Goal: Task Accomplishment & Management: Manage account settings

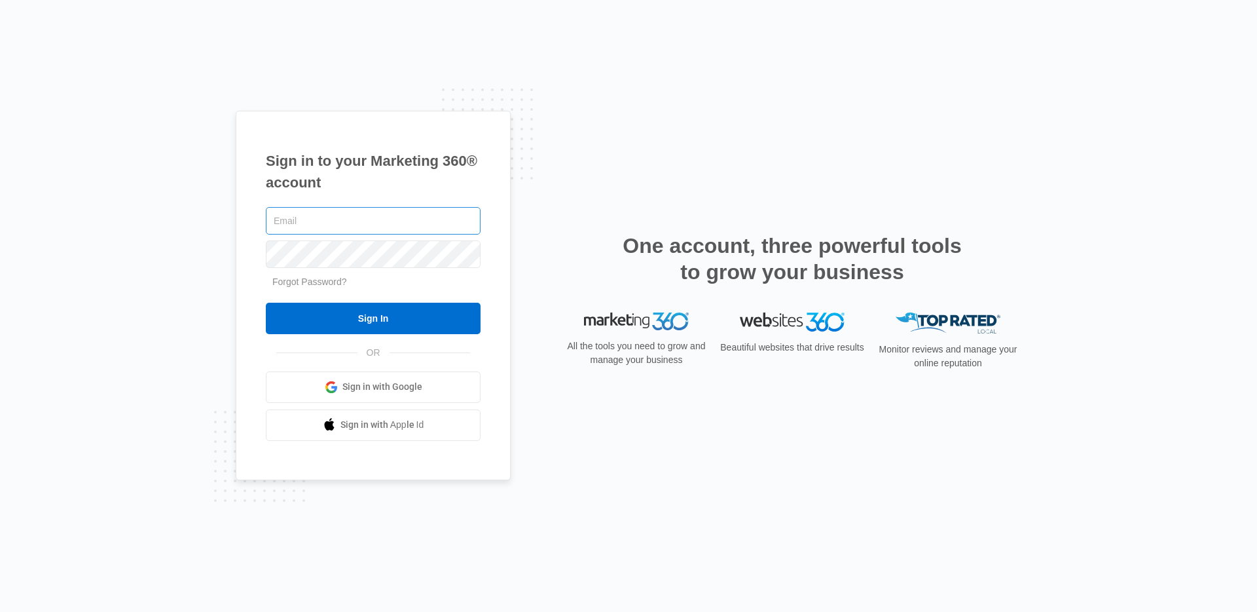
click at [384, 217] on input "text" at bounding box center [373, 221] width 215 height 28
type input "eryn.anderson@madwire.com"
click at [266, 303] on input "Sign In" at bounding box center [373, 318] width 215 height 31
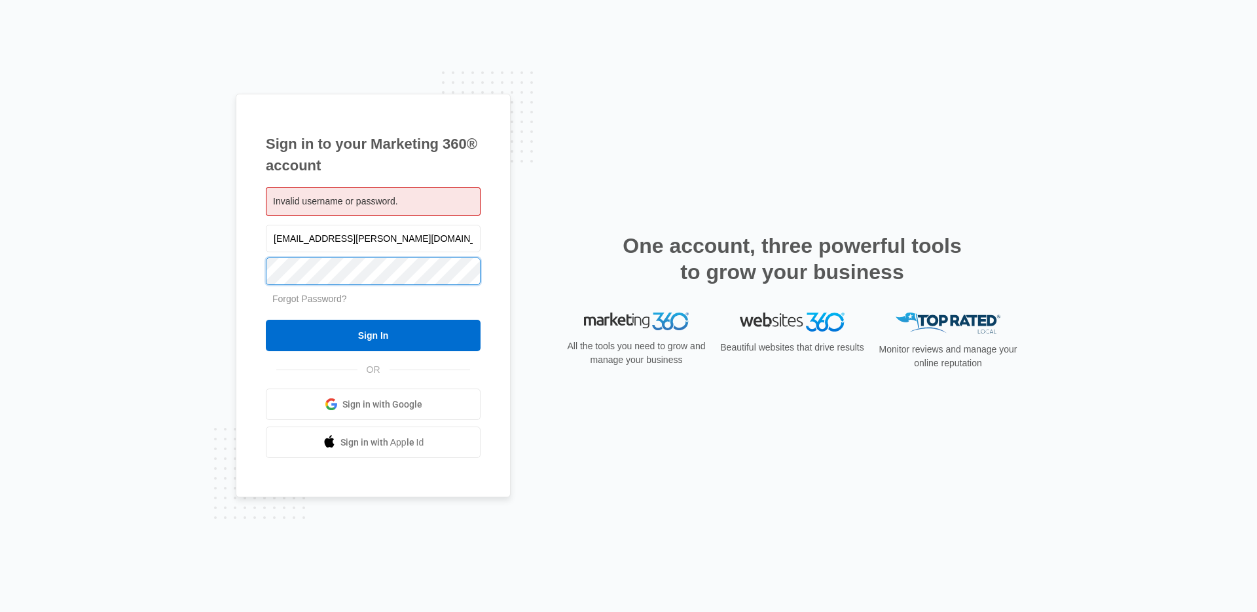
click at [266, 320] on input "Sign In" at bounding box center [373, 335] width 215 height 31
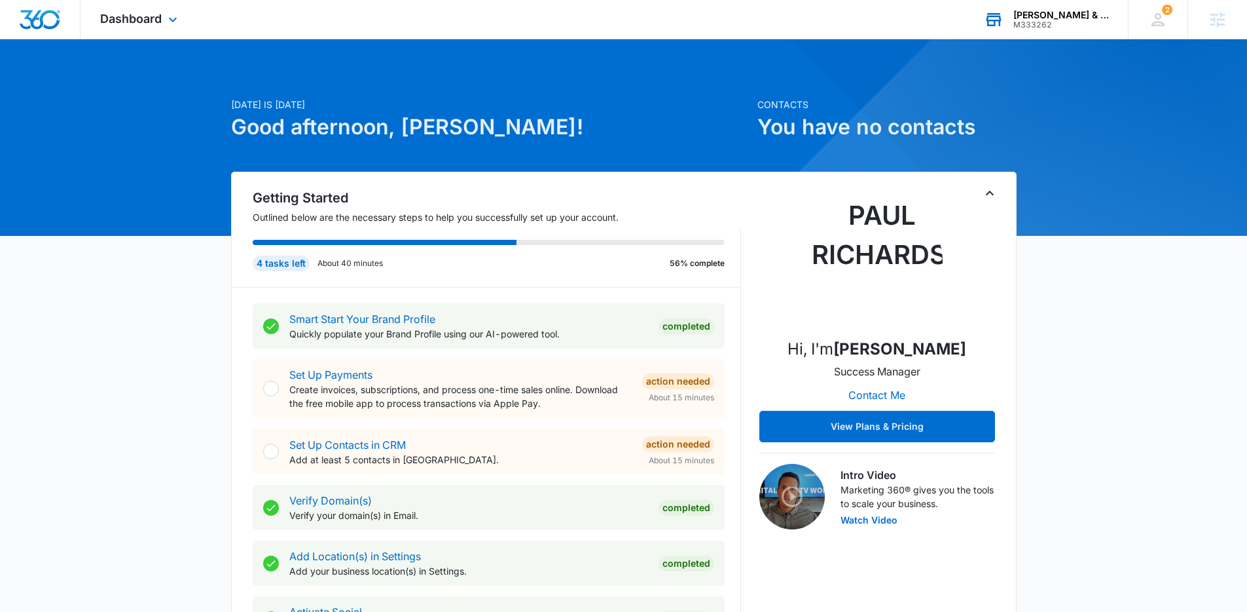
click at [1025, 20] on div "M333262" at bounding box center [1062, 24] width 96 height 9
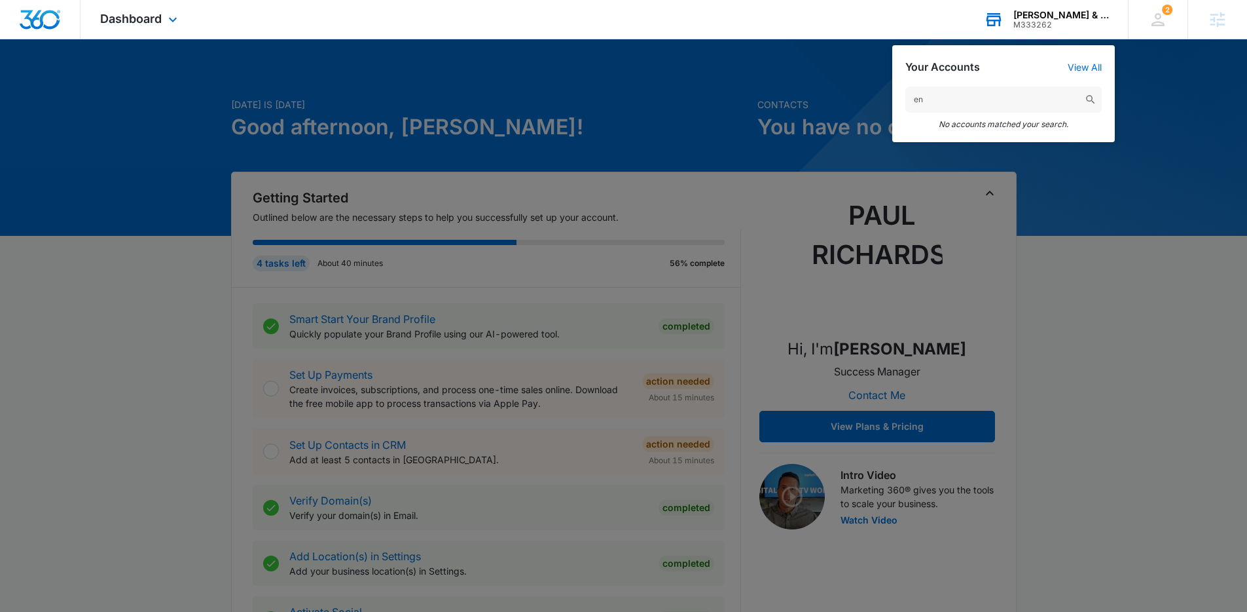
type input "e"
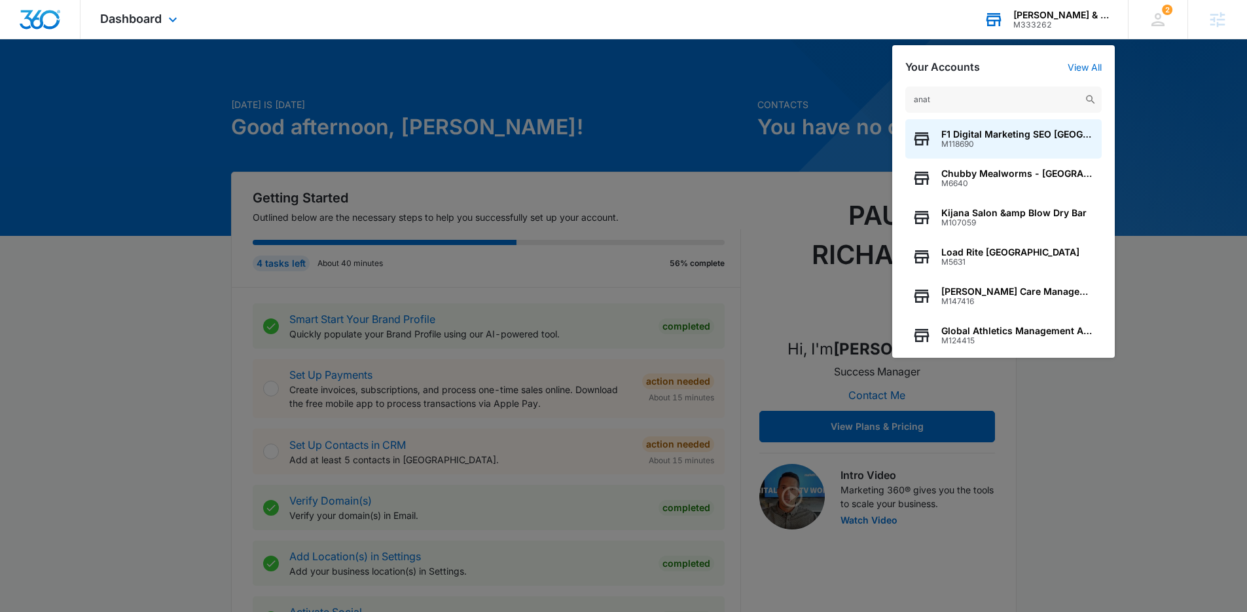
type input "anatt"
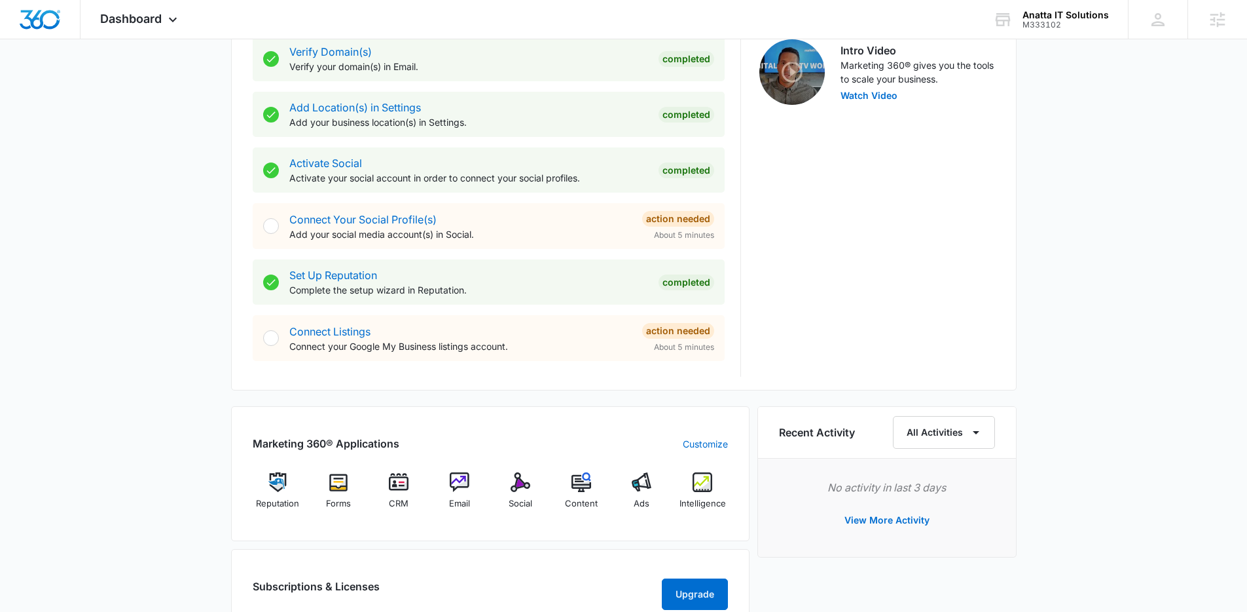
scroll to position [449, 0]
click at [445, 477] on div "Email" at bounding box center [460, 494] width 50 height 47
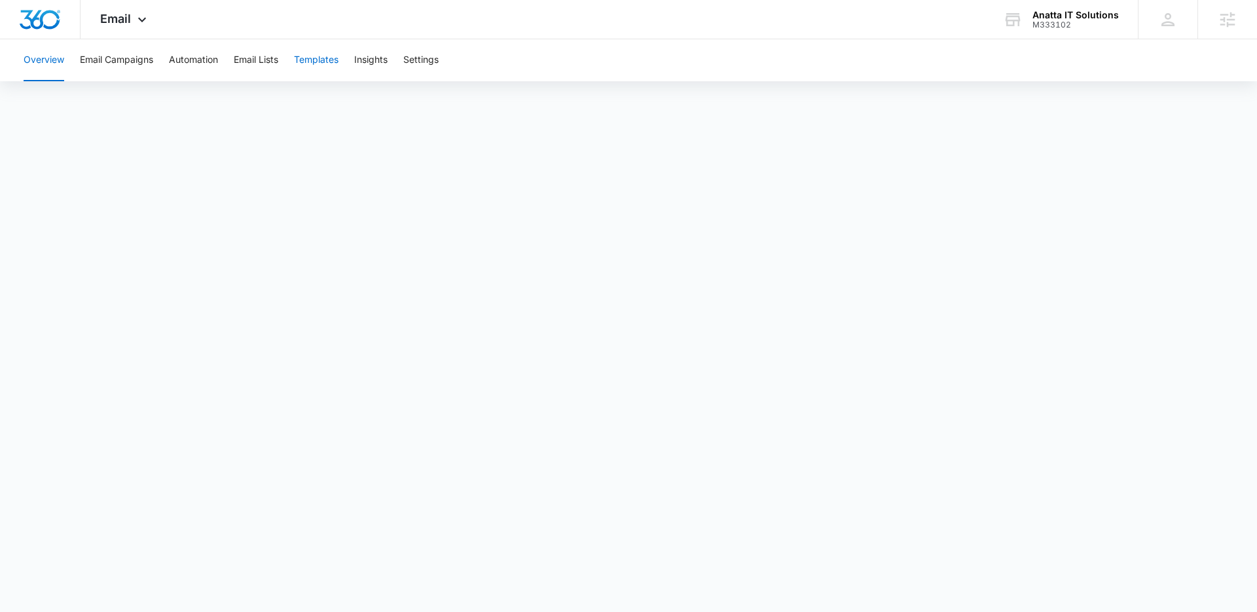
click at [315, 60] on button "Templates" at bounding box center [316, 60] width 45 height 42
click at [180, 58] on button "Automation" at bounding box center [193, 60] width 49 height 42
click at [126, 24] on span "Email" at bounding box center [115, 19] width 31 height 14
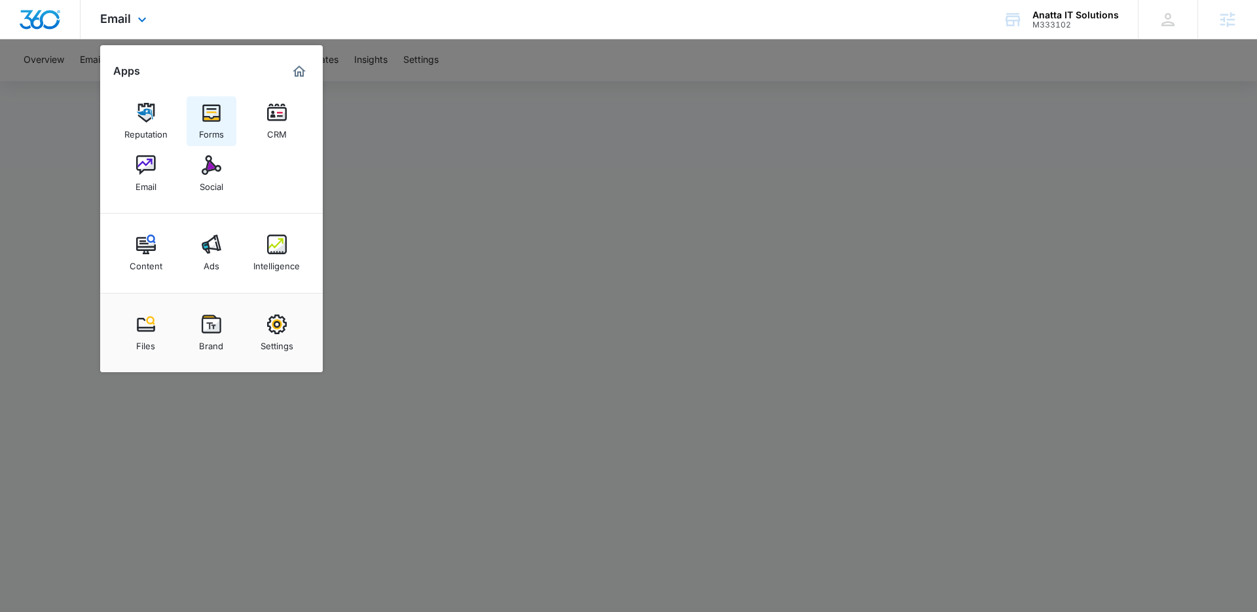
click at [212, 112] on img at bounding box center [212, 113] width 20 height 20
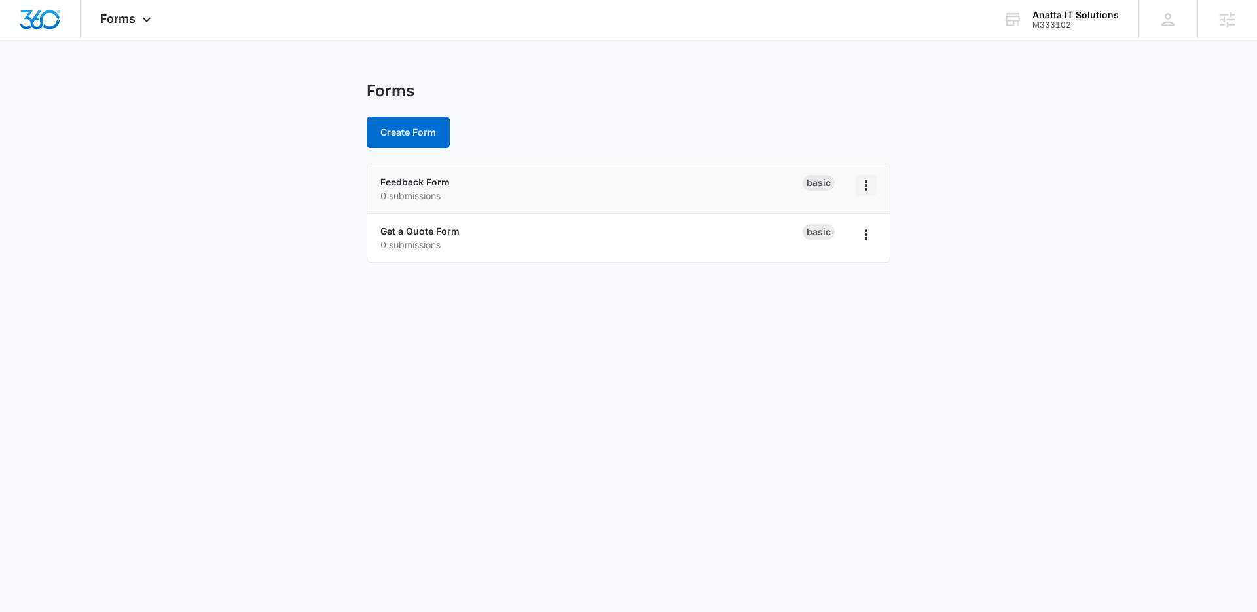
click at [868, 191] on icon "Overflow Menu" at bounding box center [866, 185] width 16 height 16
click at [830, 261] on div "Delete" at bounding box center [824, 261] width 41 height 9
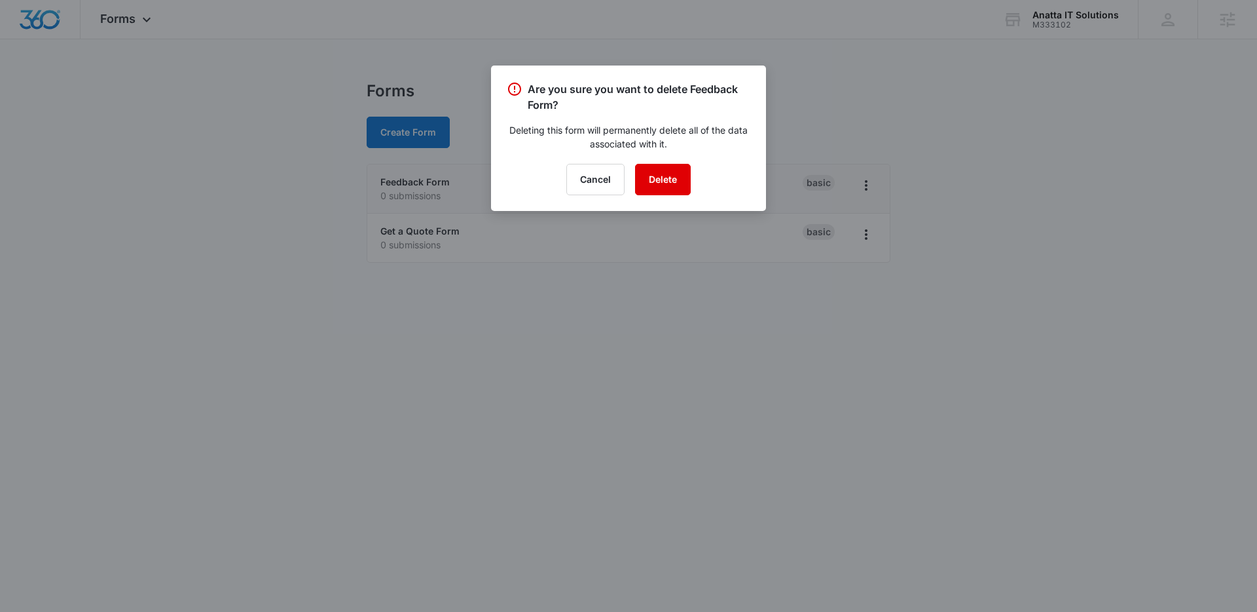
click at [655, 183] on button "Delete" at bounding box center [663, 179] width 56 height 31
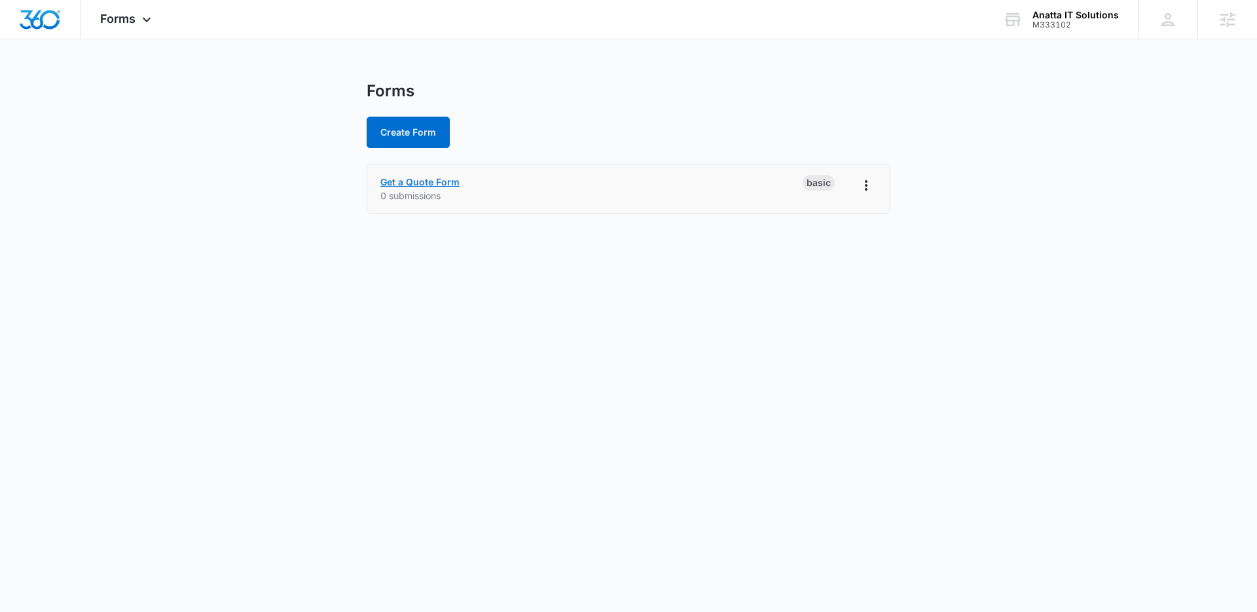
click at [422, 180] on link "Get a Quote Form" at bounding box center [419, 181] width 79 height 11
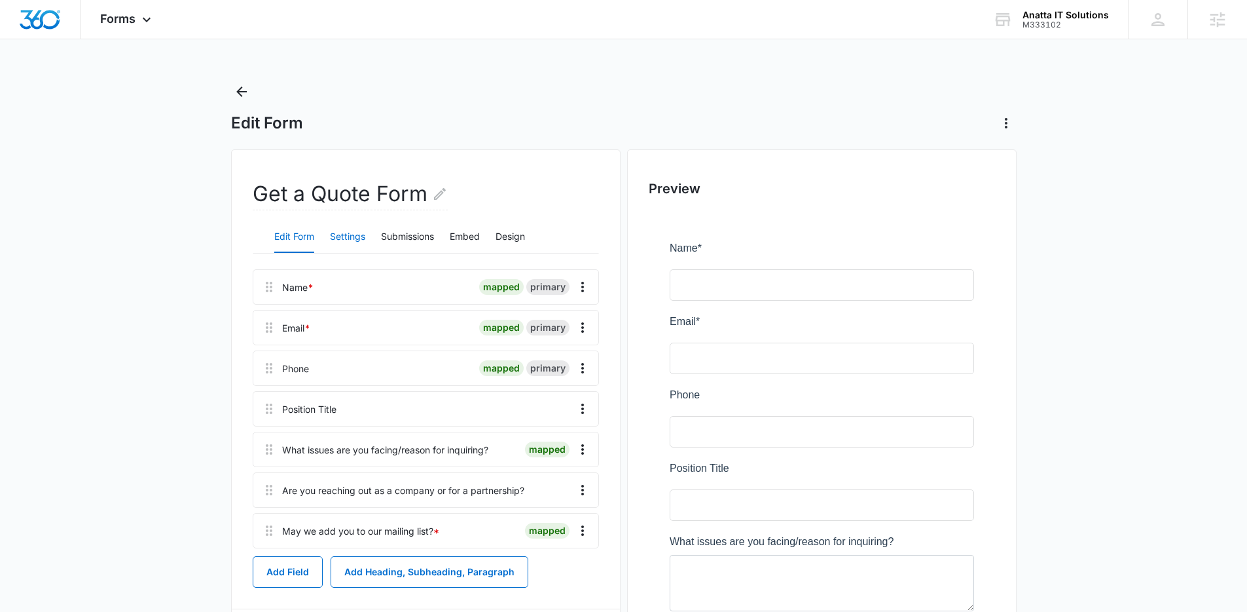
click at [346, 230] on button "Settings" at bounding box center [347, 236] width 35 height 31
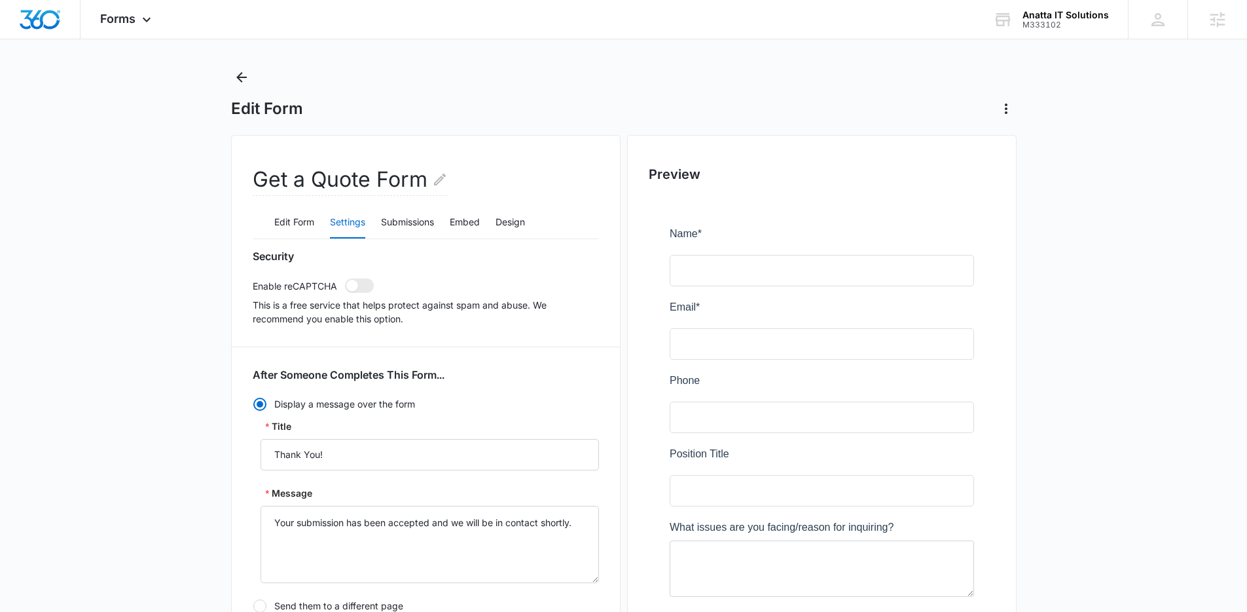
scroll to position [146, 0]
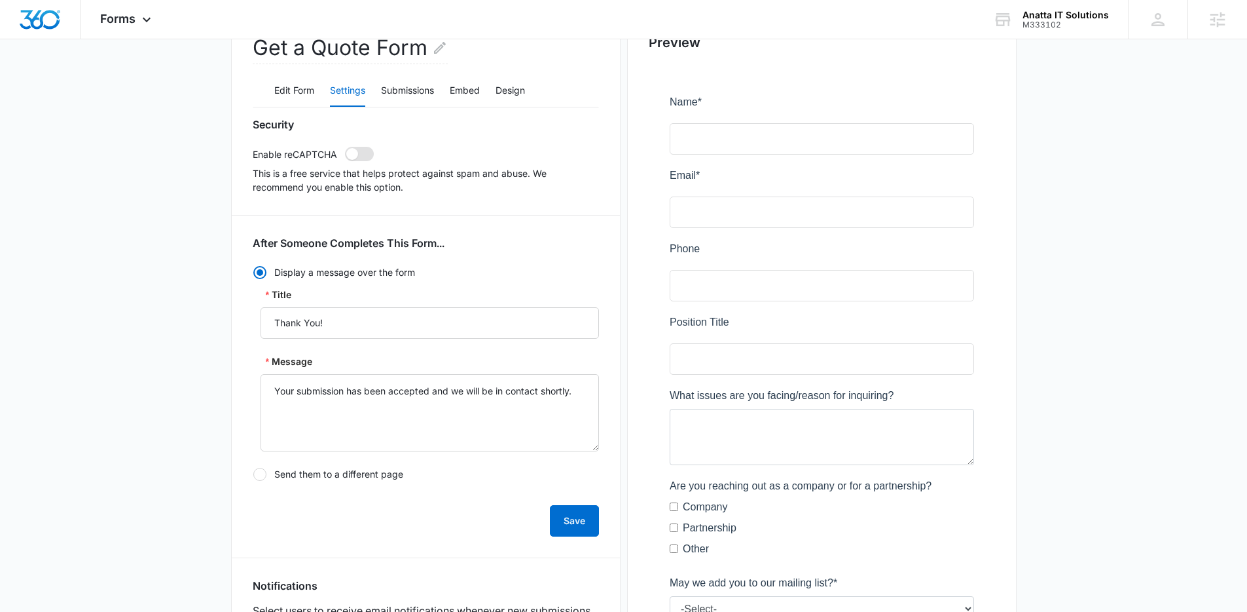
click at [361, 147] on span at bounding box center [359, 154] width 29 height 14
click at [345, 147] on input "checkbox" at bounding box center [344, 146] width 1 height 1
checkbox input "true"
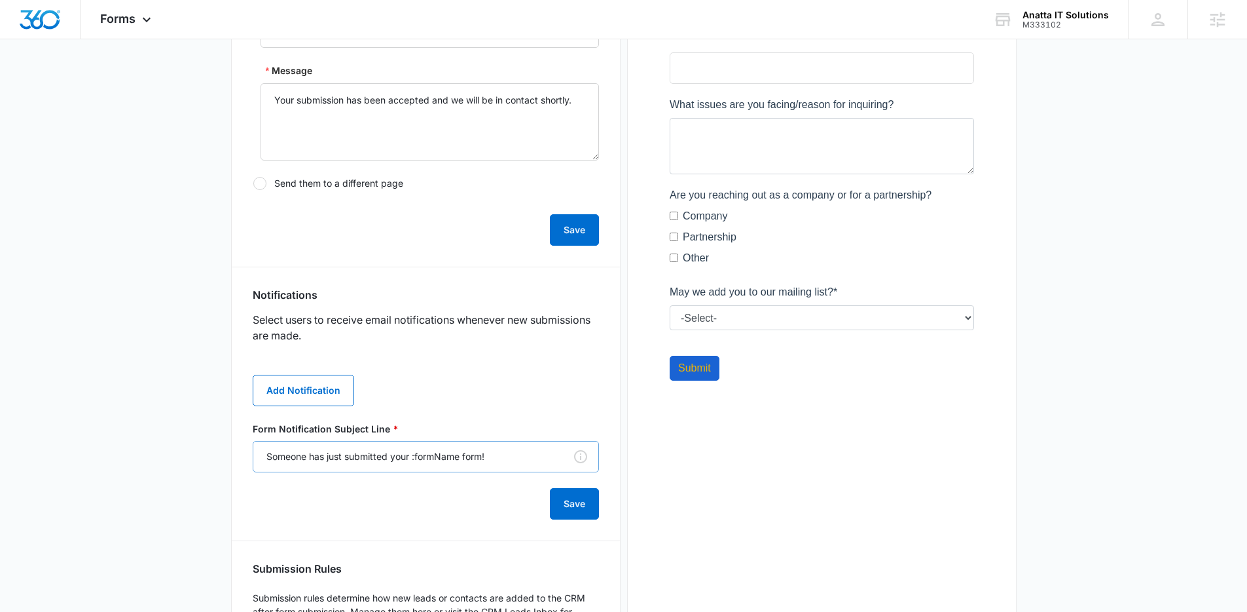
scroll to position [511, 0]
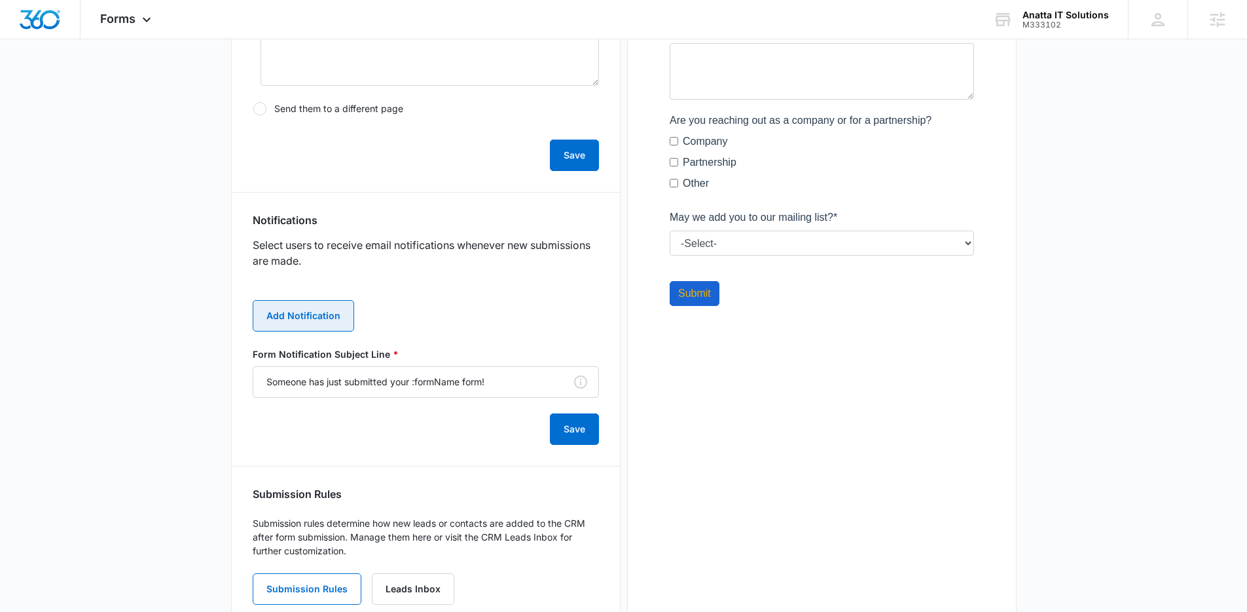
click at [293, 310] on button "Add Notification" at bounding box center [303, 315] width 101 height 31
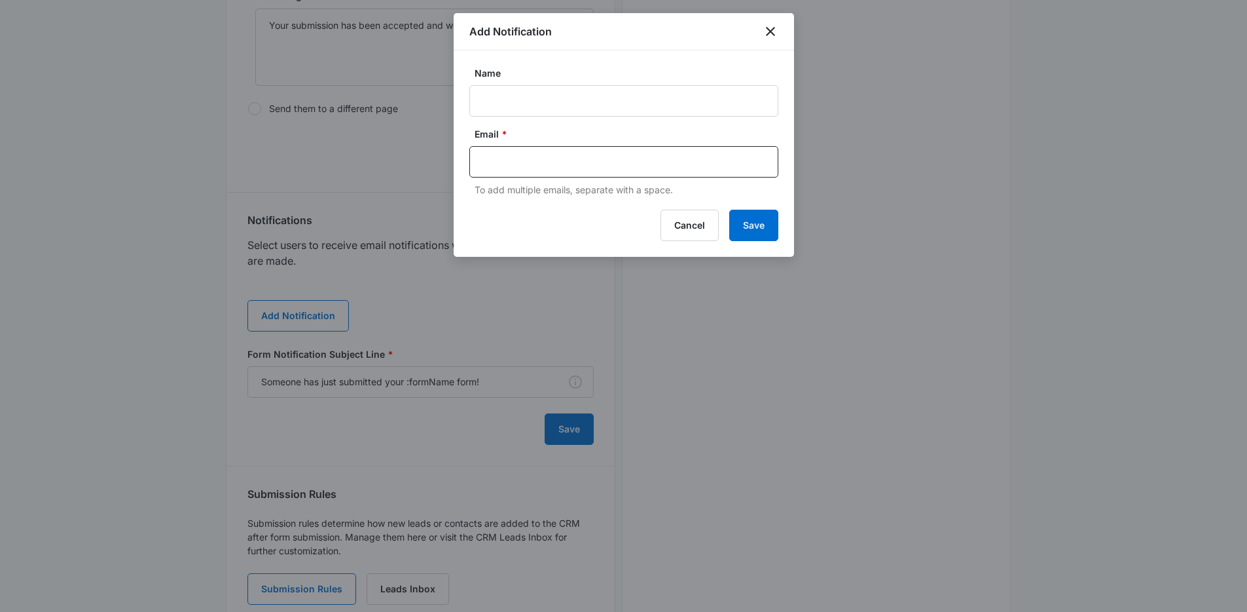
scroll to position [0, 0]
click at [524, 166] on input "text" at bounding box center [625, 162] width 284 height 20
paste input "ashokb@anattait.com"
type input "ashokb@anattait.com"
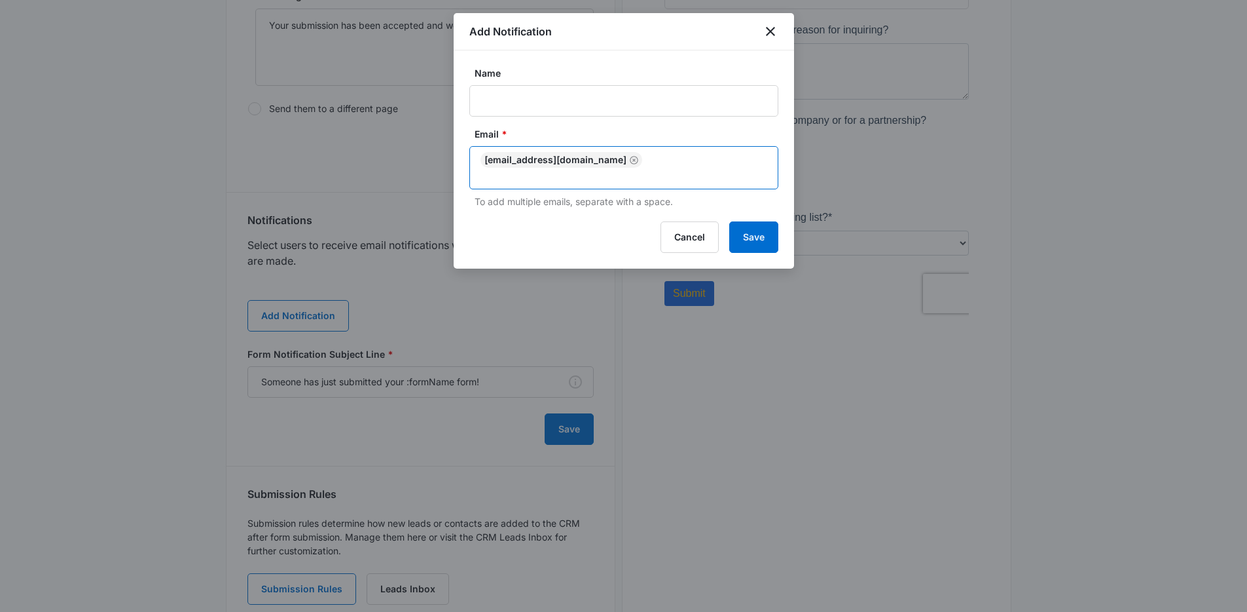
paste input "tanyas@anattait.com>"
type input "tanyas@anattait.com"
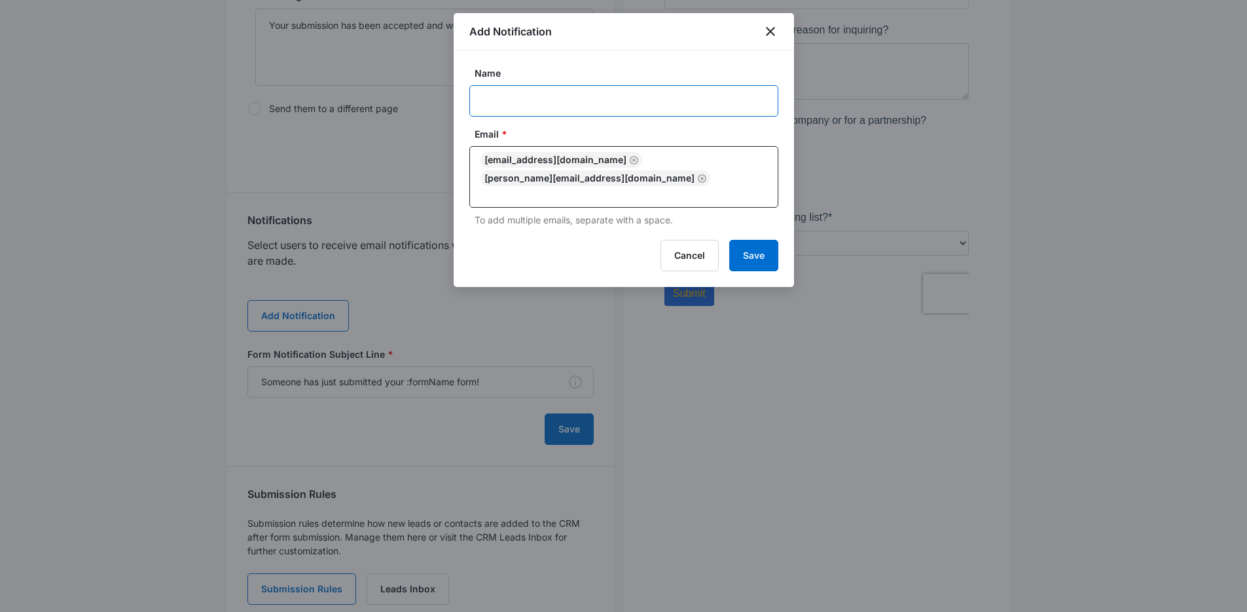
click at [629, 94] on input "Name" at bounding box center [623, 100] width 309 height 31
type input "Book a Demo Form Submission"
click at [729, 240] on button "Save" at bounding box center [753, 255] width 49 height 31
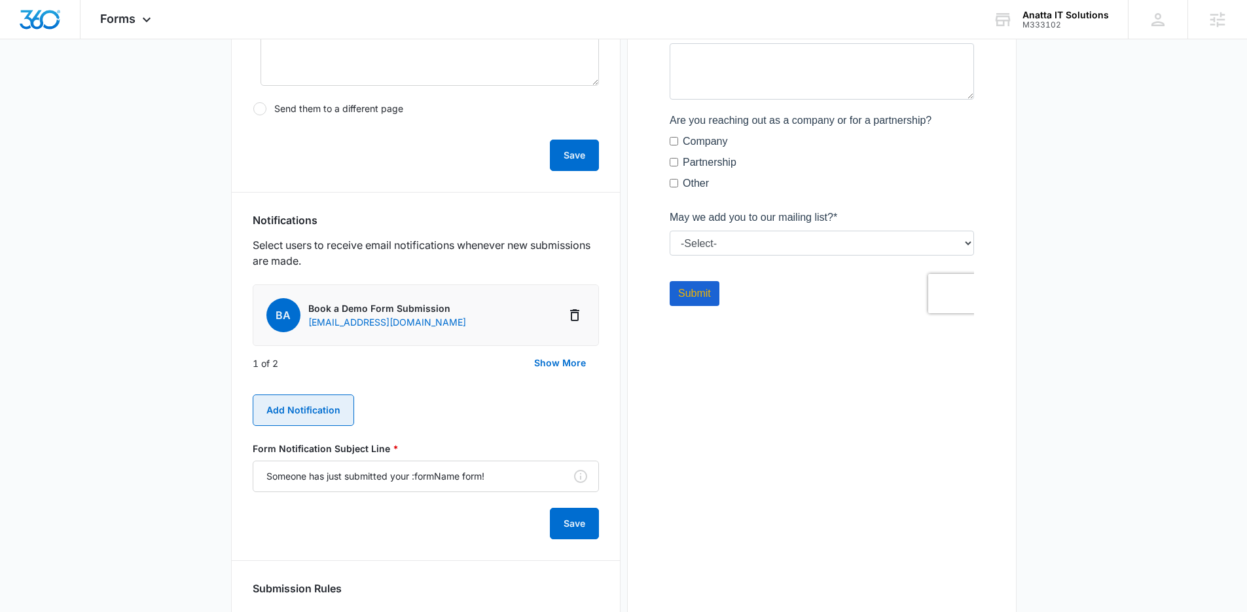
click at [325, 414] on button "Add Notification" at bounding box center [303, 409] width 101 height 31
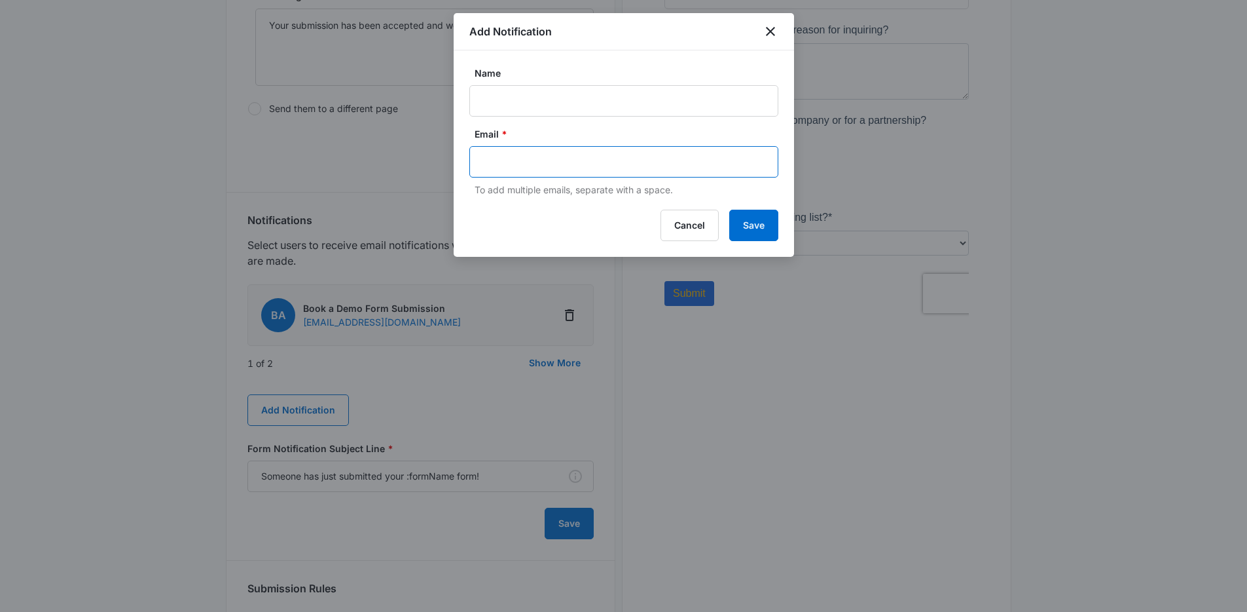
paste input "slater.drost@madwire.com"
type input "slater.drost@madwire.com"
click at [538, 94] on input "Name" at bounding box center [623, 100] width 309 height 31
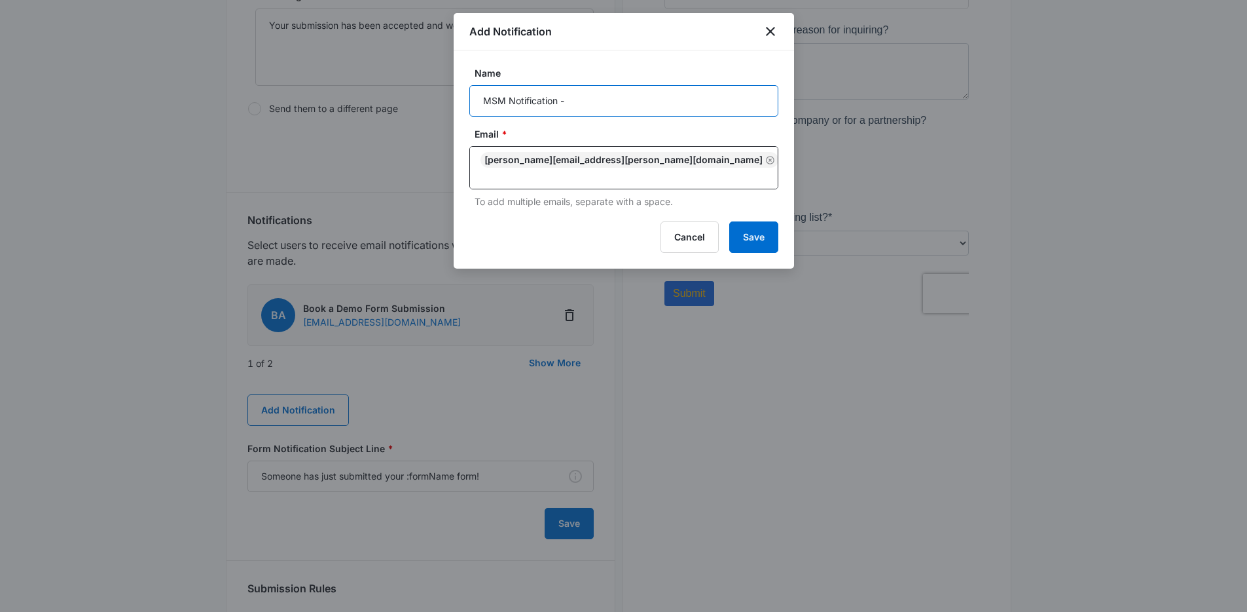
paste input "M333102"
type input "MSM Notification - M333102 EnlitEDU"
click at [758, 224] on button "Save" at bounding box center [753, 236] width 49 height 31
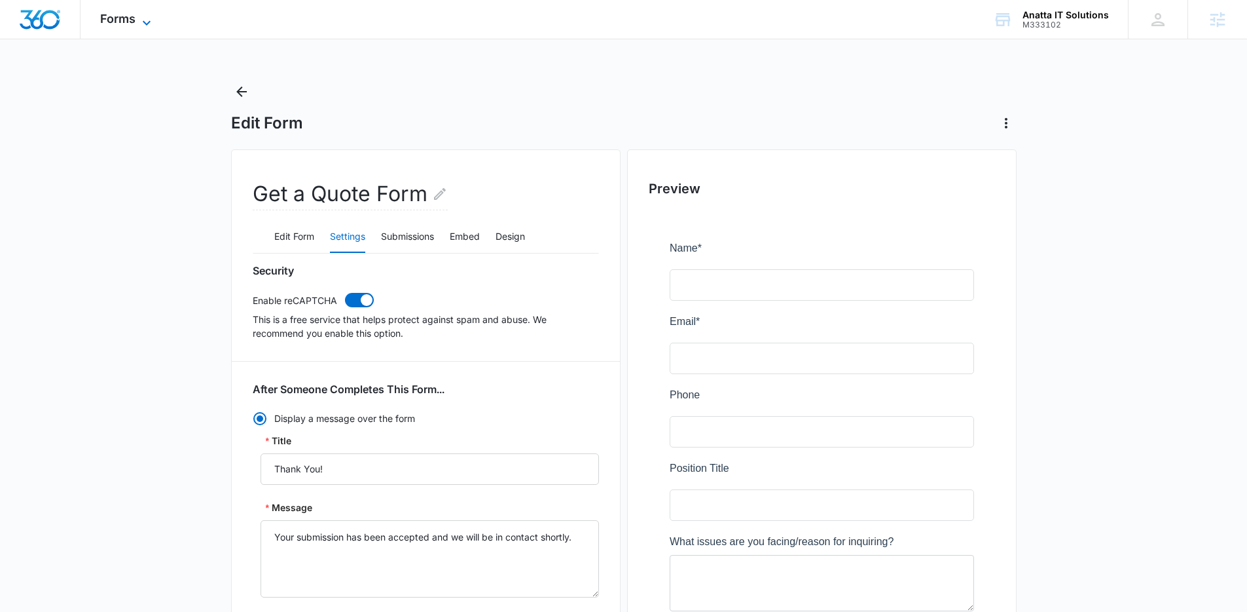
click at [122, 23] on span "Forms" at bounding box center [117, 19] width 35 height 14
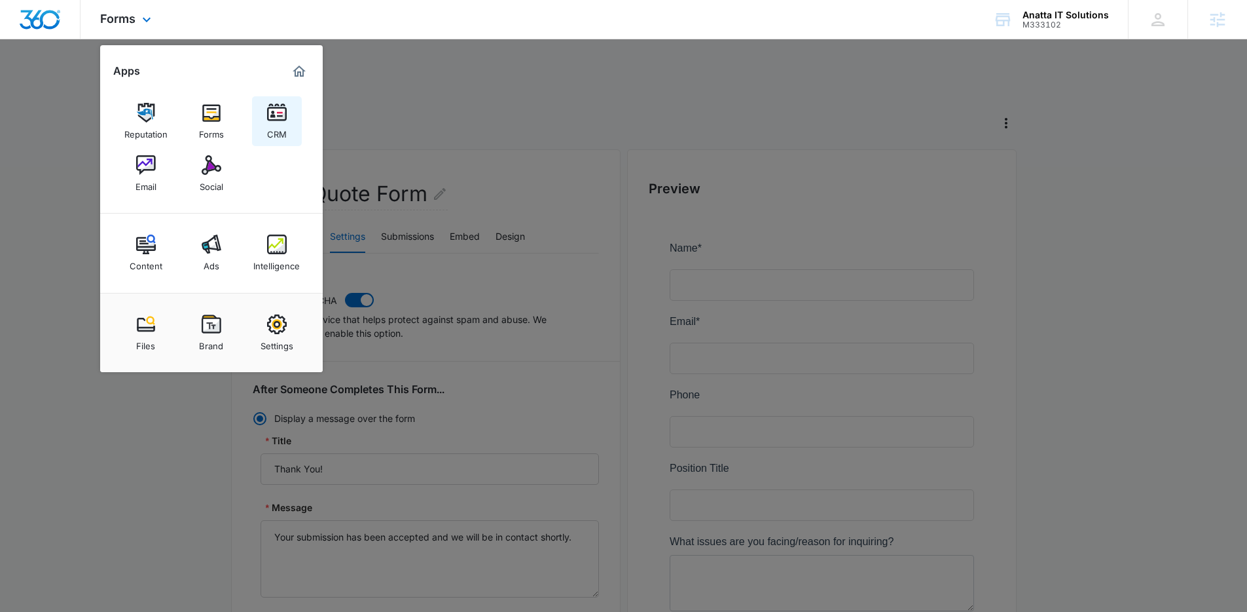
click at [287, 124] on link "CRM" at bounding box center [277, 121] width 50 height 50
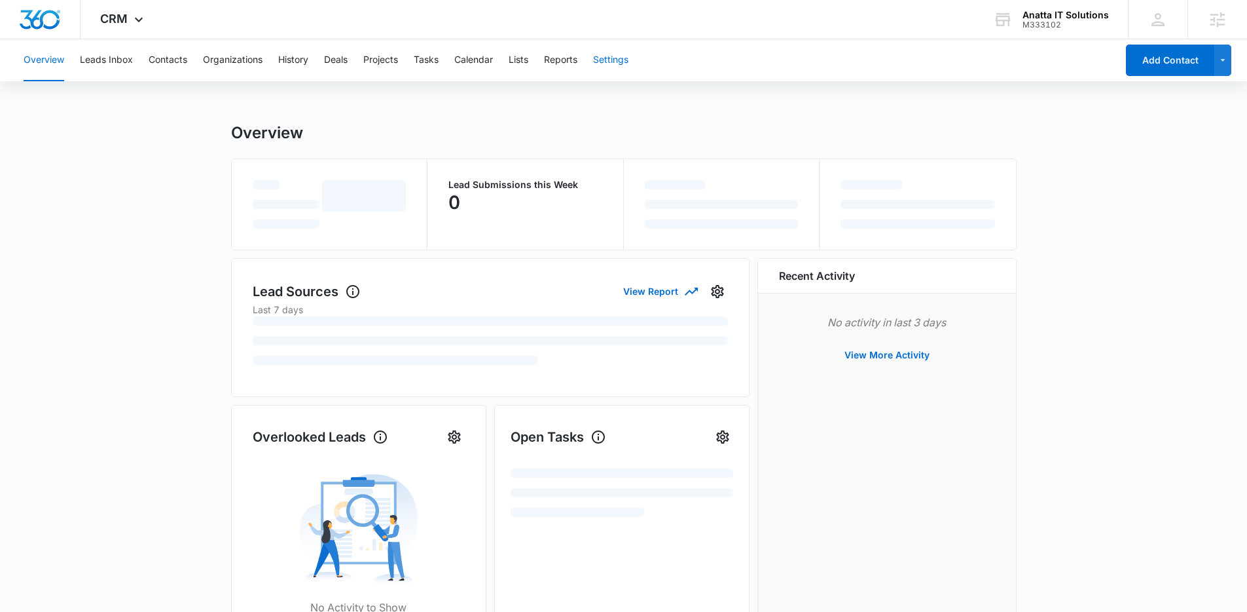
click at [604, 62] on button "Settings" at bounding box center [610, 60] width 35 height 42
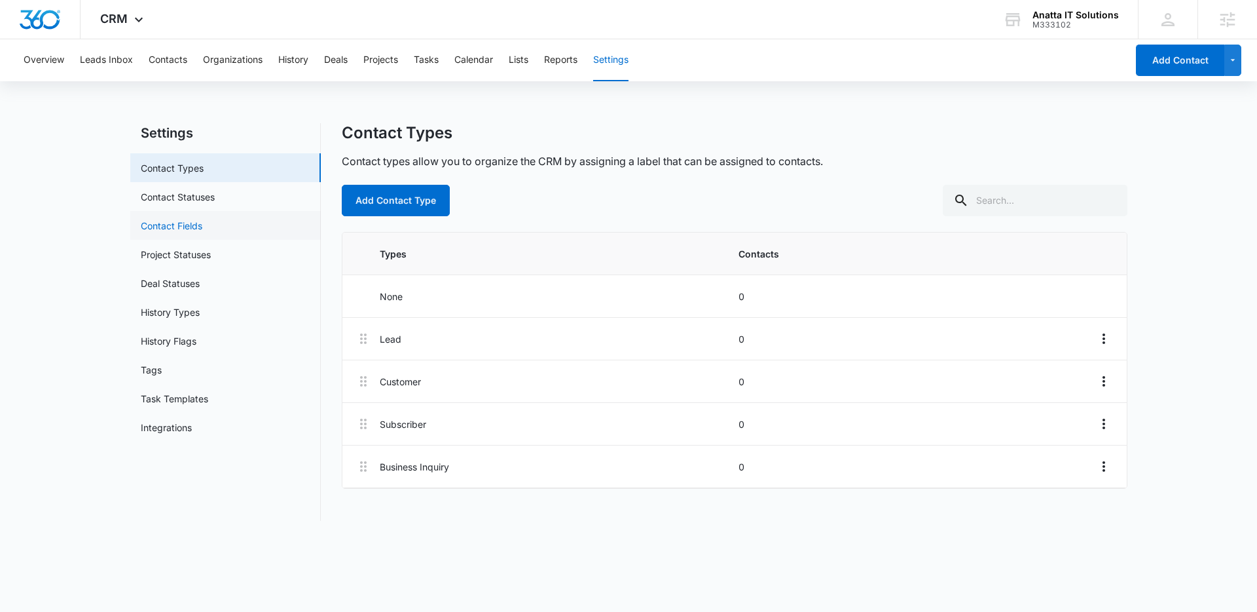
click at [200, 230] on link "Contact Fields" at bounding box center [172, 226] width 62 height 14
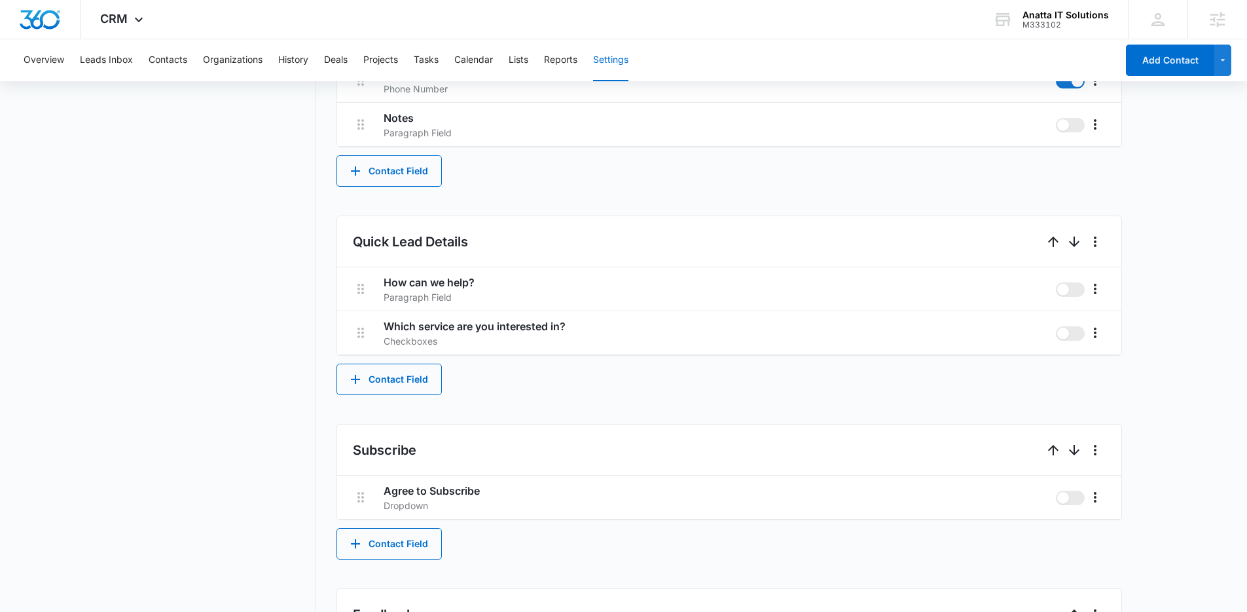
scroll to position [655, 0]
click at [399, 381] on button "Contact Field" at bounding box center [389, 380] width 105 height 31
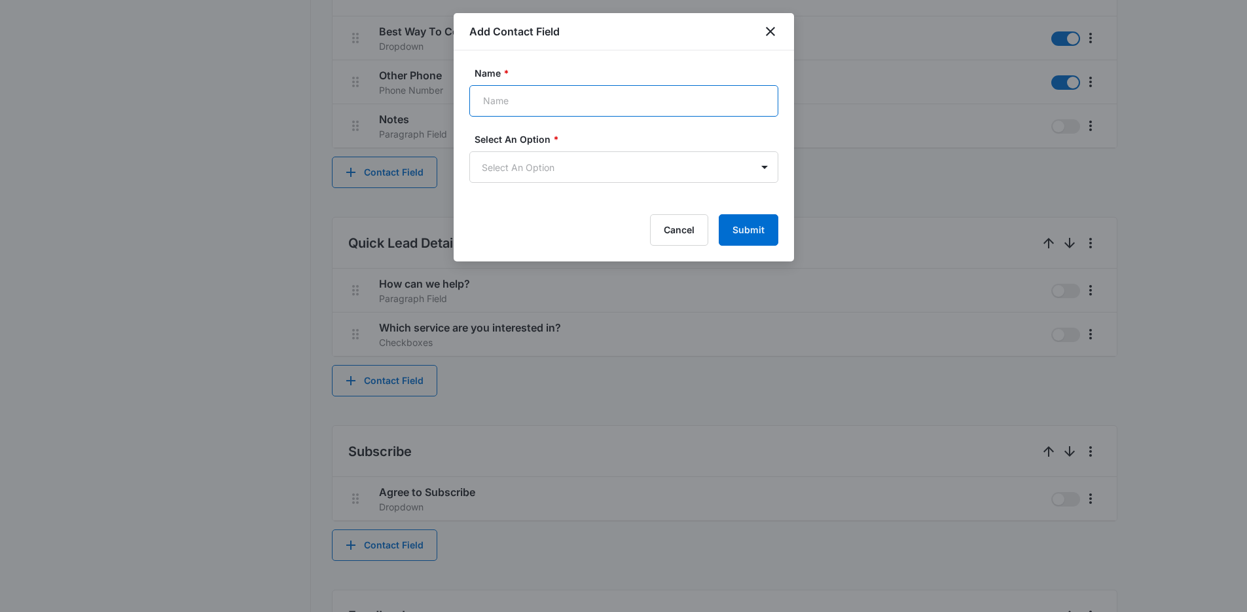
click at [519, 94] on input "Name *" at bounding box center [623, 100] width 309 height 31
type input "Position Title"
click at [570, 174] on body "CRM Apps Reputation Forms CRM Email Social Content Ads Intelligence Files Brand…" at bounding box center [623, 87] width 1247 height 1484
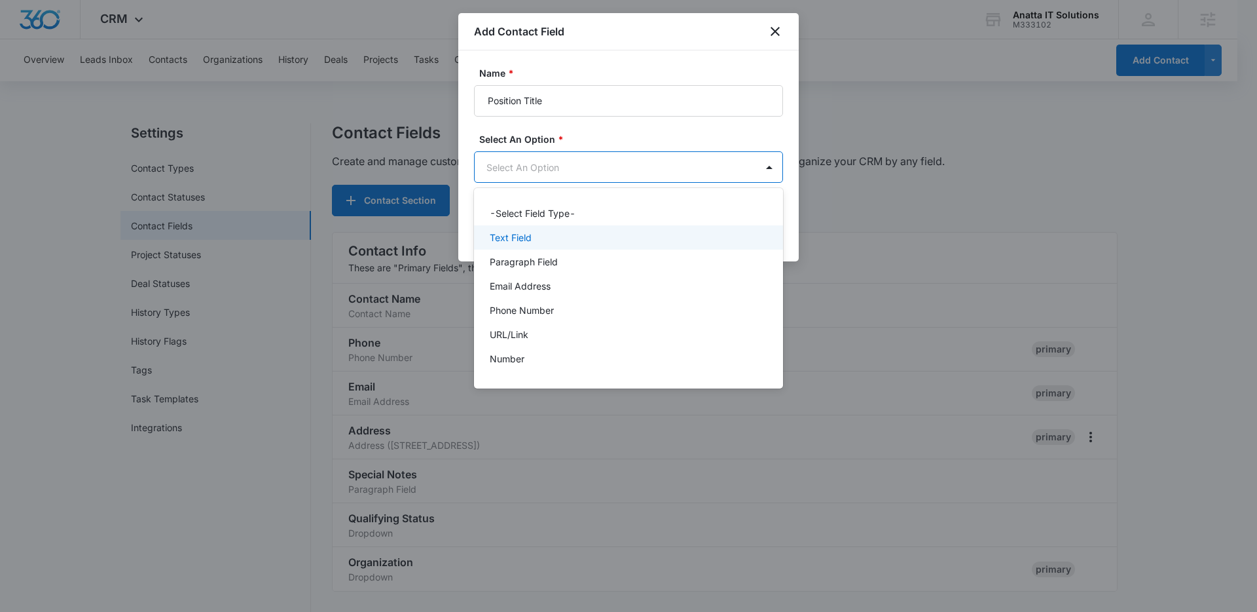
click at [562, 238] on div "Text Field" at bounding box center [627, 237] width 275 height 14
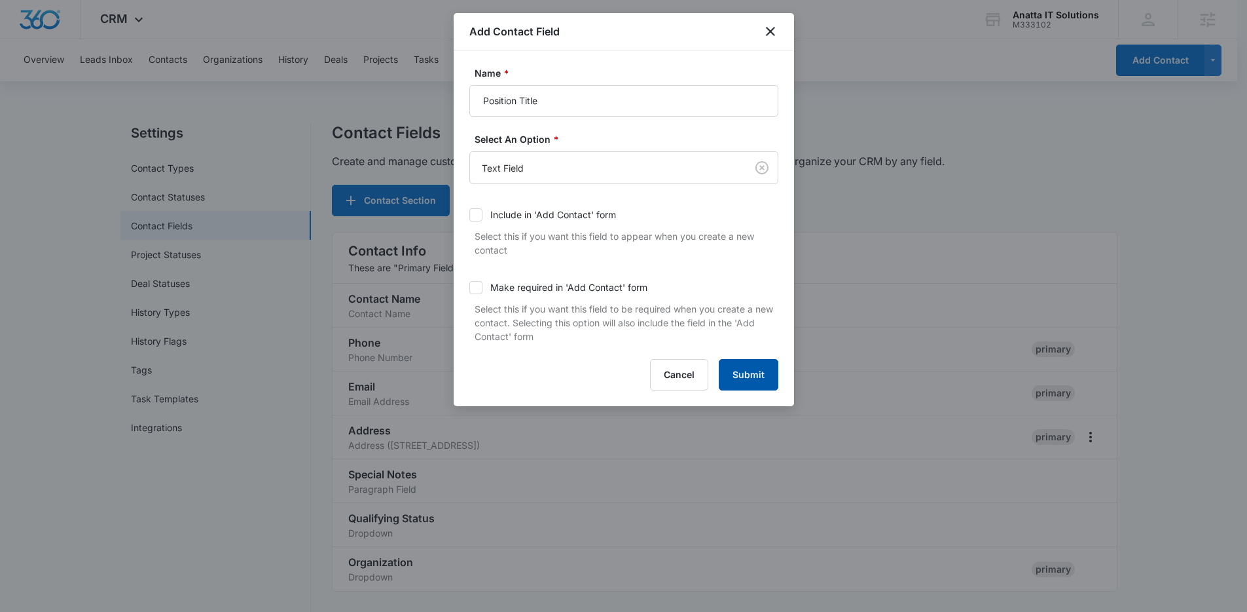
click at [744, 360] on button "Submit" at bounding box center [749, 374] width 60 height 31
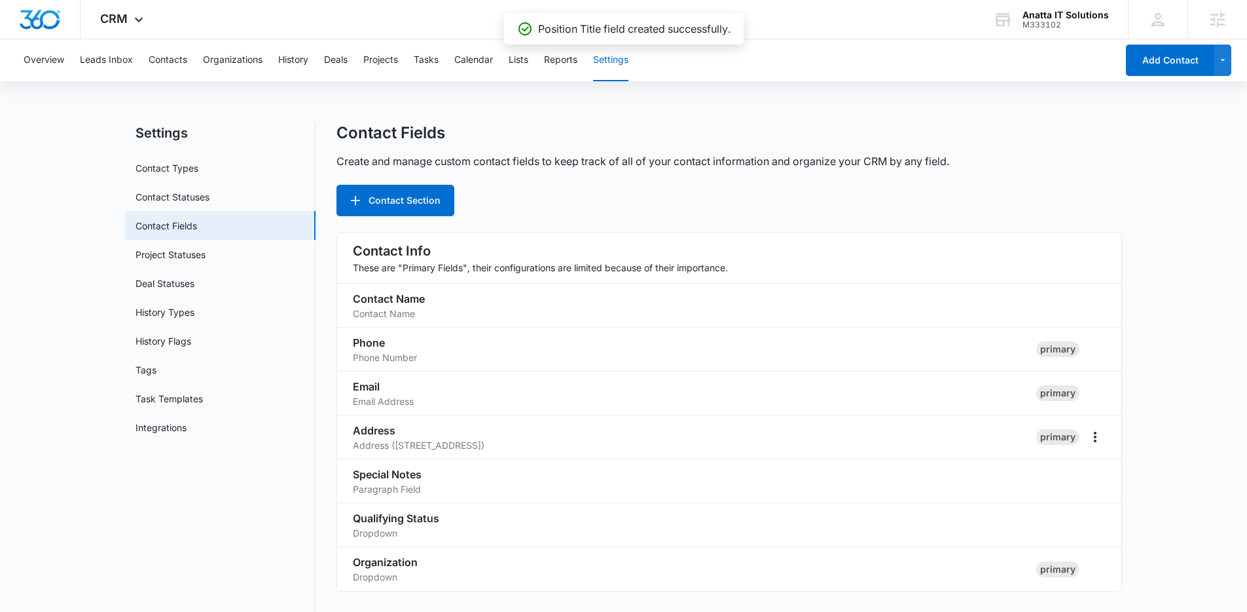
scroll to position [774, 0]
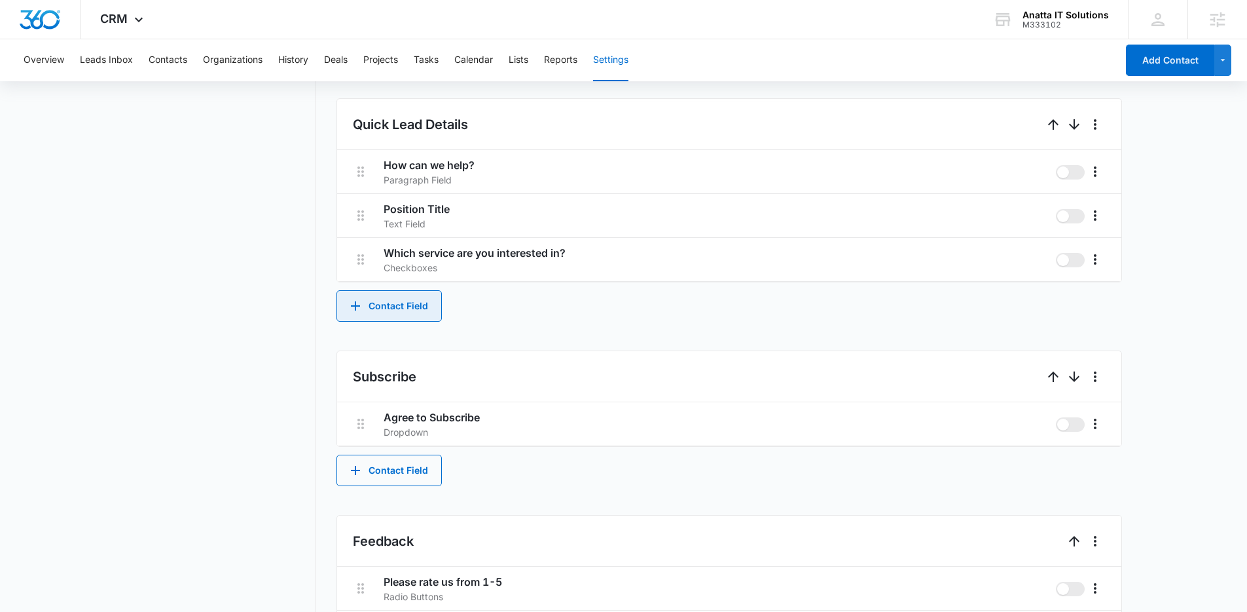
click at [390, 304] on button "Contact Field" at bounding box center [389, 305] width 105 height 31
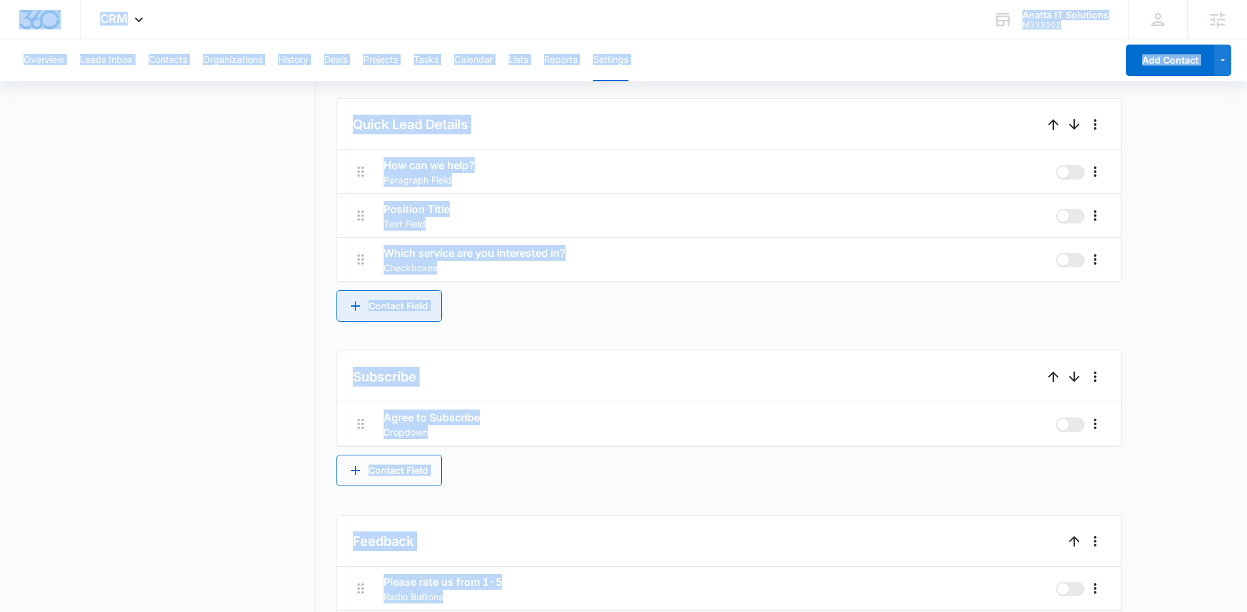
click at [405, 306] on button "Contact Field" at bounding box center [389, 305] width 105 height 31
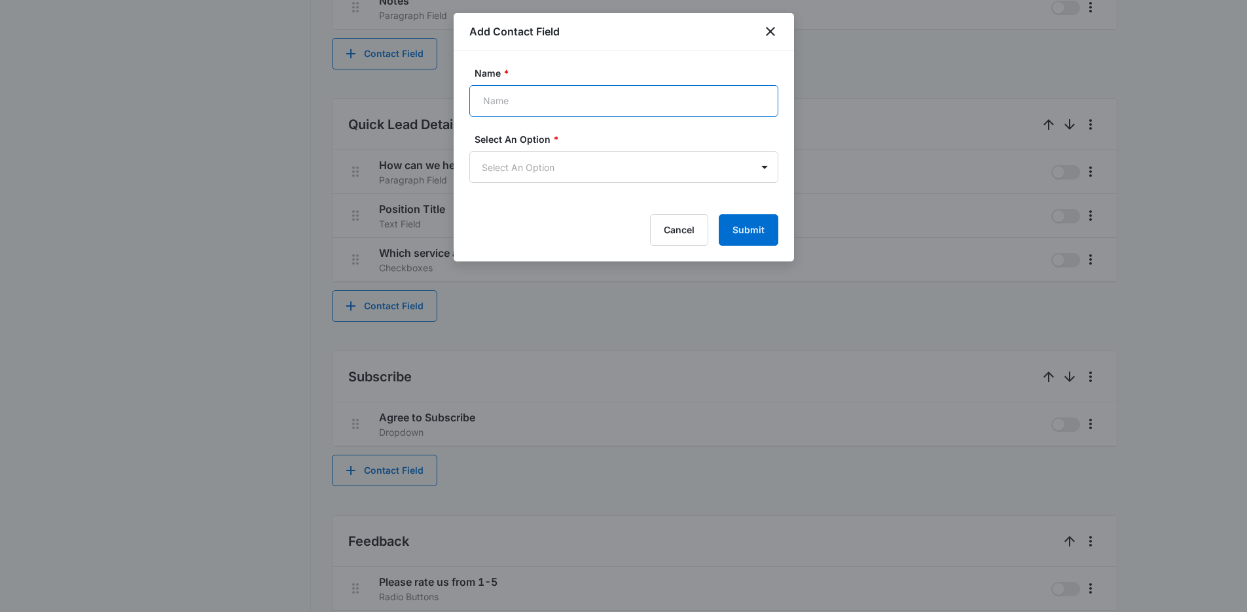
paste input "What issues are you facing/reason for inquiring?"
type input "What issues are you facing/reason for inquiring?"
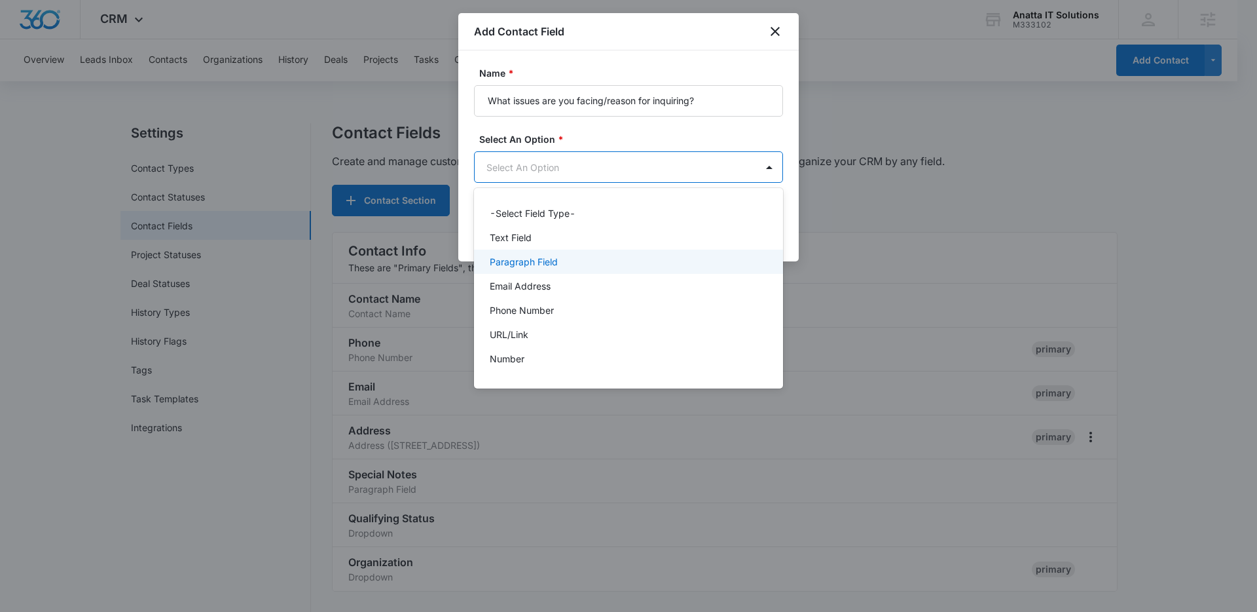
click at [566, 267] on div "Paragraph Field" at bounding box center [627, 262] width 275 height 14
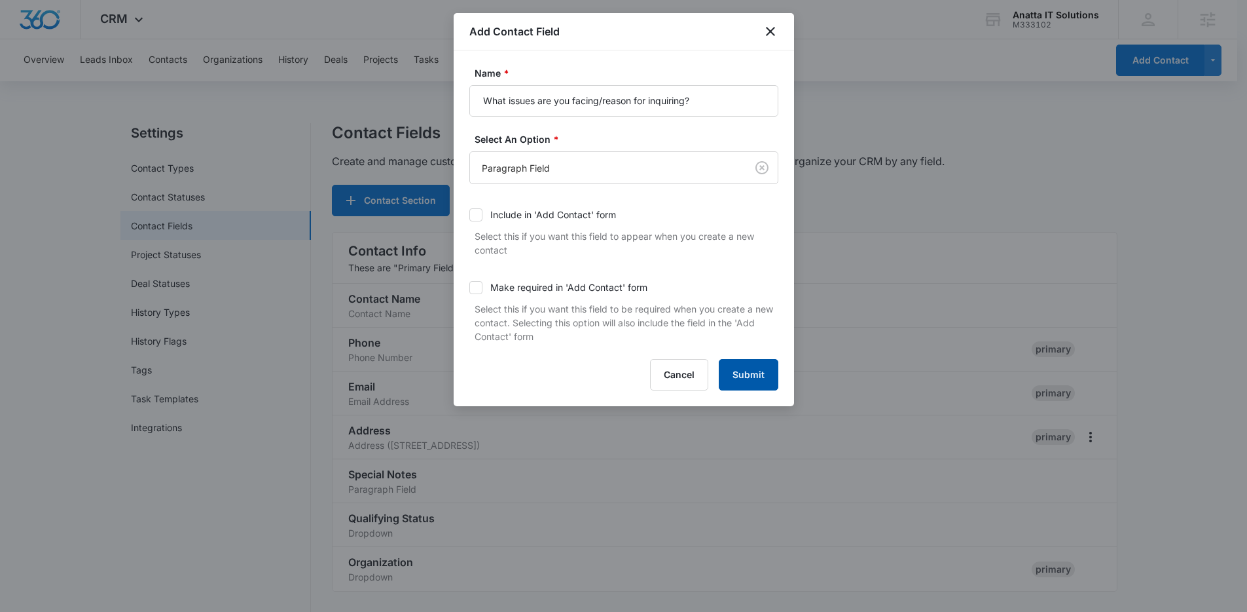
click at [733, 369] on button "Submit" at bounding box center [749, 374] width 60 height 31
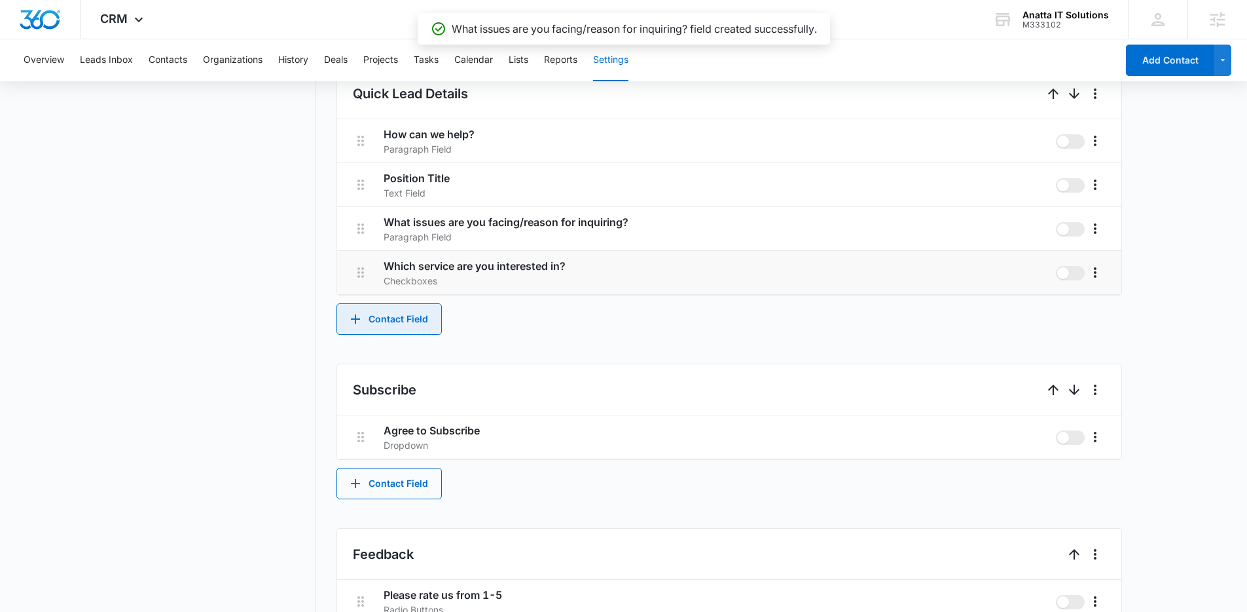
scroll to position [785, 0]
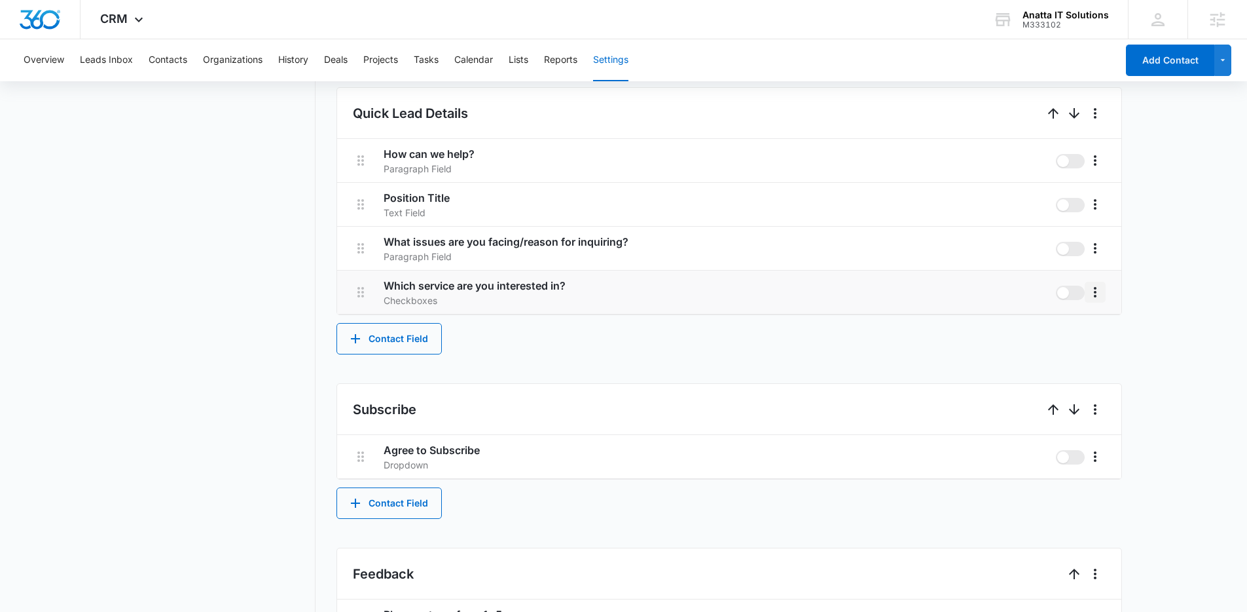
click at [1091, 290] on icon "More" at bounding box center [1096, 292] width 16 height 16
click at [1111, 324] on div "Edit" at bounding box center [1115, 328] width 28 height 9
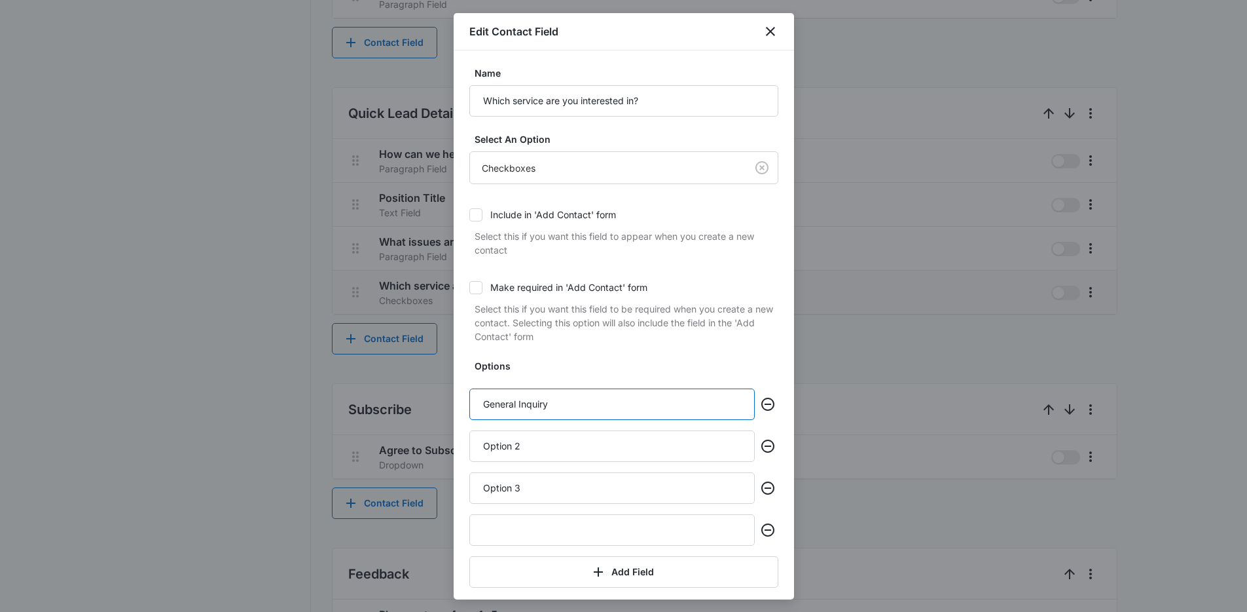
click at [600, 414] on input "General Inquiry" at bounding box center [611, 403] width 285 height 31
type input "Company`"
click at [654, 407] on input "Company`" at bounding box center [611, 403] width 285 height 31
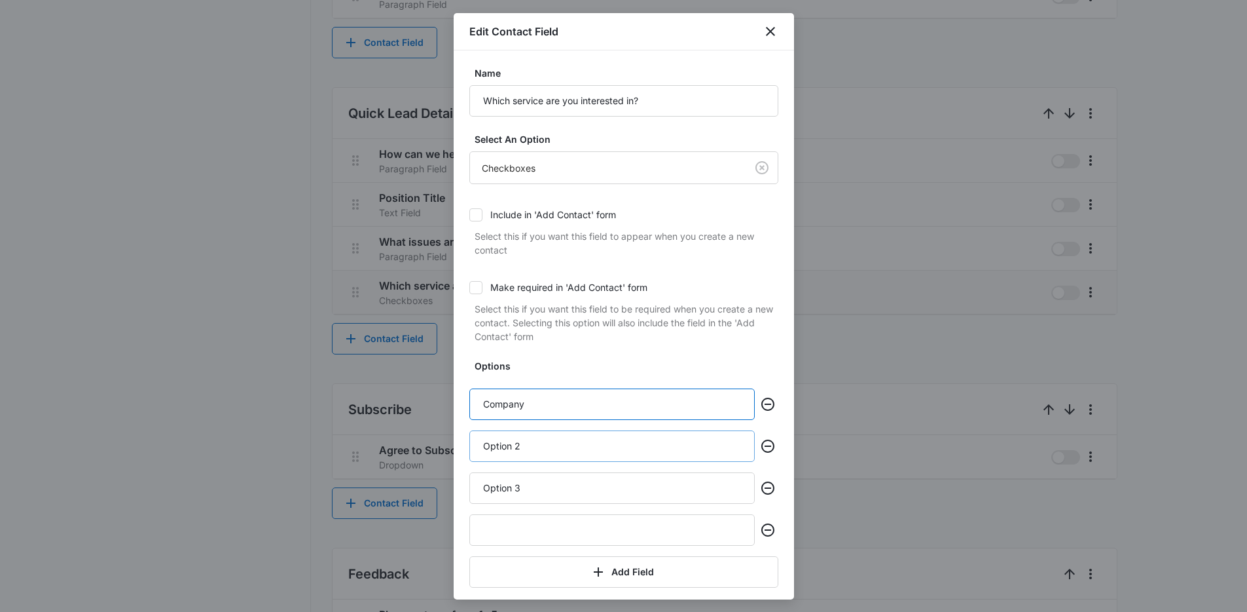
type input "Company"
click at [583, 450] on input "Option 2" at bounding box center [611, 445] width 285 height 31
type input "Partnership"
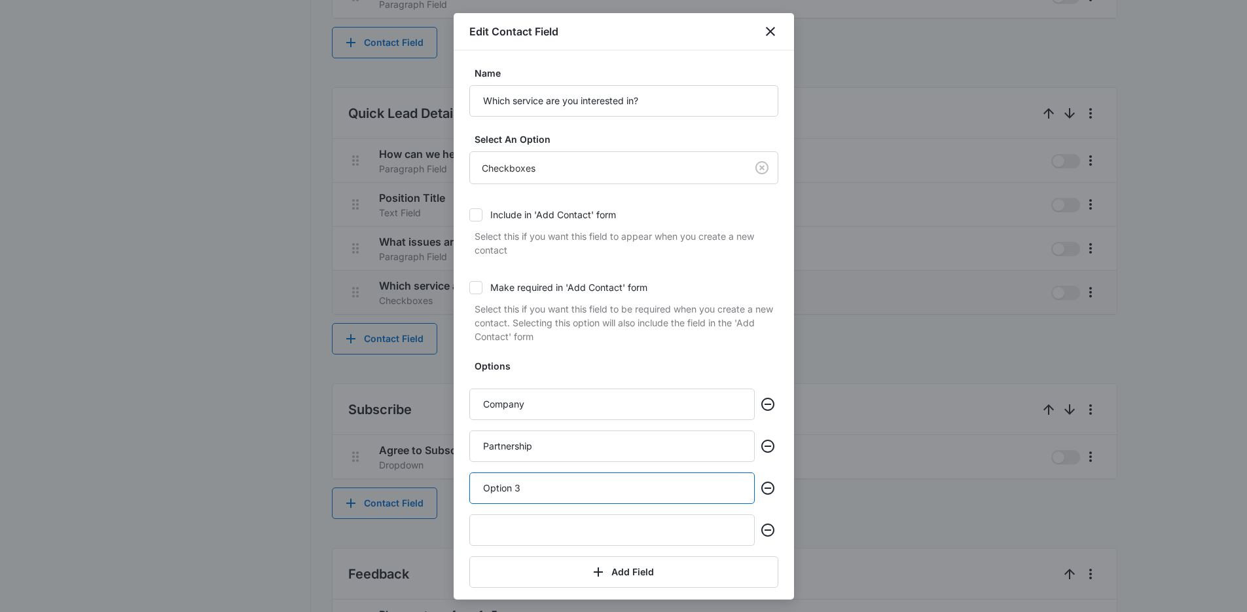
click at [572, 492] on input "Option 3" at bounding box center [611, 487] width 285 height 31
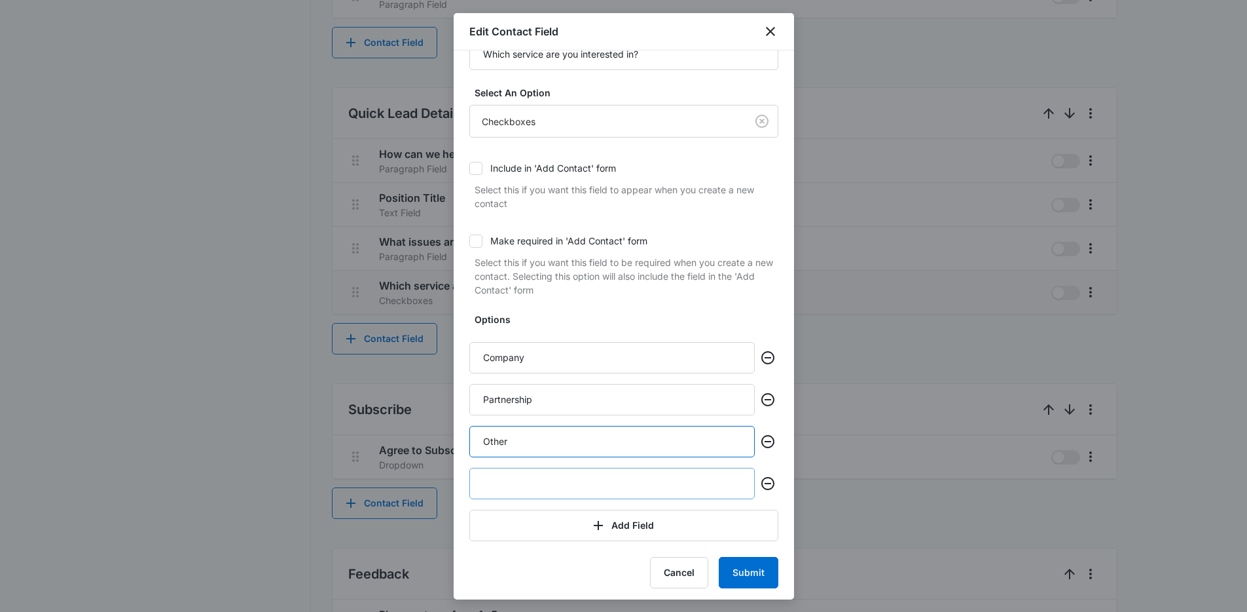
scroll to position [51, 0]
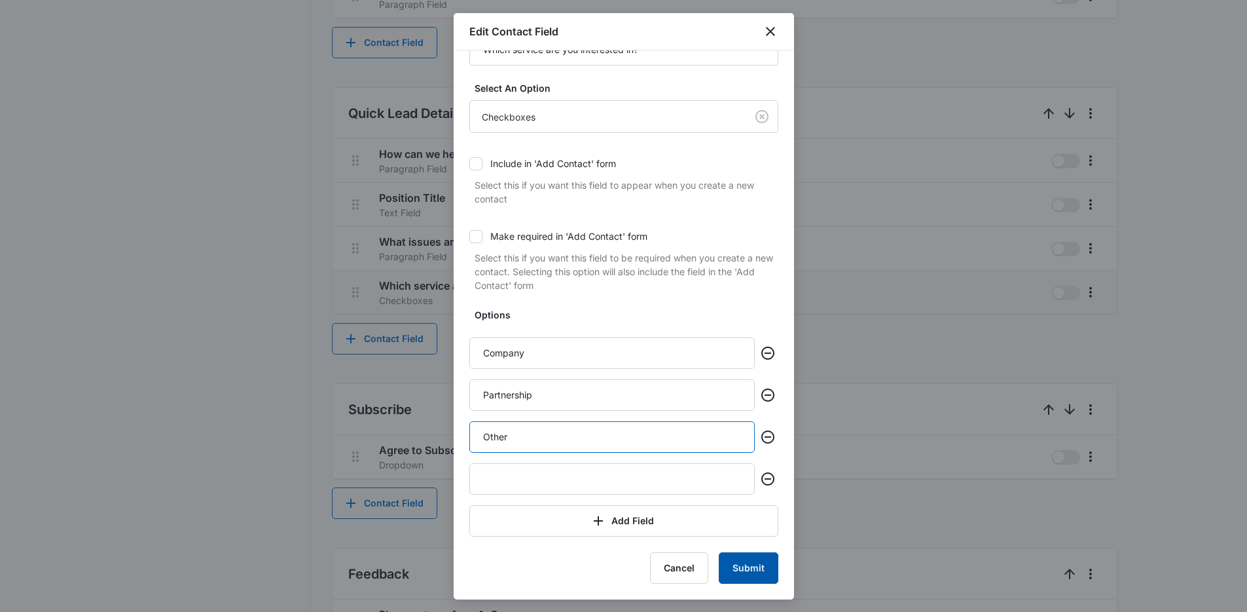
type input "Other"
click at [729, 556] on button "Submit" at bounding box center [749, 567] width 60 height 31
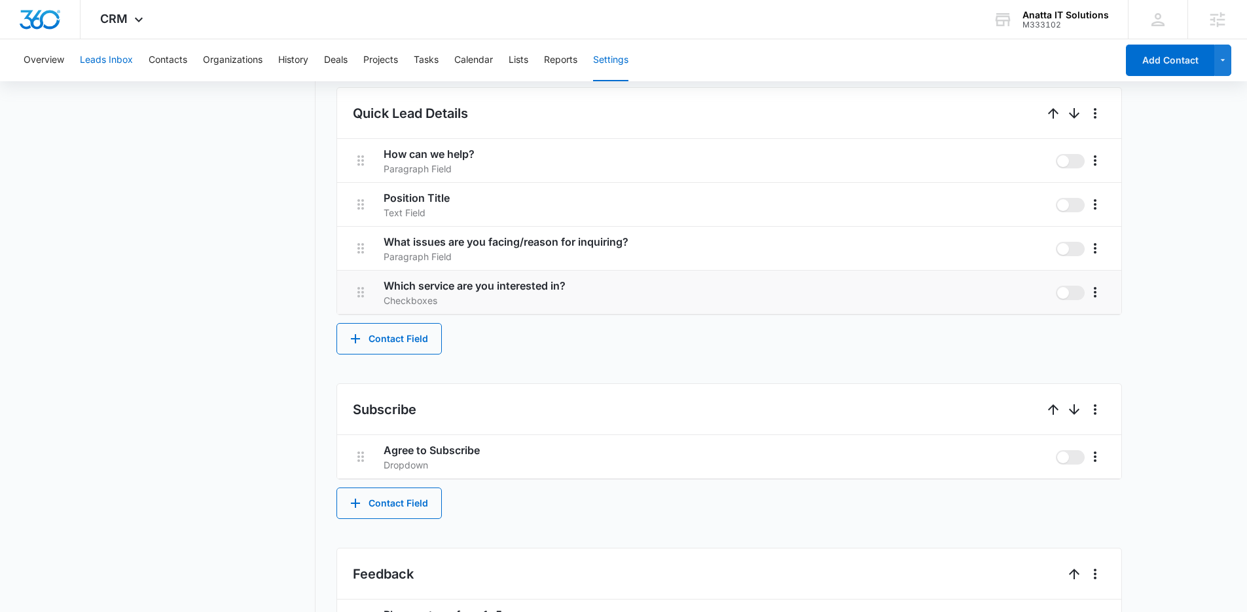
click at [105, 71] on button "Leads Inbox" at bounding box center [106, 60] width 53 height 42
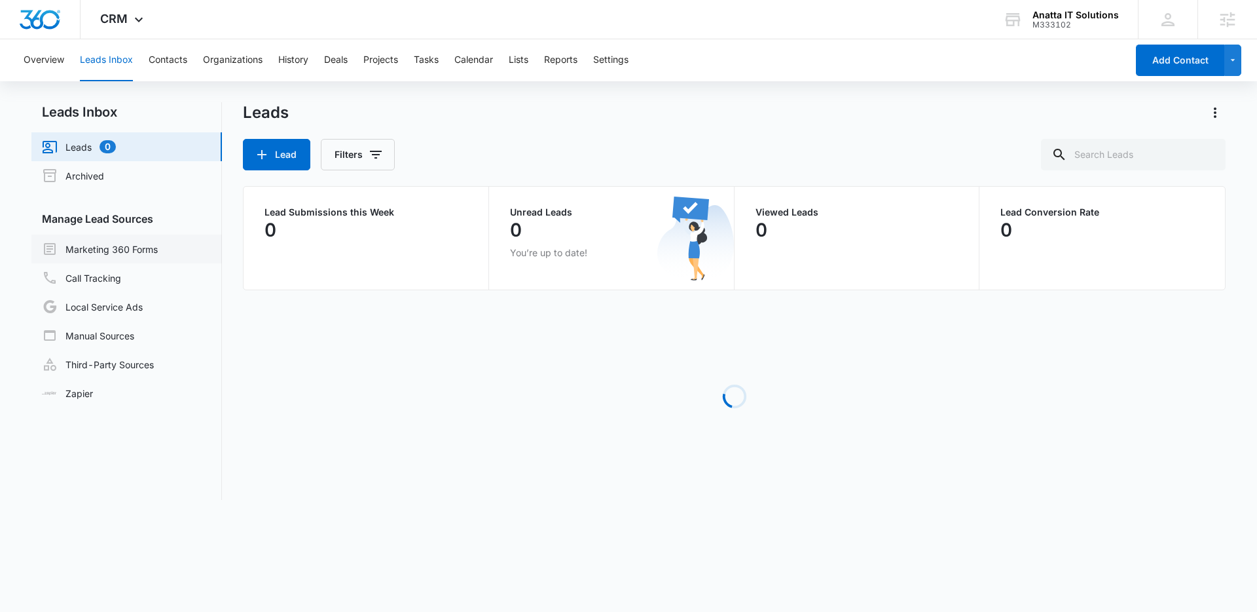
click at [119, 241] on link "Marketing 360 Forms" at bounding box center [100, 249] width 116 height 16
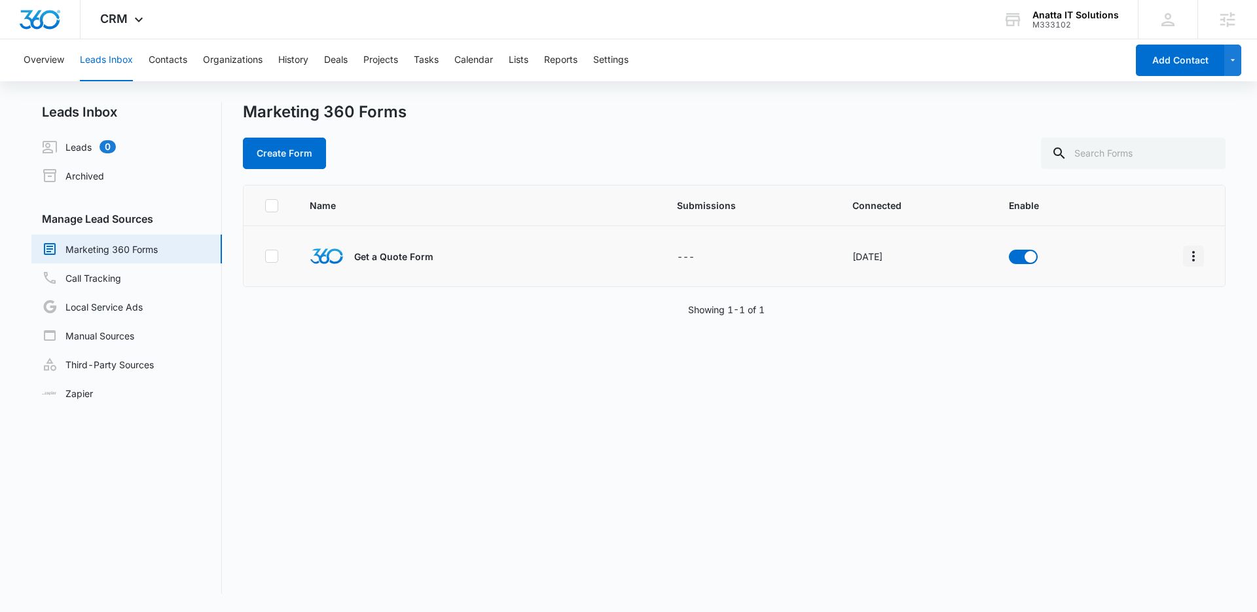
click at [1190, 257] on icon "Overflow Menu" at bounding box center [1194, 256] width 16 height 16
click at [1141, 327] on div "Field Mapping" at bounding box center [1125, 331] width 74 height 9
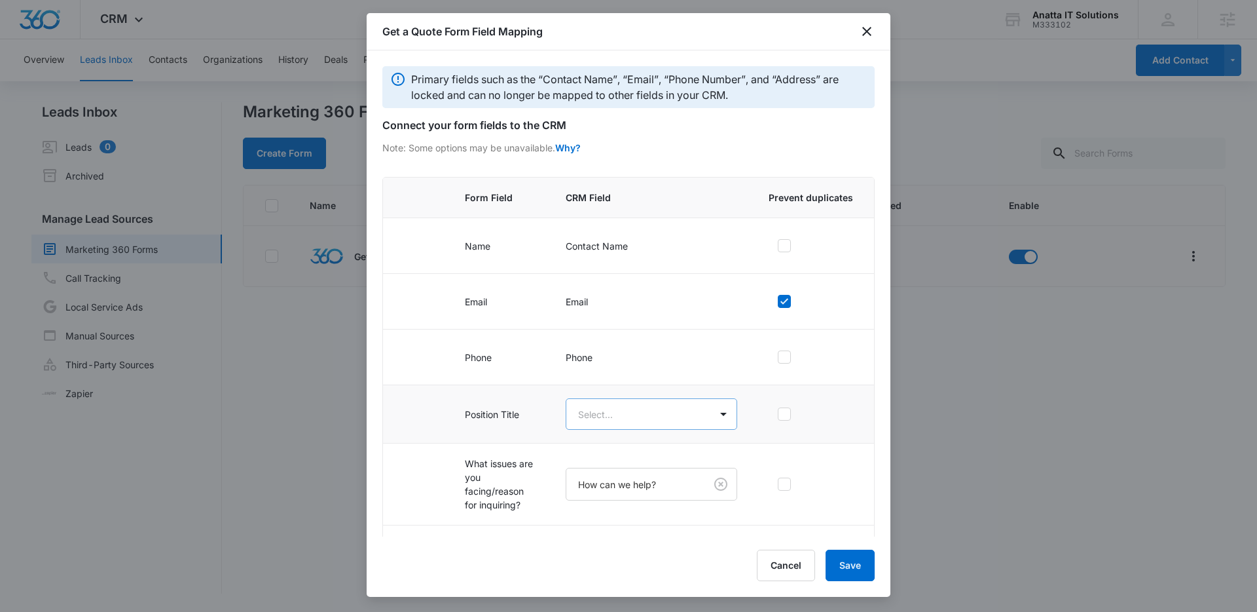
click at [604, 428] on td "Select..." at bounding box center [651, 414] width 203 height 58
click at [603, 424] on body "CRM Apps Reputation Forms CRM Email Social Content Ads Intelligence Files Brand…" at bounding box center [628, 306] width 1257 height 612
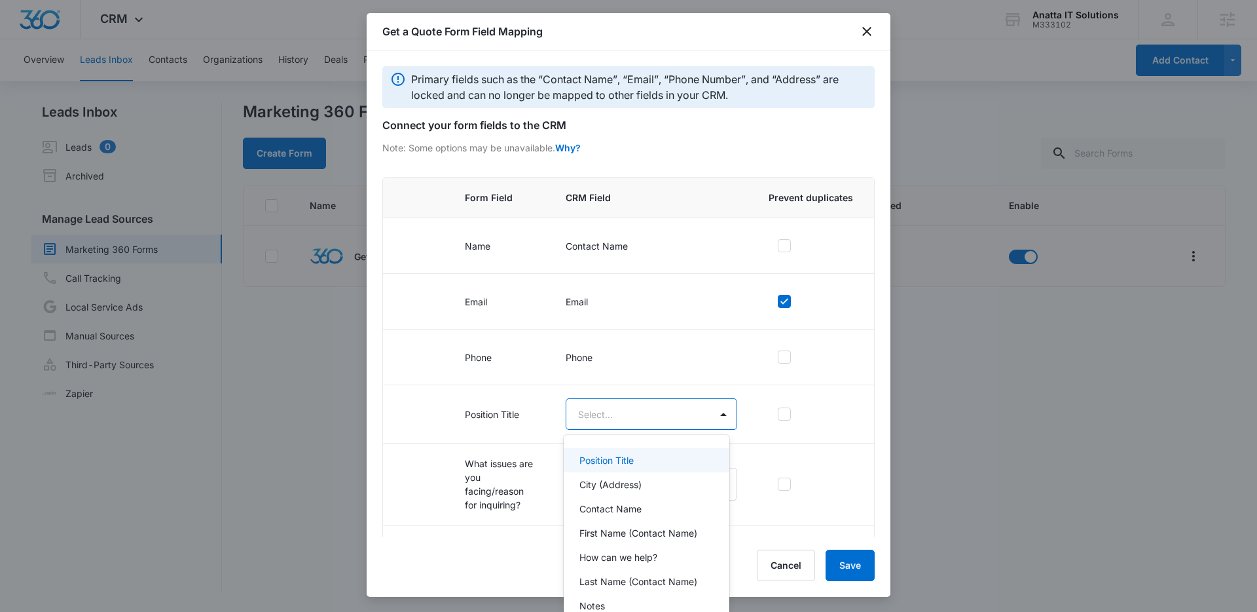
click at [607, 468] on div "Position Title" at bounding box center [646, 460] width 165 height 24
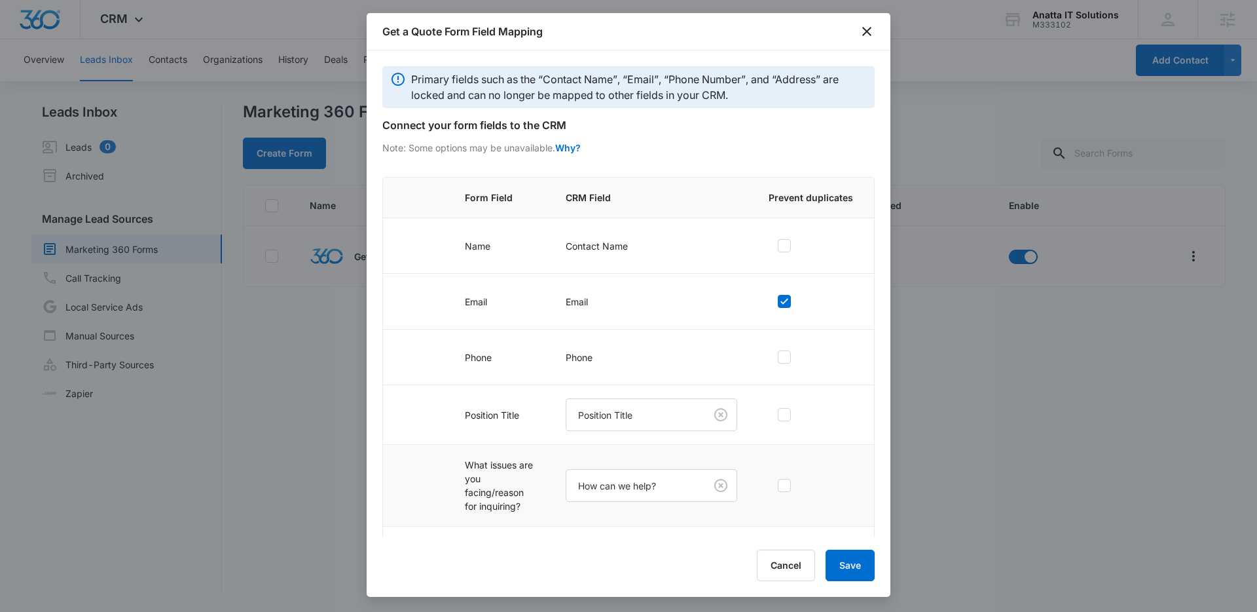
scroll to position [154, 0]
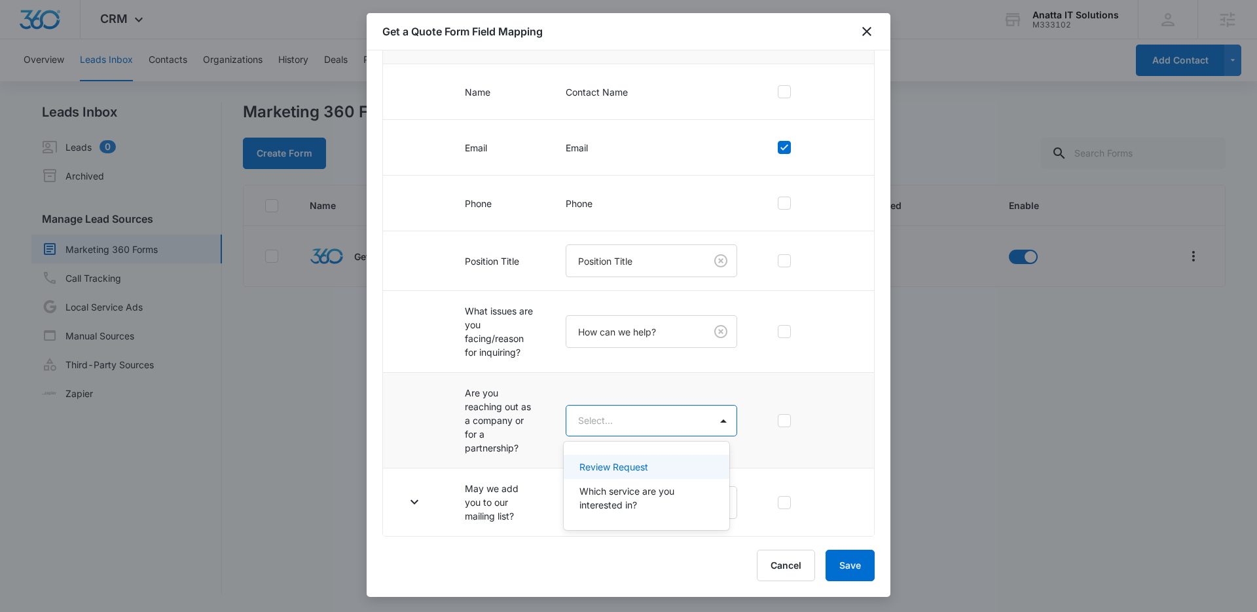
click at [593, 425] on body "CRM Apps Reputation Forms CRM Email Social Content Ads Intelligence Files Brand…" at bounding box center [628, 306] width 1257 height 612
click at [621, 508] on p "Which service are you interested in?" at bounding box center [644, 498] width 131 height 28
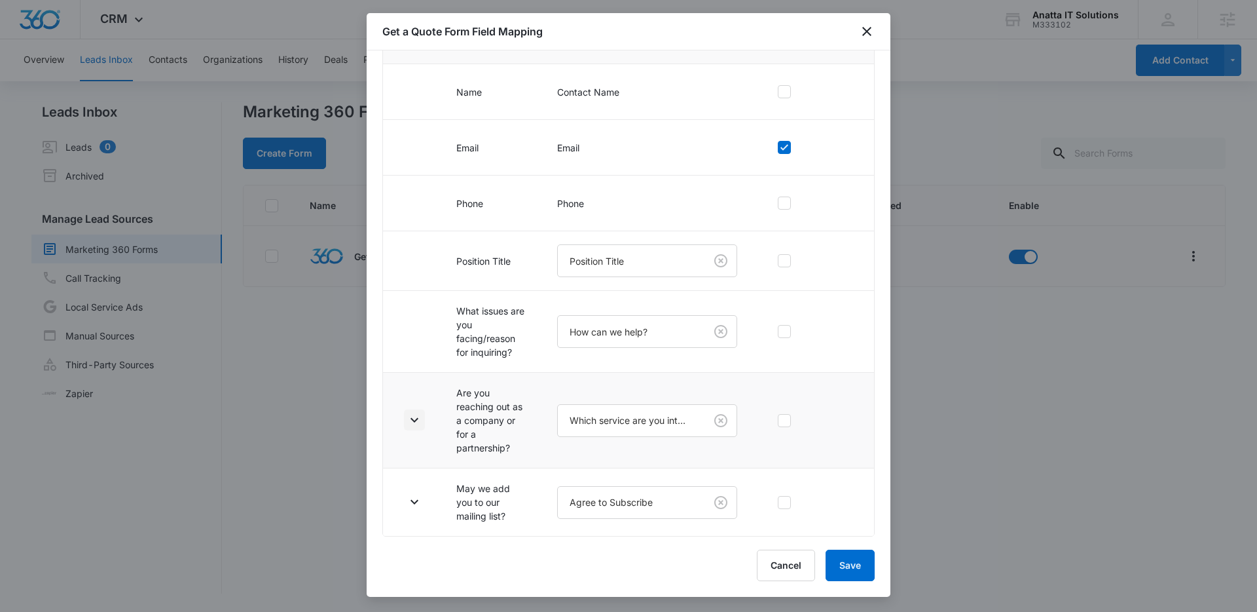
click at [414, 418] on icon "button" at bounding box center [415, 420] width 16 height 16
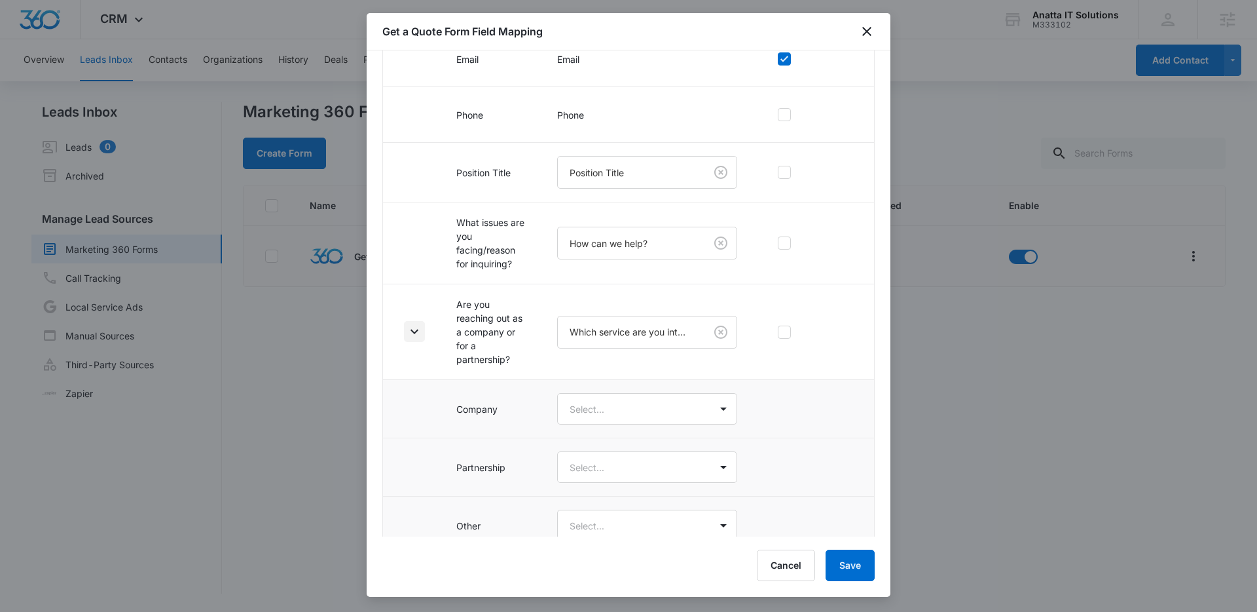
scroll to position [243, 0]
click at [631, 409] on body "CRM Apps Reputation Forms CRM Email Social Content Ads Intelligence Files Brand…" at bounding box center [628, 306] width 1257 height 612
click at [615, 451] on div "Company" at bounding box center [642, 454] width 138 height 14
click at [614, 463] on body "CRM Apps Reputation Forms CRM Email Social Content Ads Intelligence Files Brand…" at bounding box center [628, 306] width 1257 height 612
click at [613, 532] on p "Partnership" at bounding box center [597, 538] width 49 height 14
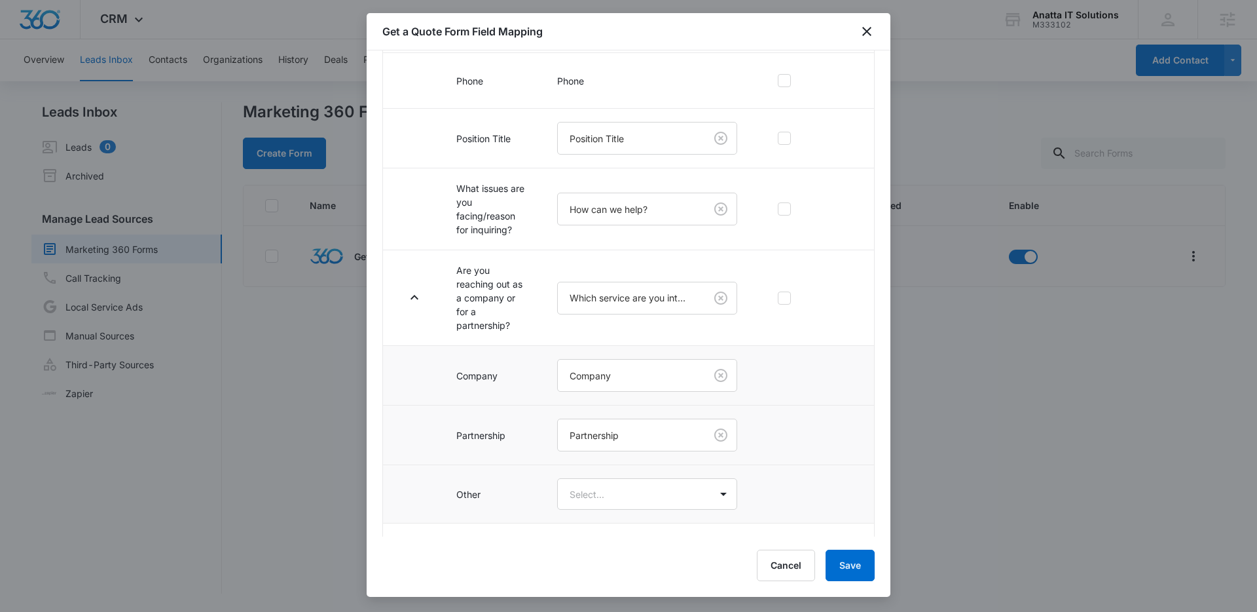
scroll to position [285, 0]
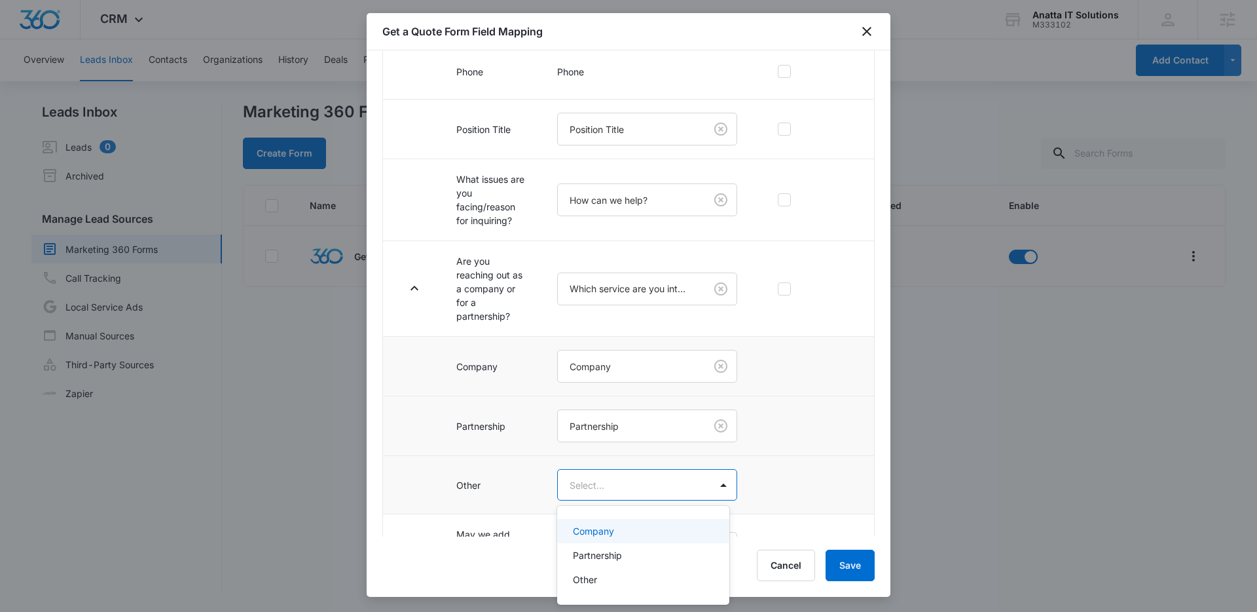
click at [602, 469] on body "CRM Apps Reputation Forms CRM Email Social Content Ads Intelligence Files Brand…" at bounding box center [628, 306] width 1257 height 612
click at [596, 572] on p "Other" at bounding box center [585, 579] width 24 height 14
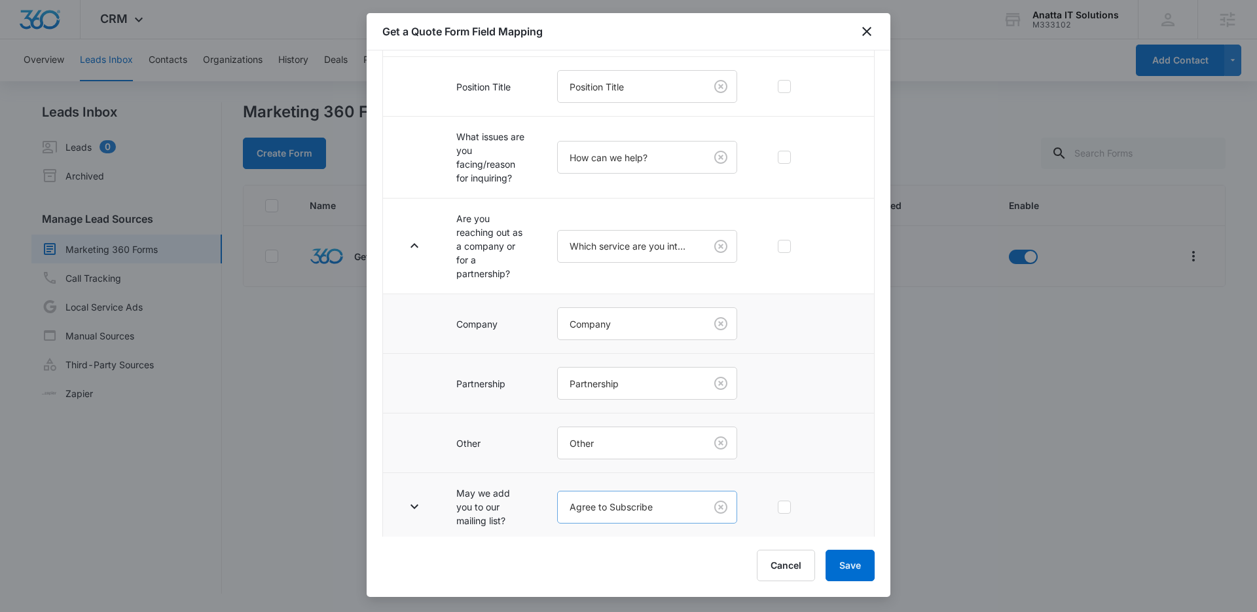
scroll to position [333, 0]
click at [405, 498] on button "button" at bounding box center [414, 501] width 21 height 21
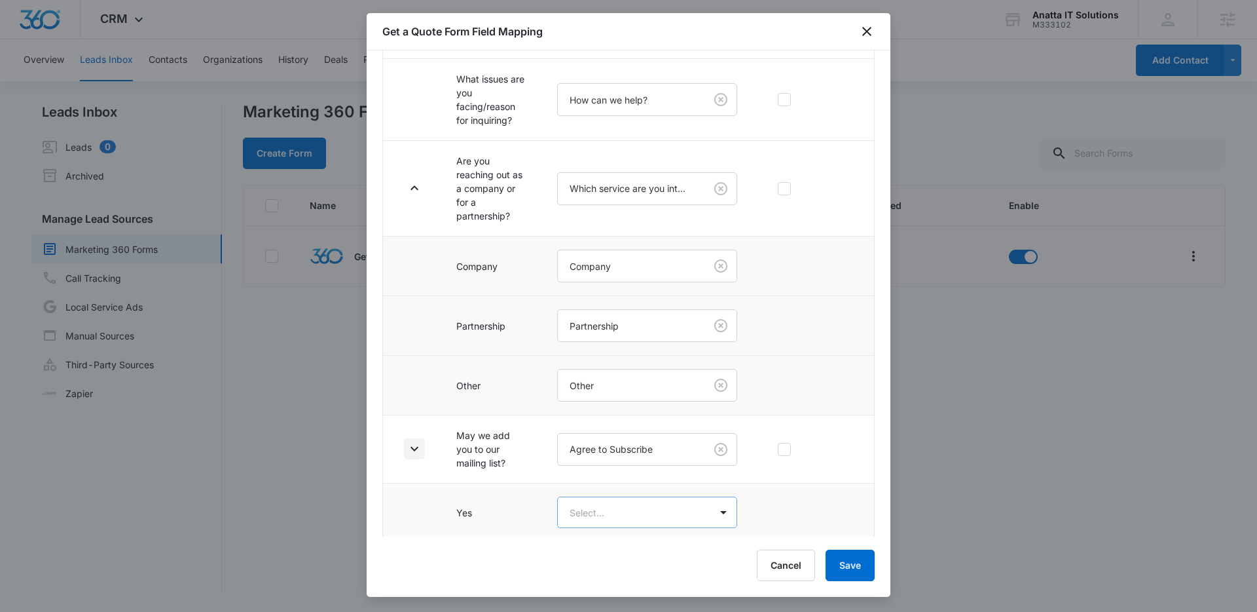
scroll to position [449, 0]
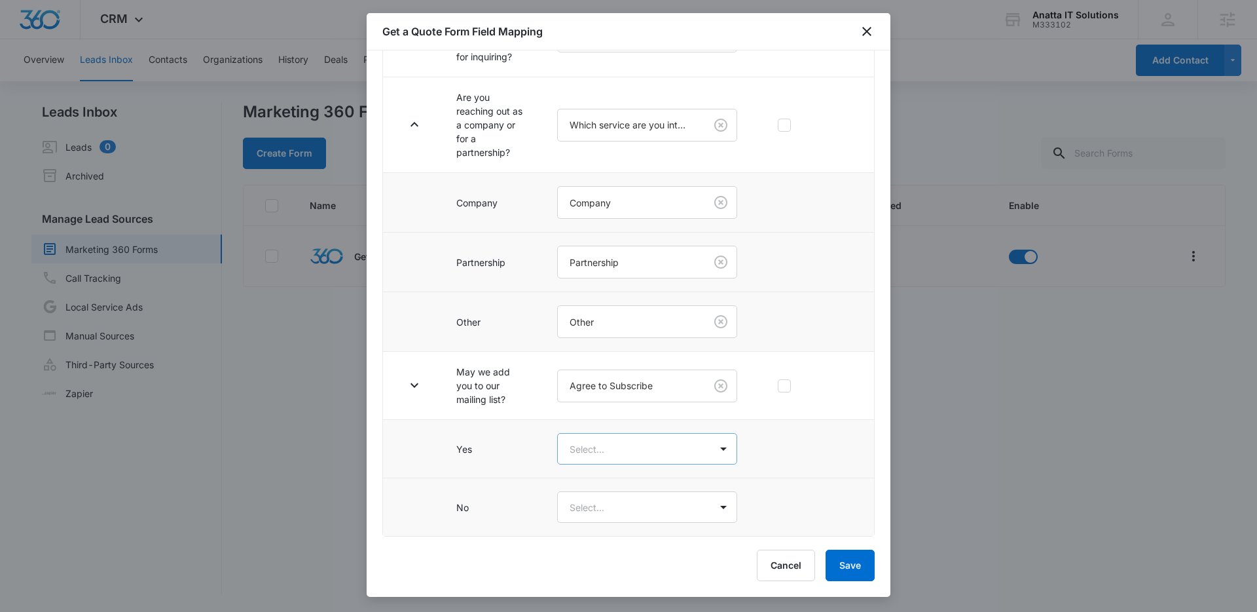
click at [610, 453] on body "CRM Apps Reputation Forms CRM Email Social Content Ads Intelligence Files Brand…" at bounding box center [628, 306] width 1257 height 612
click at [604, 488] on div "Yes" at bounding box center [642, 495] width 138 height 14
click at [604, 507] on body "CRM Apps Reputation Forms CRM Email Social Content Ads Intelligence Files Brand…" at bounding box center [628, 306] width 1257 height 612
click at [599, 570] on div "No" at bounding box center [643, 578] width 172 height 24
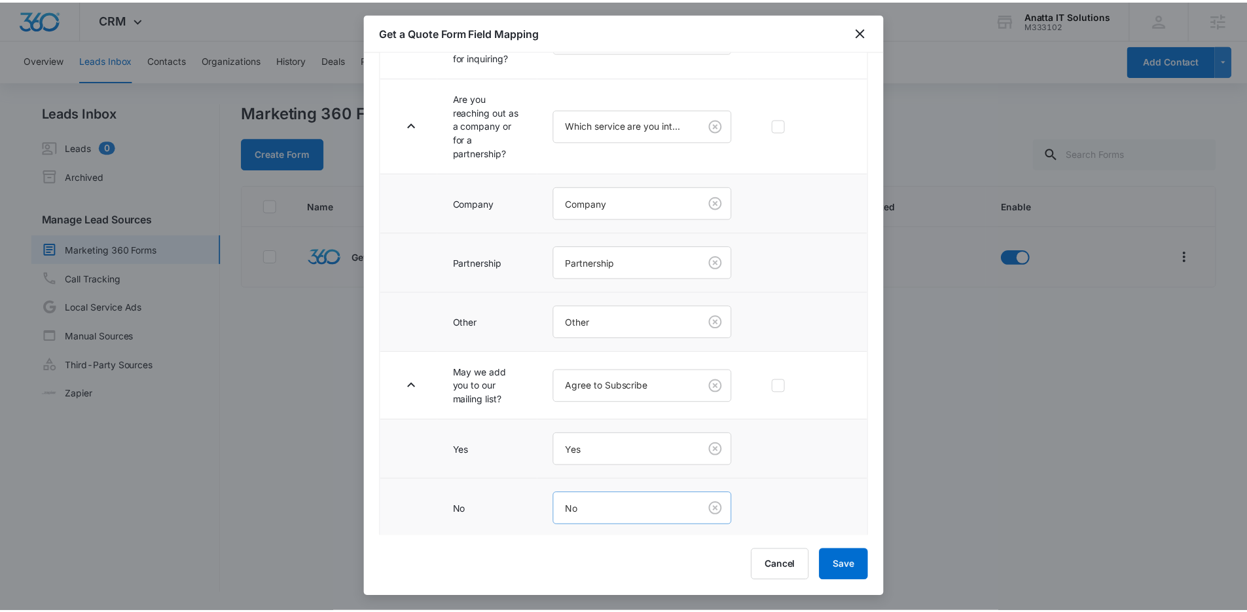
scroll to position [452, 0]
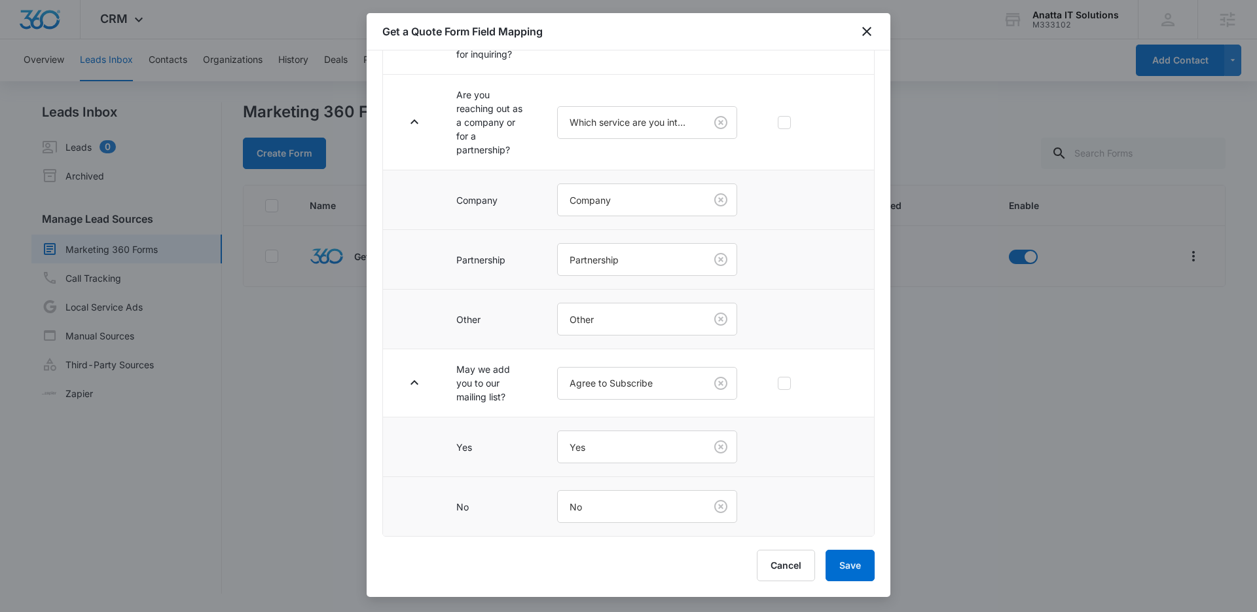
click at [875, 577] on div "Get a Quote Form Field Mapping Primary fields such as the “Contact Name”, “Emai…" at bounding box center [629, 304] width 524 height 583
click at [859, 572] on button "Save" at bounding box center [850, 564] width 49 height 31
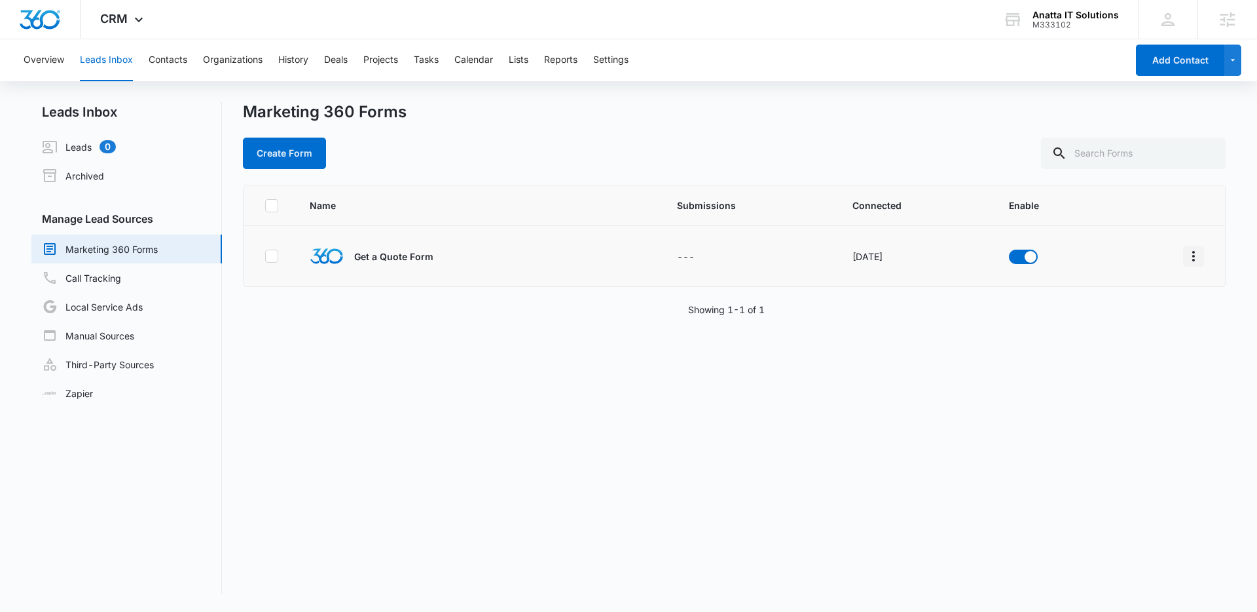
click at [1183, 254] on button "Overflow Menu" at bounding box center [1193, 256] width 21 height 21
click at [1129, 331] on div "Field Mapping" at bounding box center [1125, 331] width 74 height 9
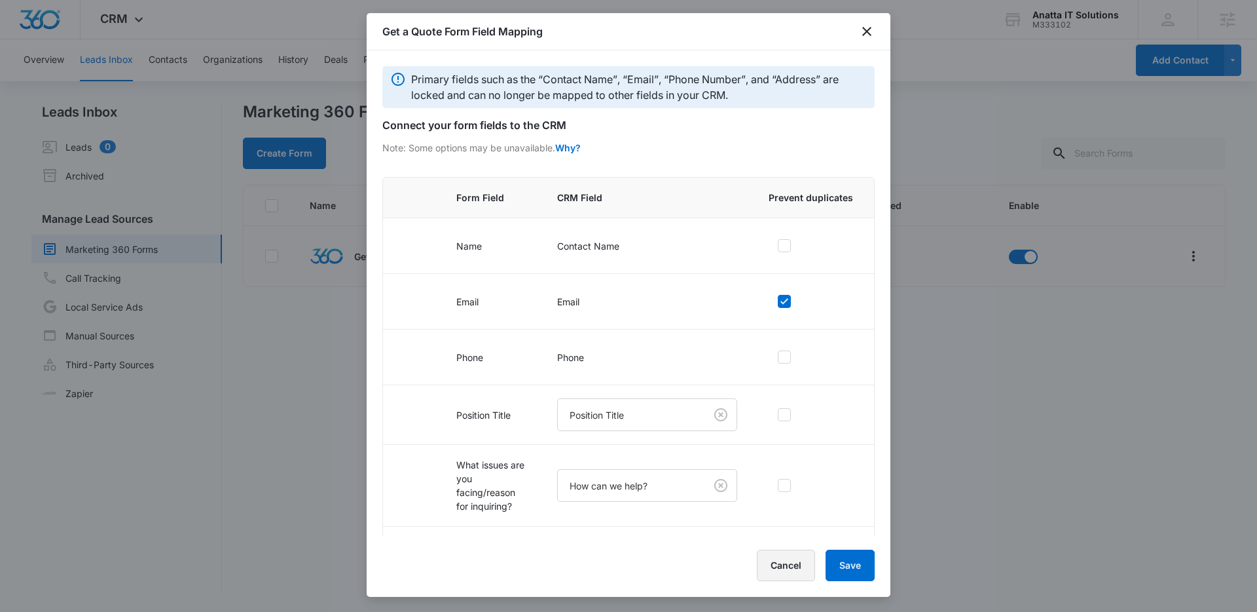
click at [769, 558] on button "Cancel" at bounding box center [786, 564] width 58 height 31
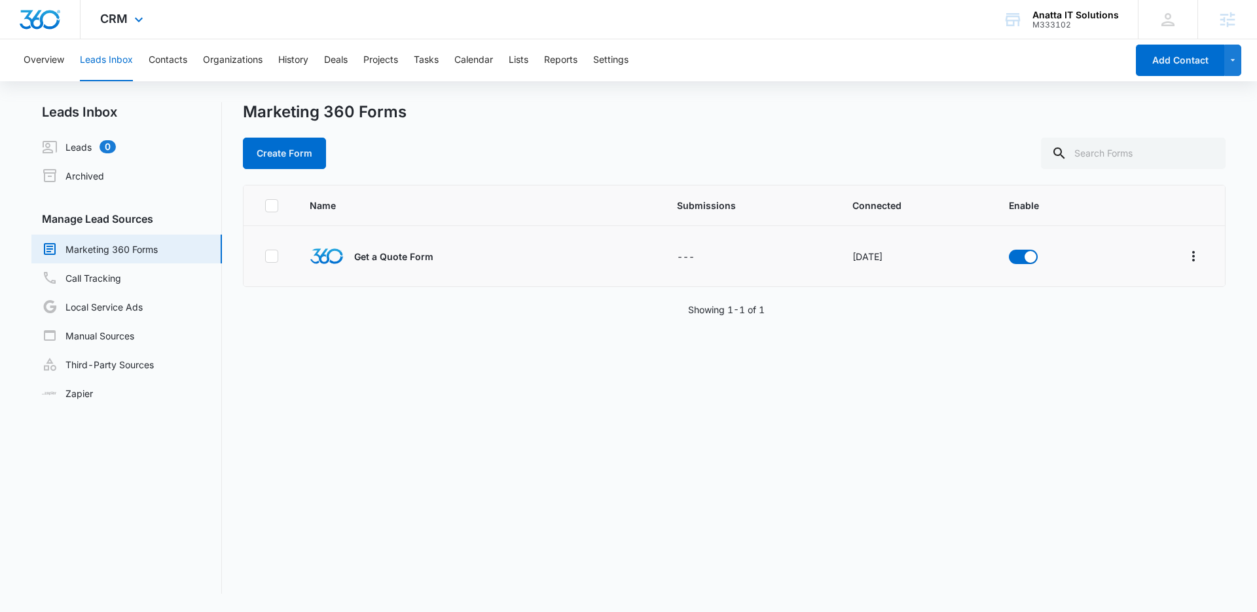
click at [111, 9] on div "CRM Apps Reputation Forms CRM Email Social Content Ads Intelligence Files Brand…" at bounding box center [124, 19] width 86 height 39
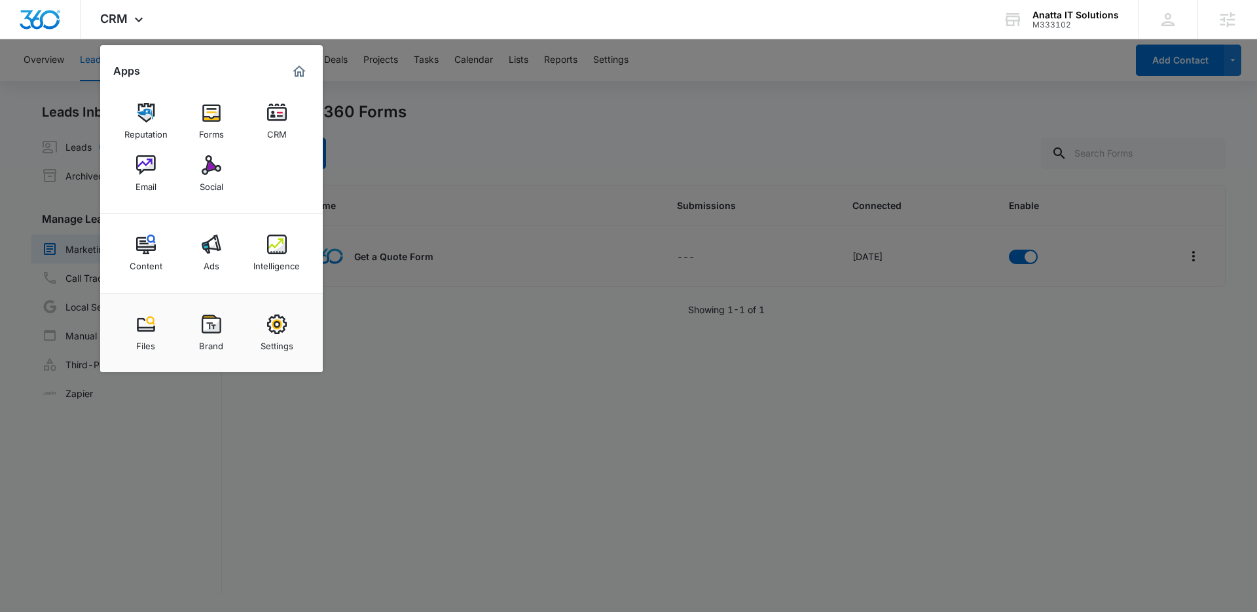
click at [400, 153] on div at bounding box center [628, 306] width 1257 height 612
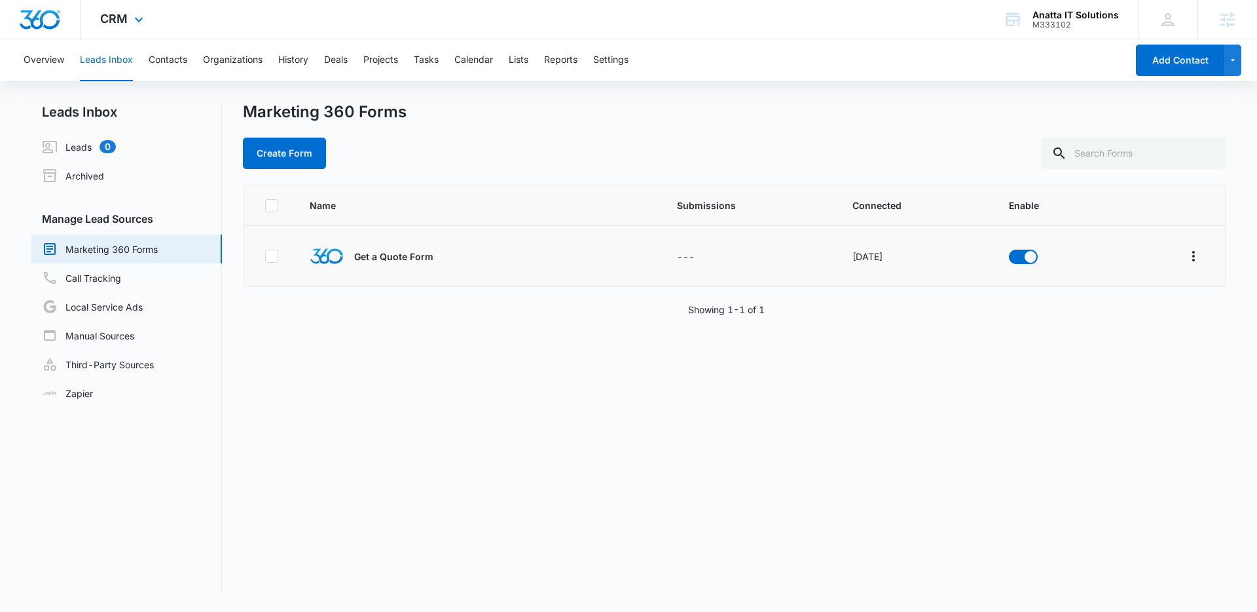
click at [46, 22] on img "Dashboard" at bounding box center [40, 20] width 42 height 20
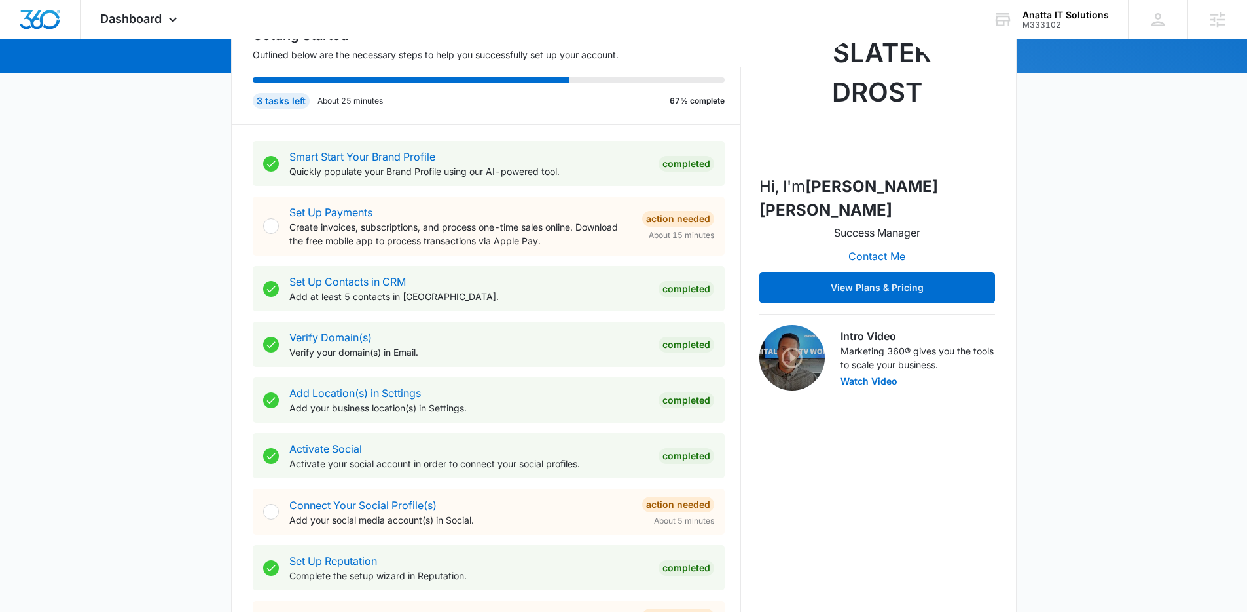
scroll to position [390, 0]
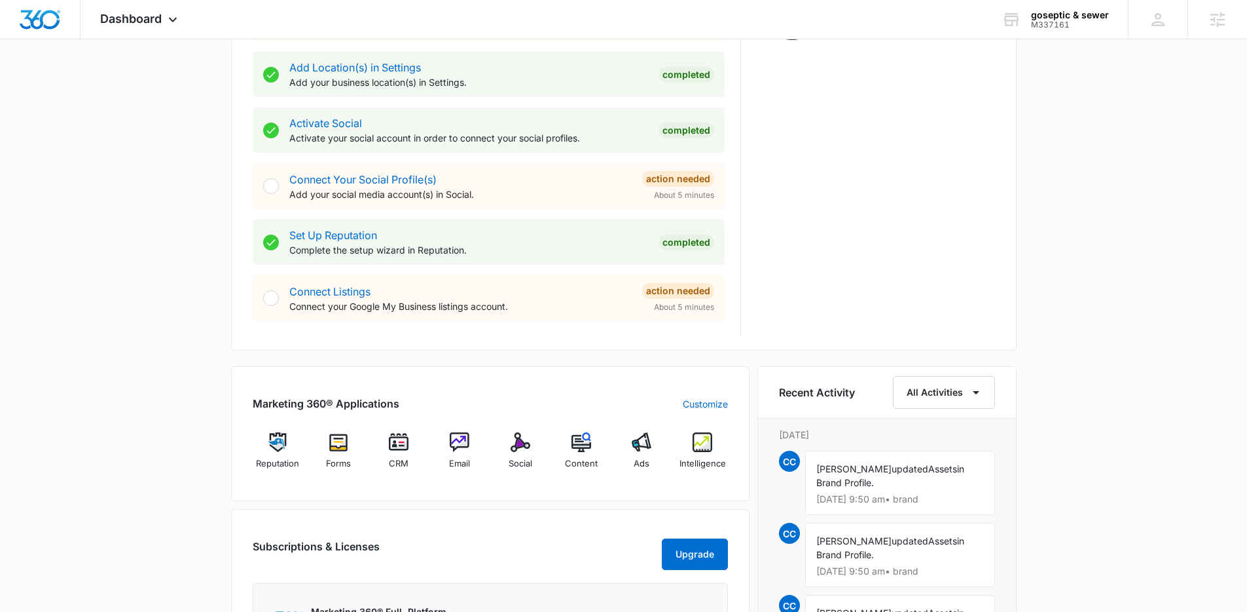
scroll to position [589, 0]
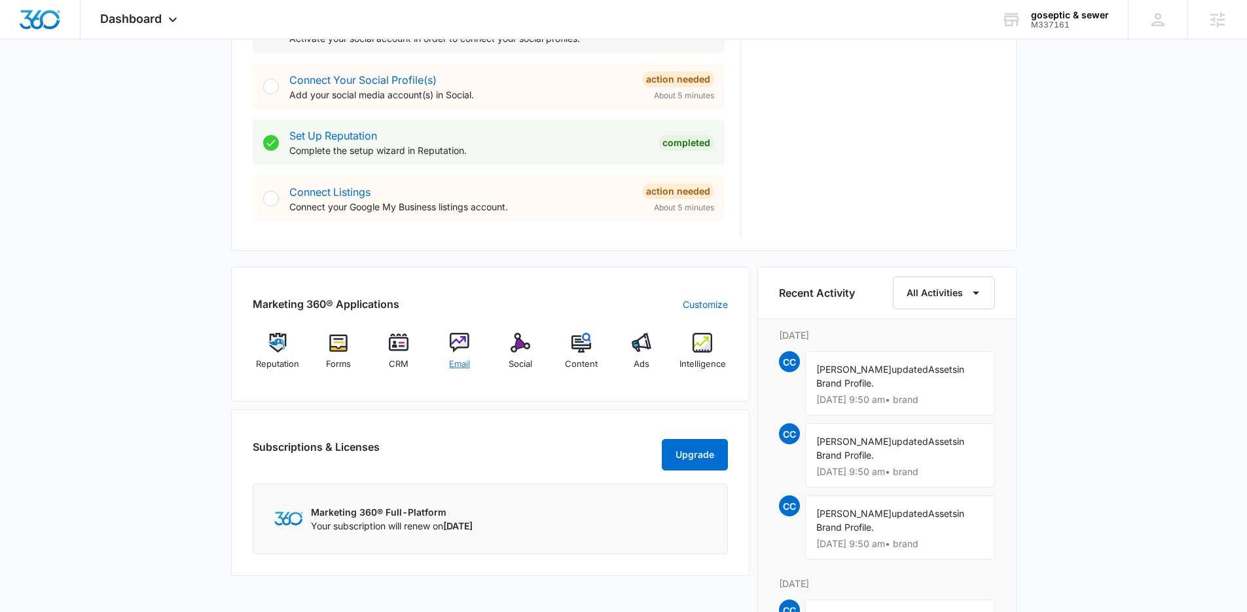
click at [469, 346] on img at bounding box center [460, 343] width 20 height 20
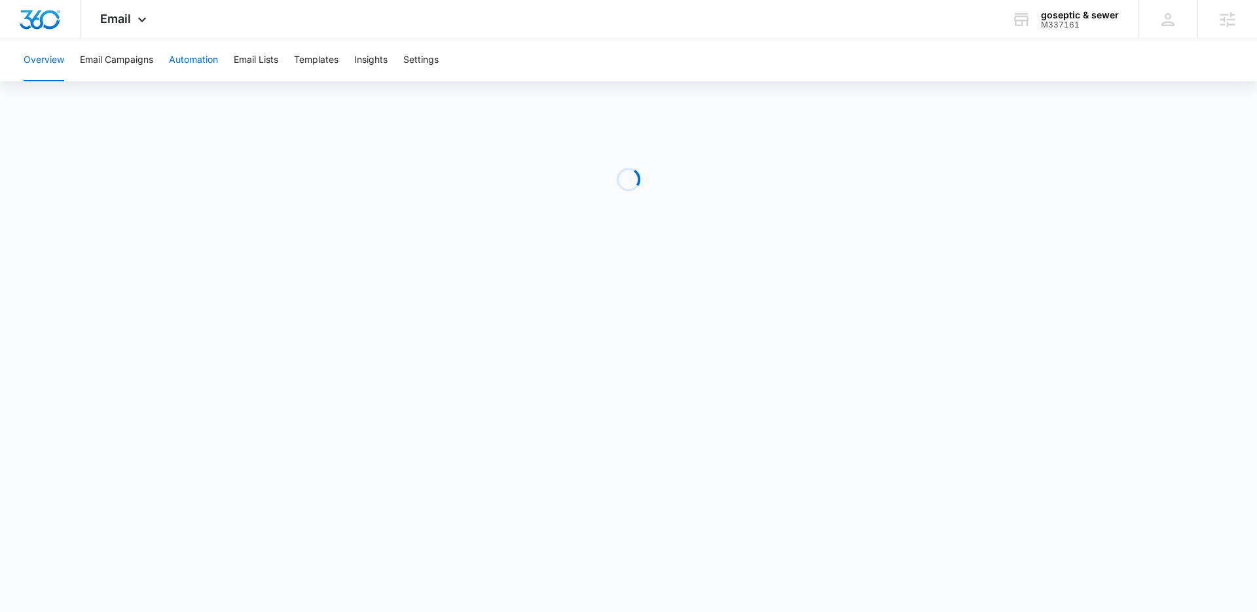
click at [171, 56] on button "Automation" at bounding box center [193, 60] width 49 height 42
click at [149, 28] on div "Email Apps Reputation Forms CRM Email Social Content Ads Intelligence Files Bra…" at bounding box center [125, 19] width 89 height 39
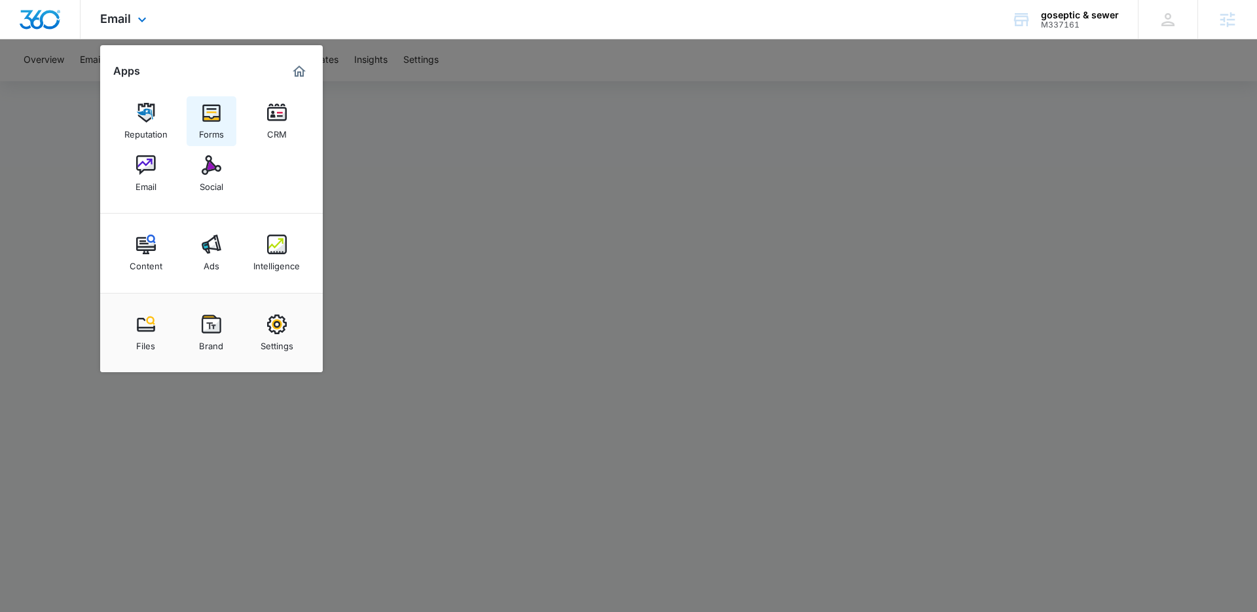
click at [208, 111] on img at bounding box center [212, 113] width 20 height 20
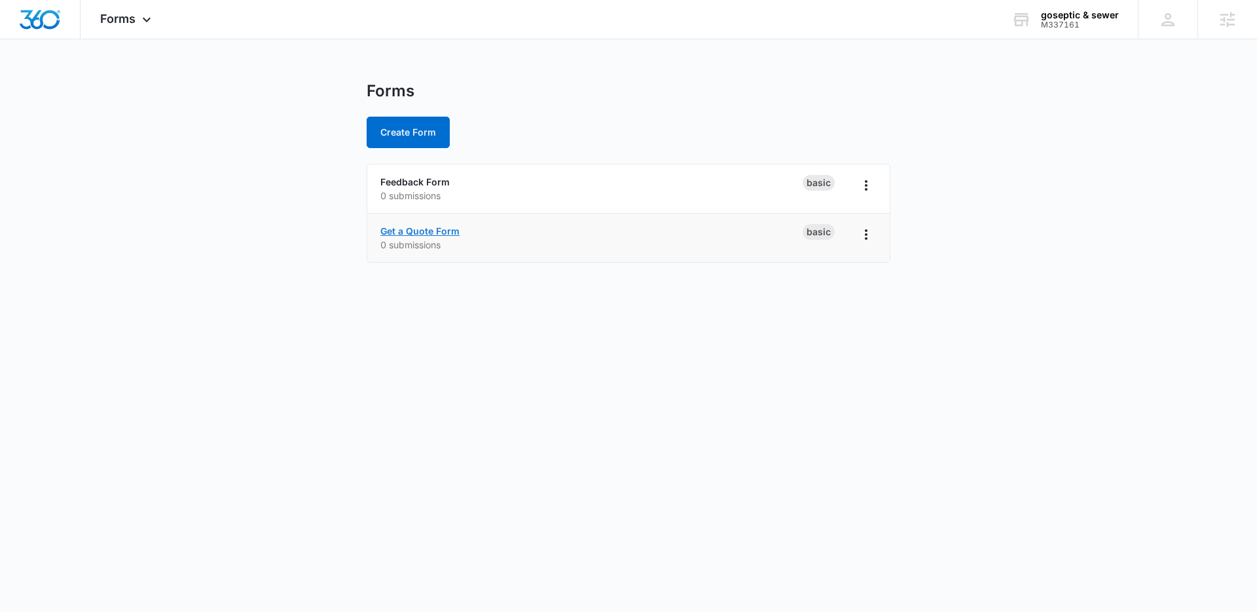
click at [420, 232] on link "Get a Quote Form" at bounding box center [419, 230] width 79 height 11
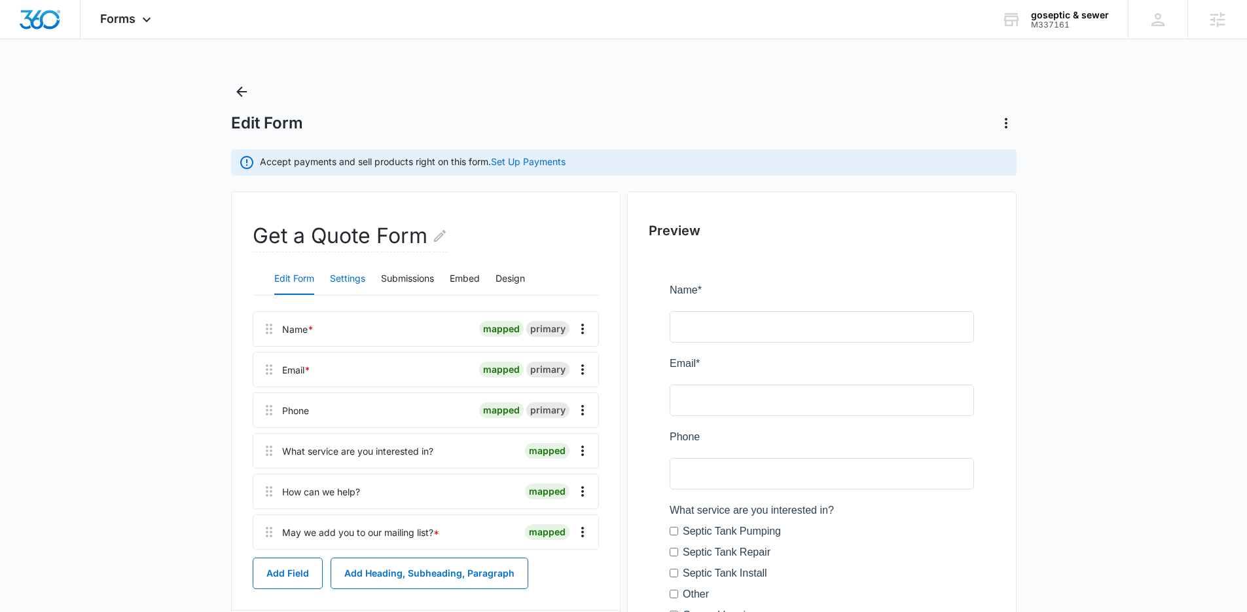
click at [336, 274] on button "Settings" at bounding box center [347, 278] width 35 height 31
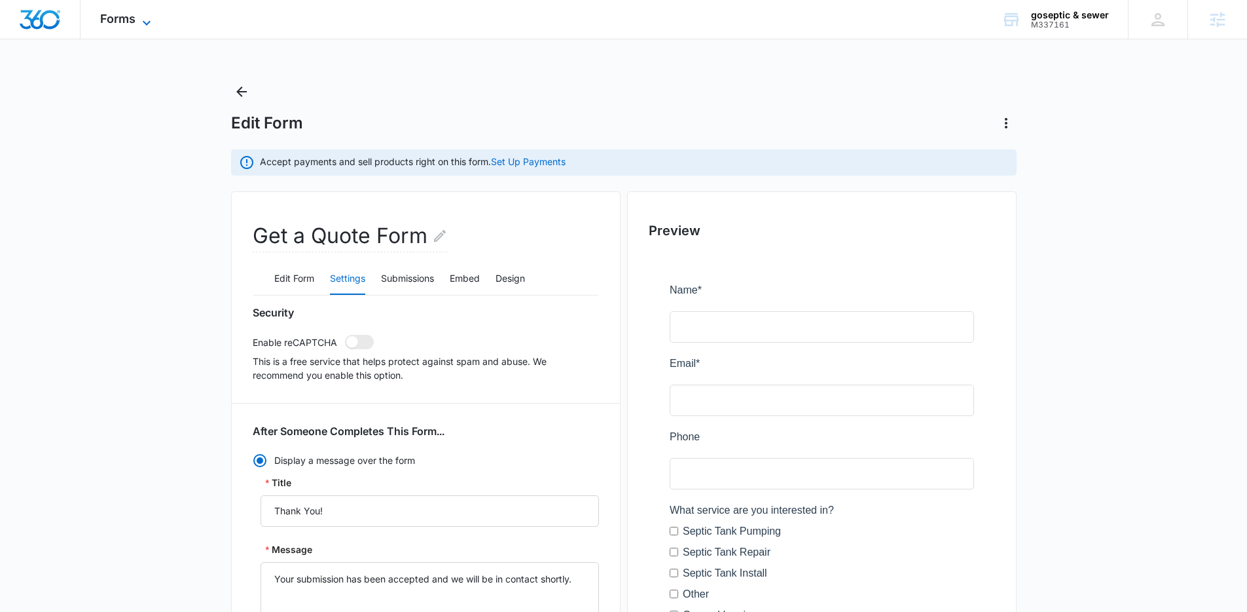
click at [117, 20] on span "Forms" at bounding box center [117, 19] width 35 height 14
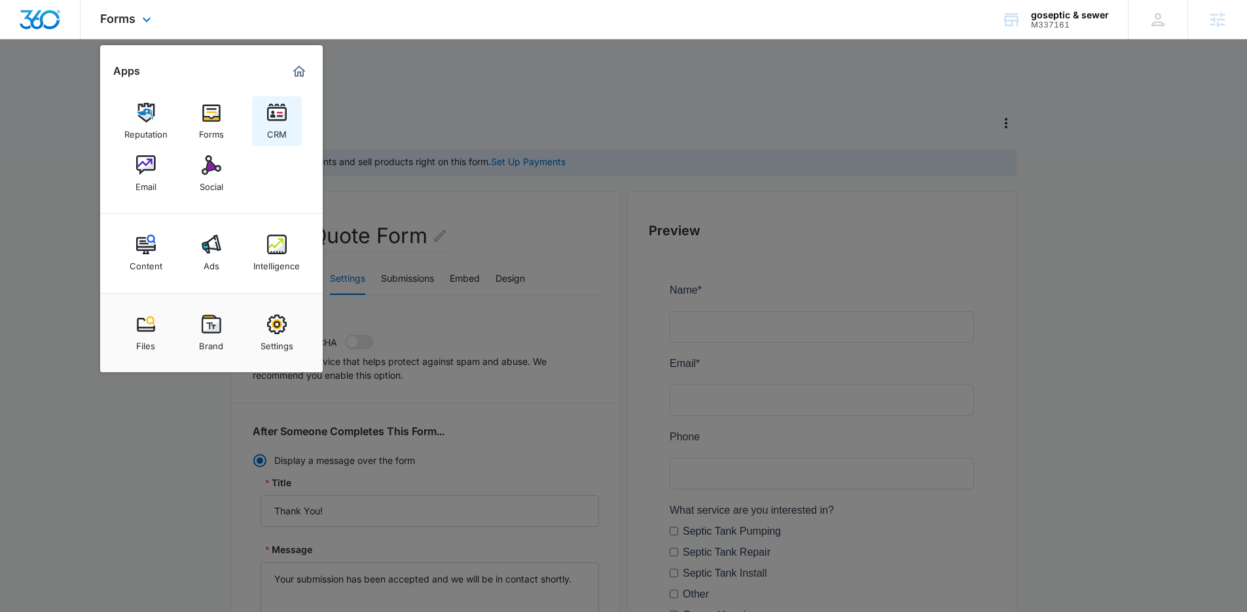
click at [277, 124] on div "CRM" at bounding box center [277, 130] width 20 height 17
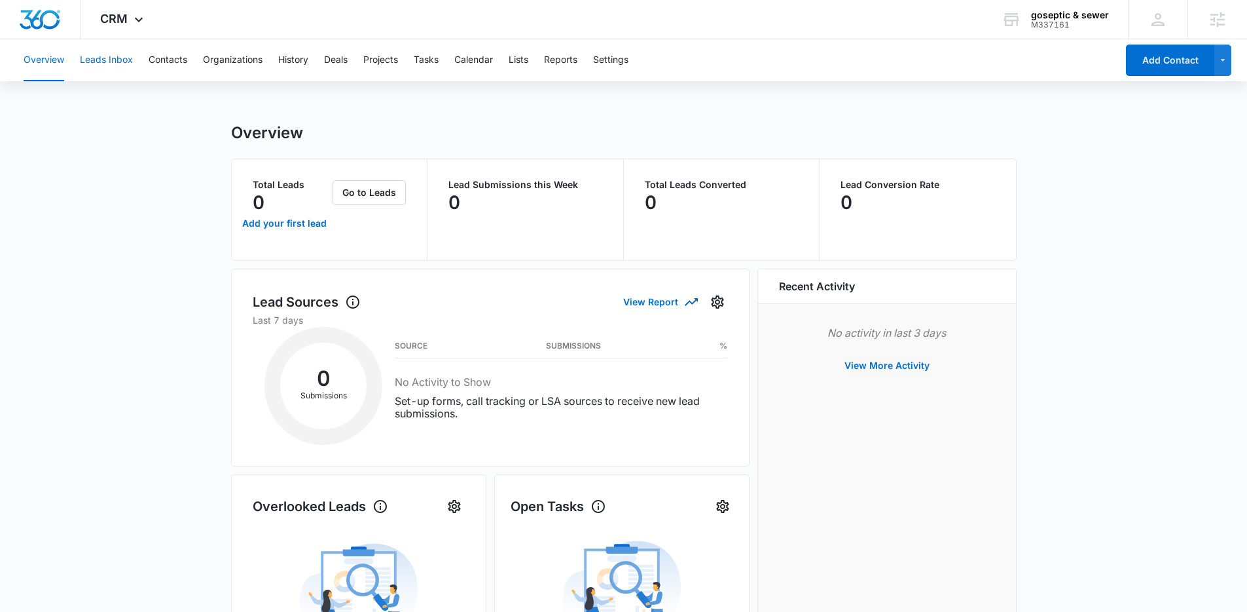
click at [101, 50] on button "Leads Inbox" at bounding box center [106, 60] width 53 height 42
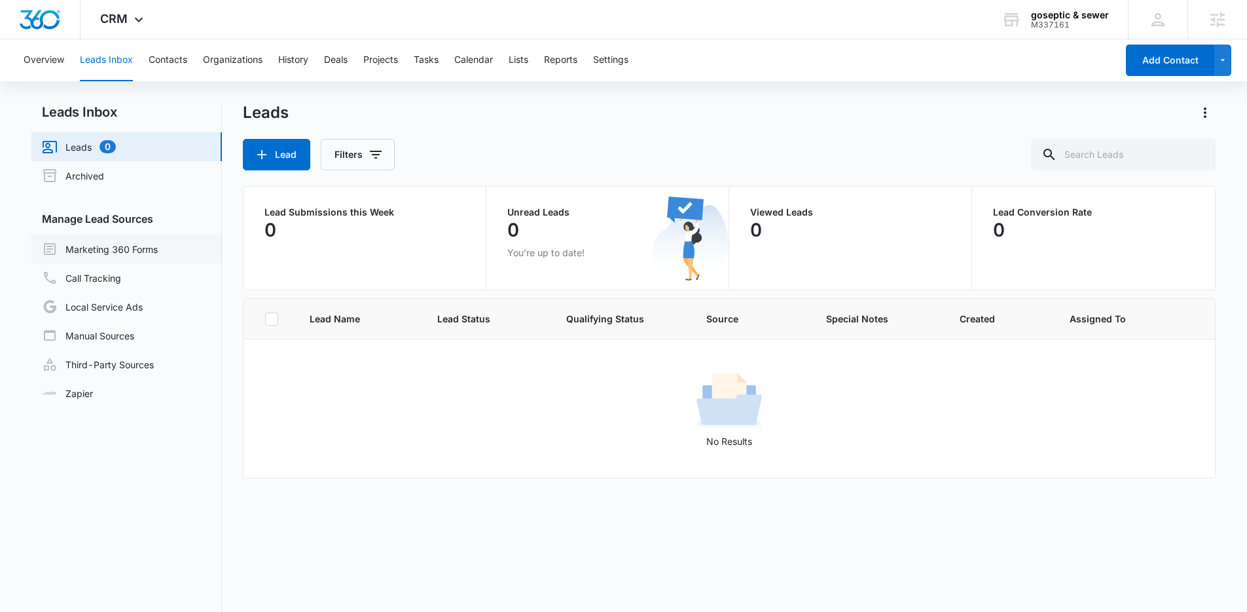
click at [129, 242] on link "Marketing 360 Forms" at bounding box center [100, 249] width 116 height 16
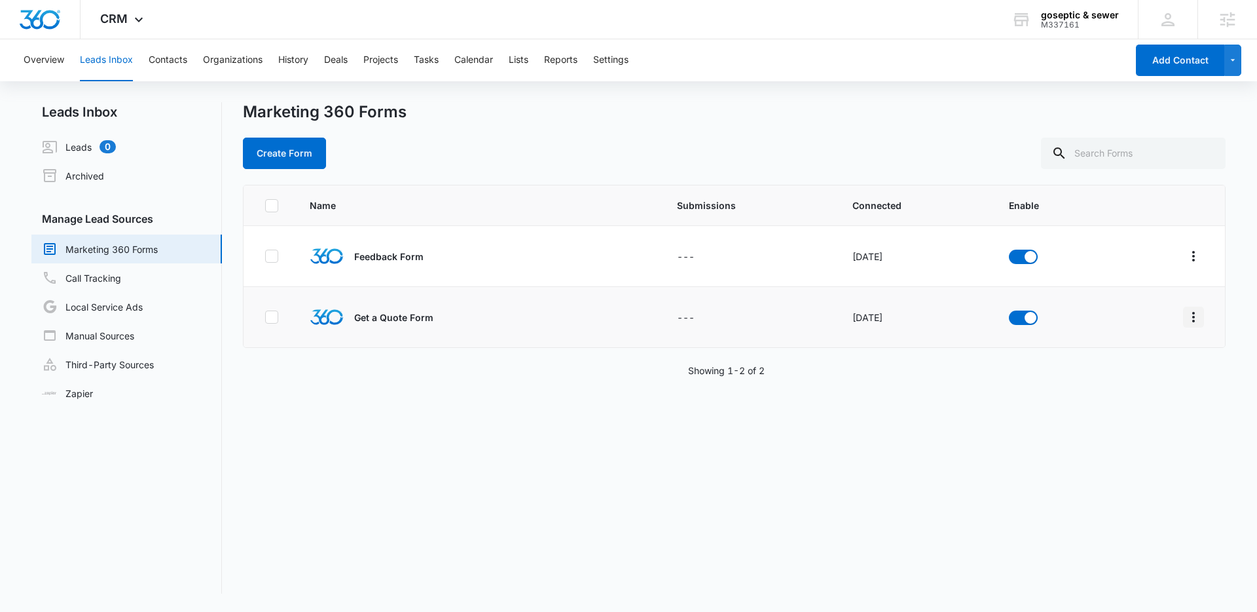
click at [1186, 318] on icon "Overflow Menu" at bounding box center [1194, 317] width 16 height 16
click at [1131, 397] on div "Field Mapping" at bounding box center [1125, 392] width 74 height 9
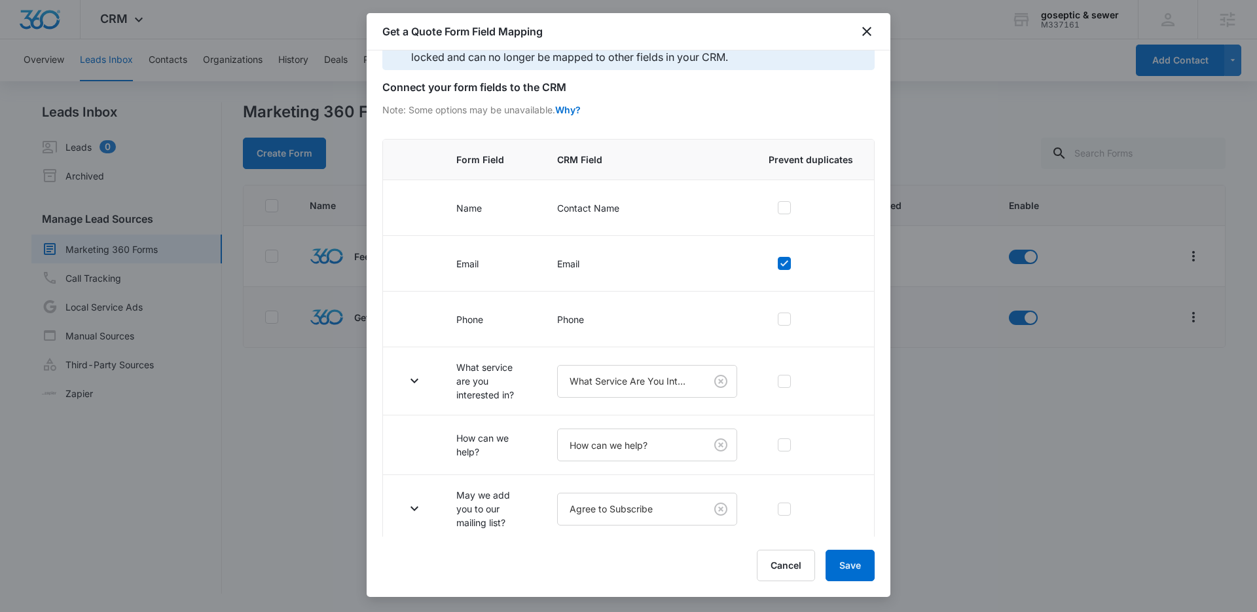
scroll to position [45, 0]
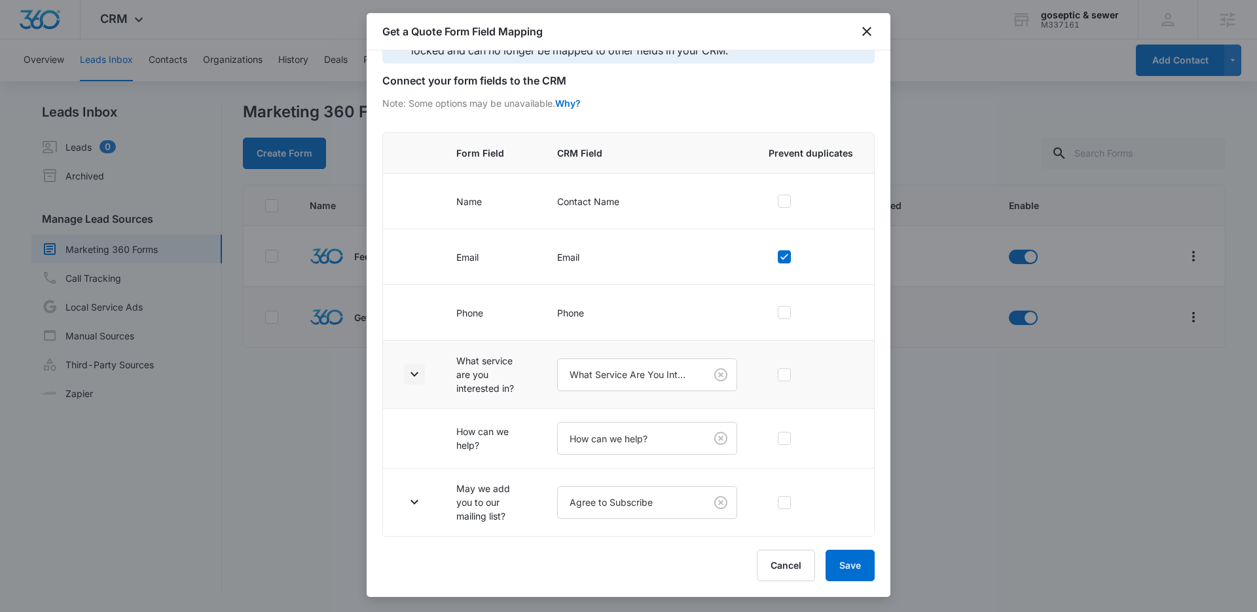
click at [414, 373] on icon "button" at bounding box center [415, 374] width 16 height 16
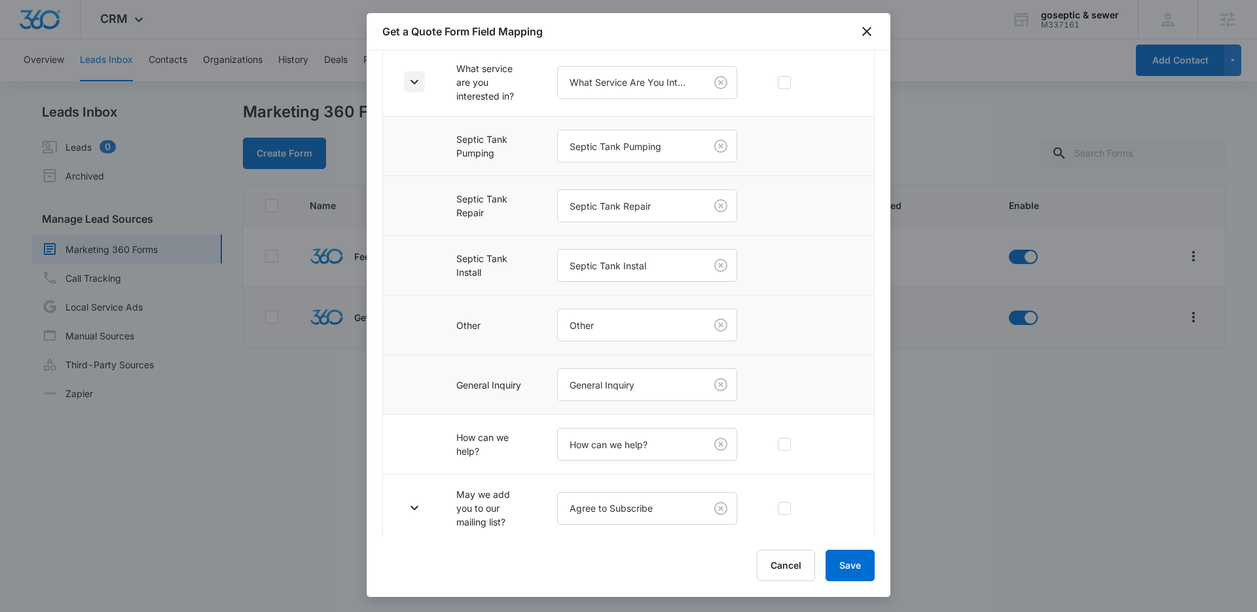
scroll to position [342, 0]
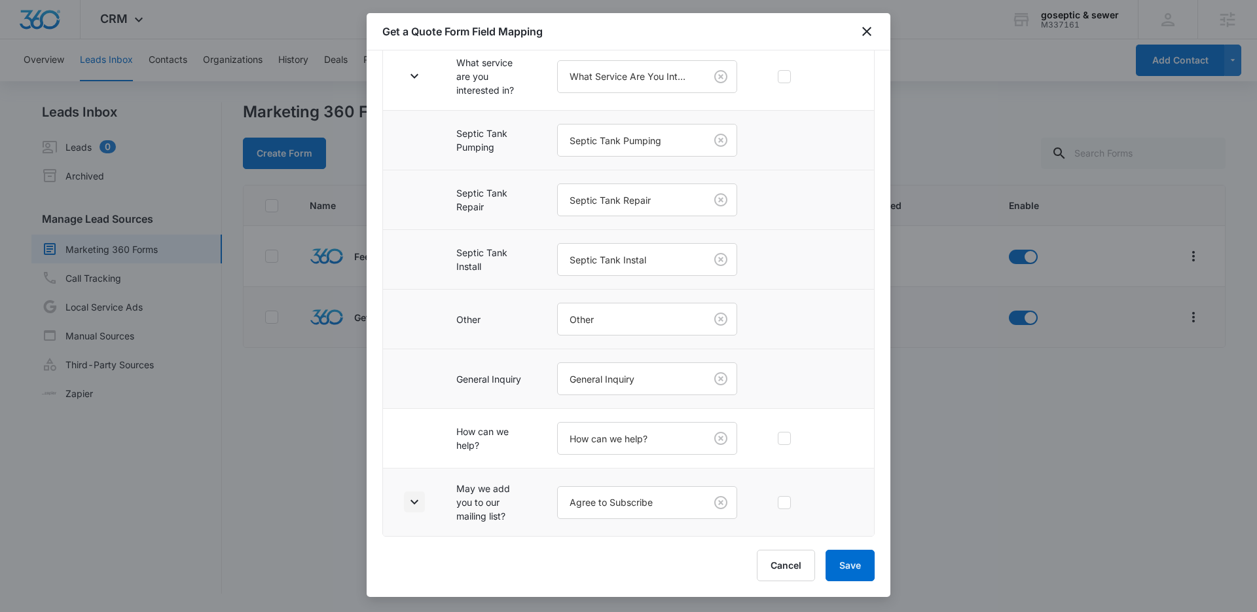
click at [415, 503] on icon "button" at bounding box center [415, 502] width 16 height 16
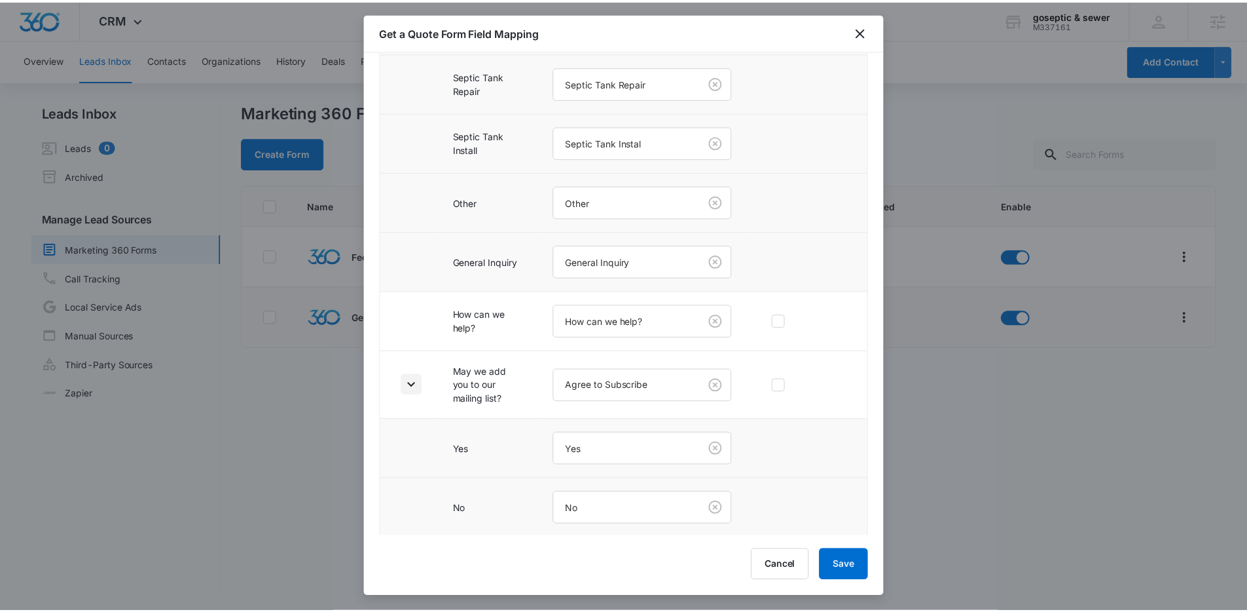
scroll to position [462, 0]
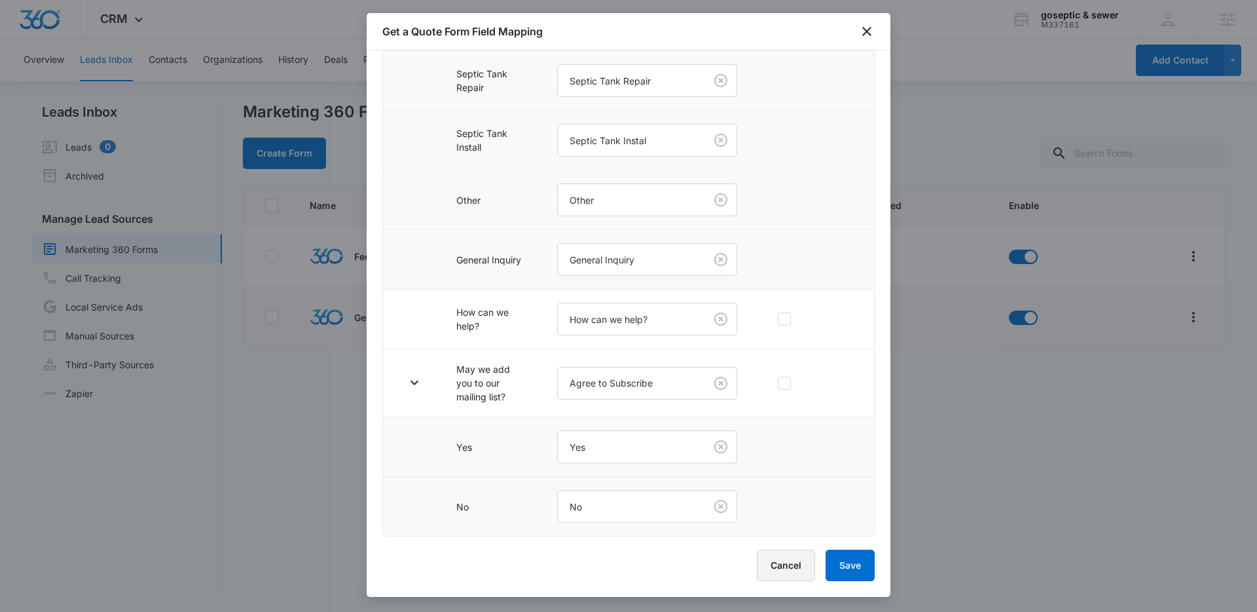
click at [786, 568] on button "Cancel" at bounding box center [786, 564] width 58 height 31
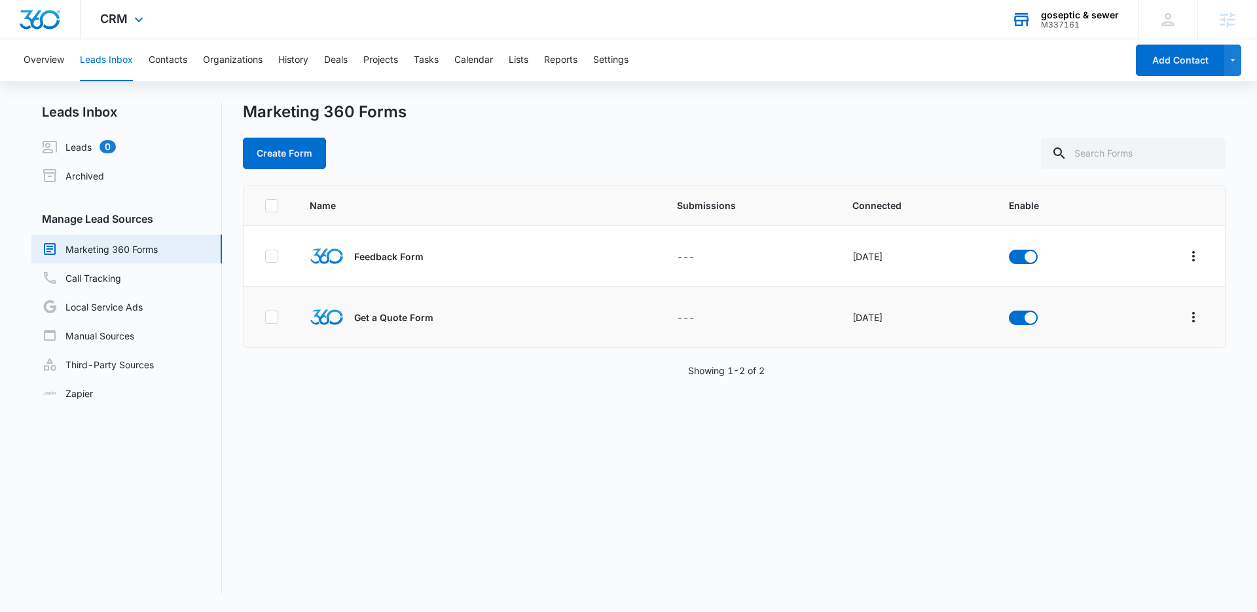
click at [1050, 27] on div "M337161" at bounding box center [1080, 24] width 78 height 9
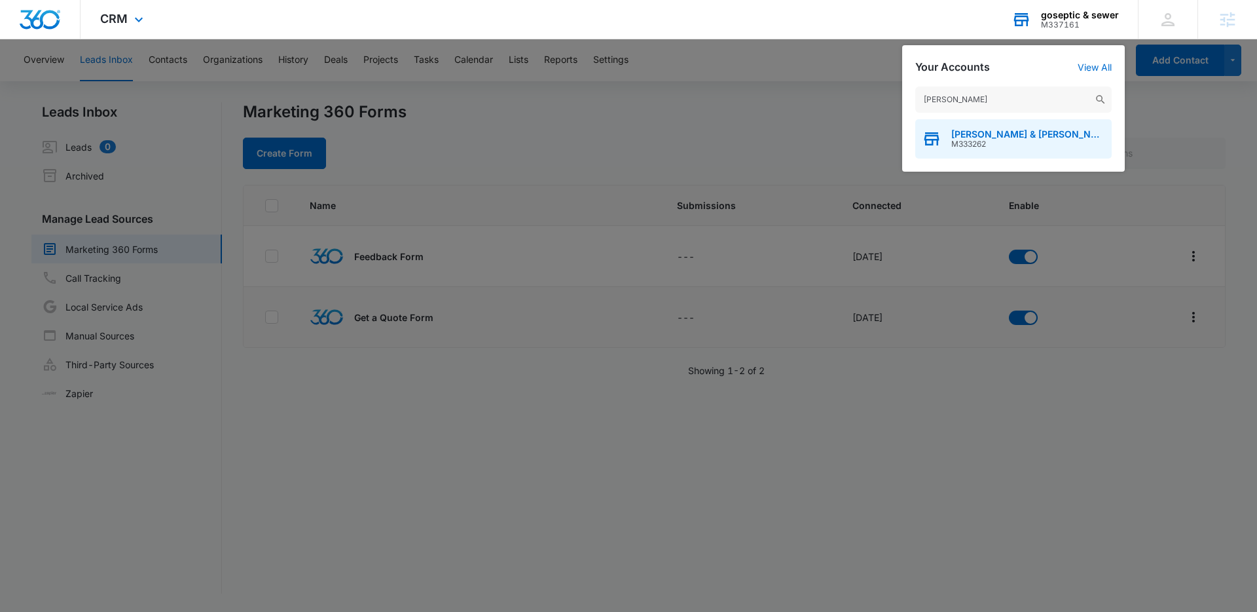
type input "drucker"
click at [1002, 145] on span "M333262" at bounding box center [1028, 143] width 154 height 9
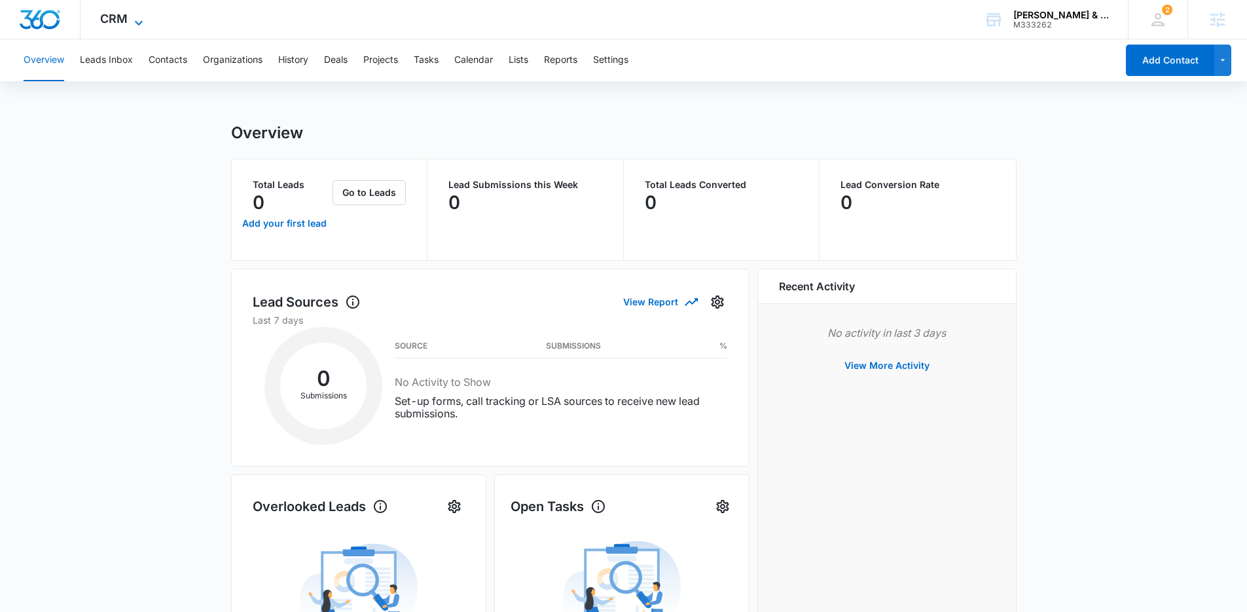
click at [134, 21] on icon at bounding box center [139, 23] width 16 height 16
click at [115, 16] on span "CRM" at bounding box center [114, 19] width 28 height 14
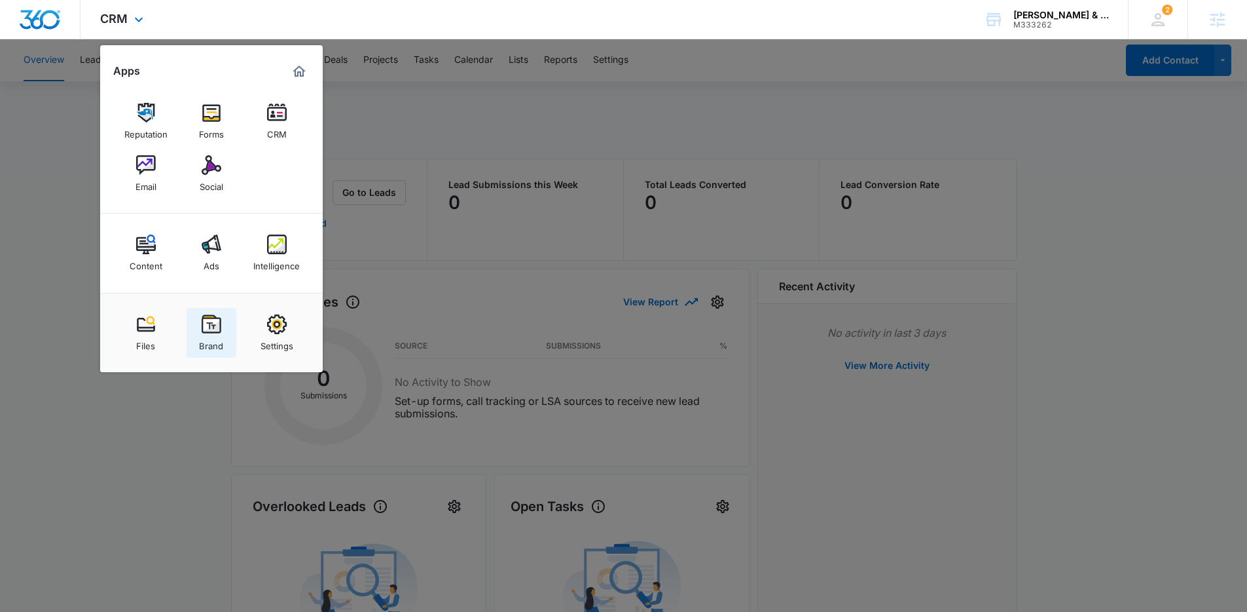
click at [196, 318] on link "Brand" at bounding box center [212, 333] width 50 height 50
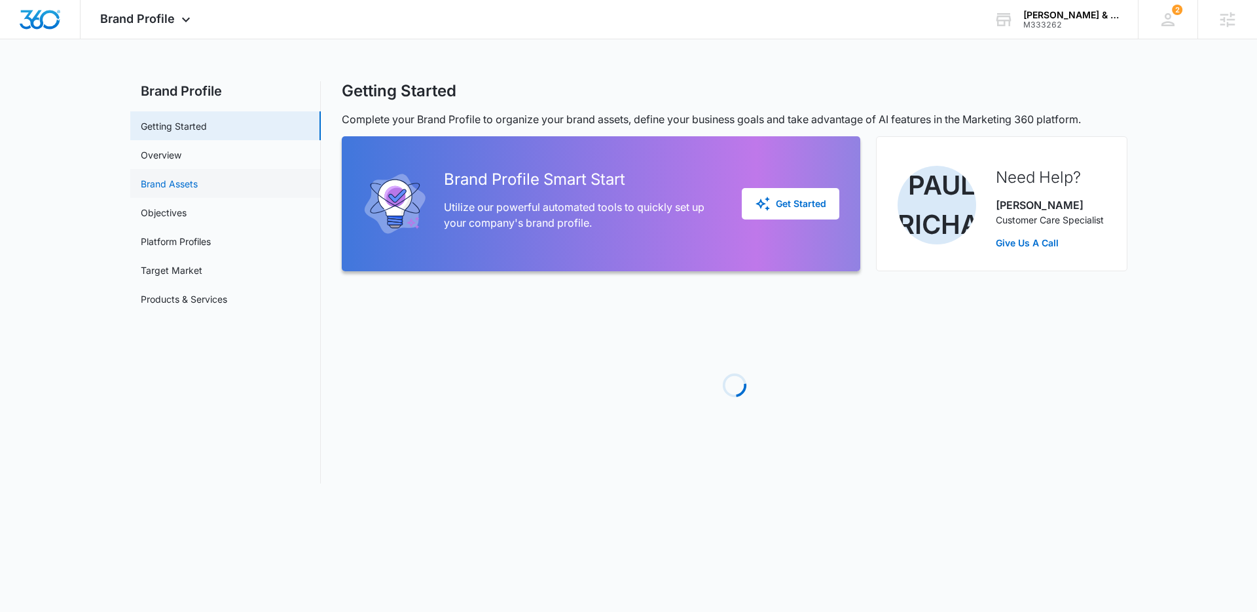
click at [178, 185] on link "Brand Assets" at bounding box center [169, 184] width 57 height 14
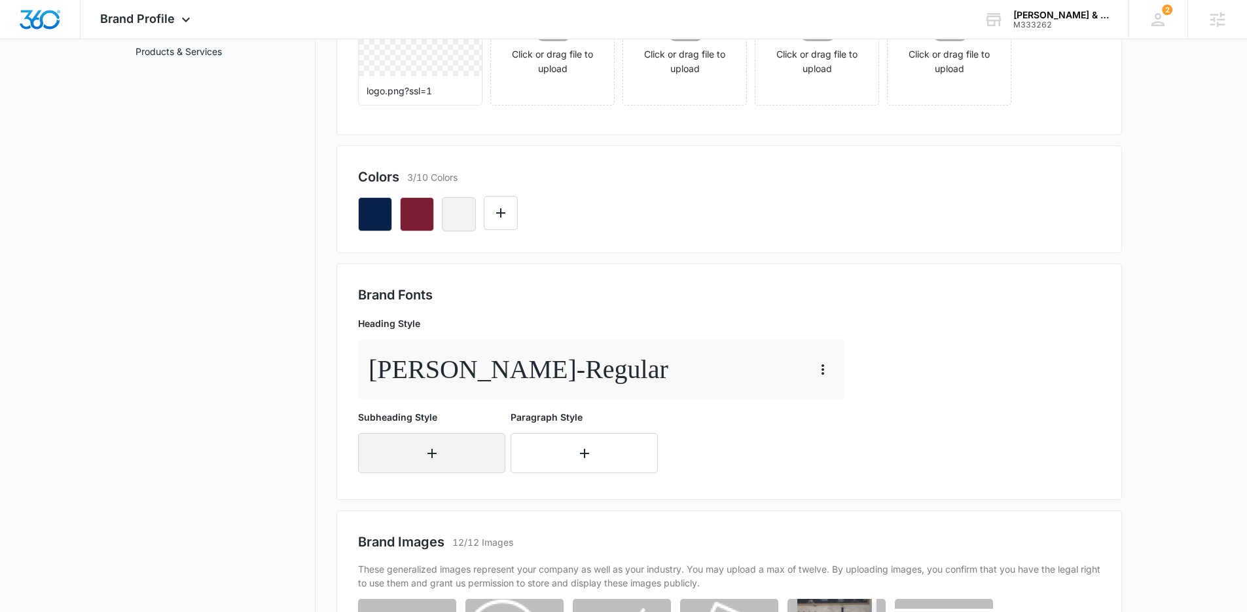
scroll to position [270, 0]
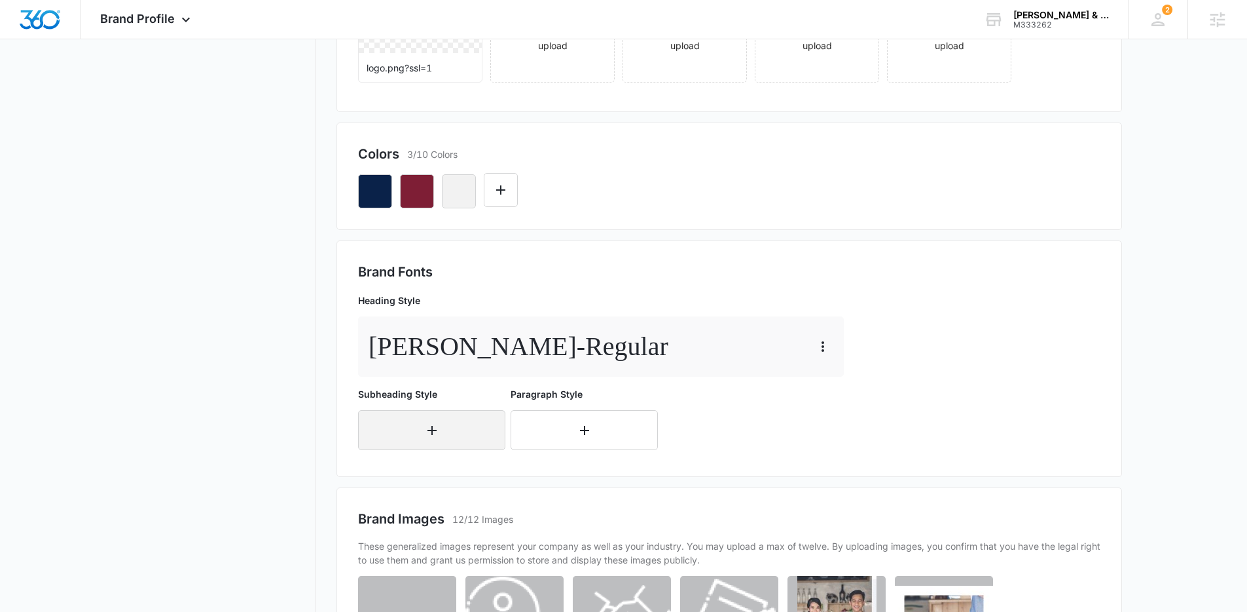
click at [425, 423] on icon "button" at bounding box center [432, 430] width 16 height 16
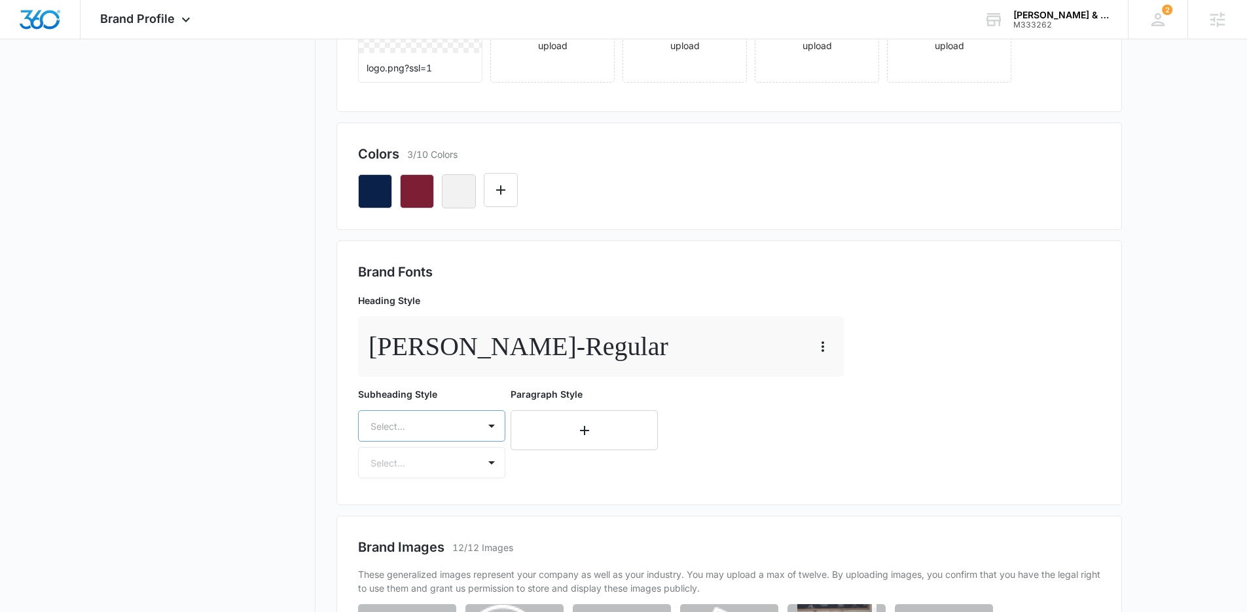
click at [422, 424] on div "Select..." at bounding box center [431, 425] width 147 height 31
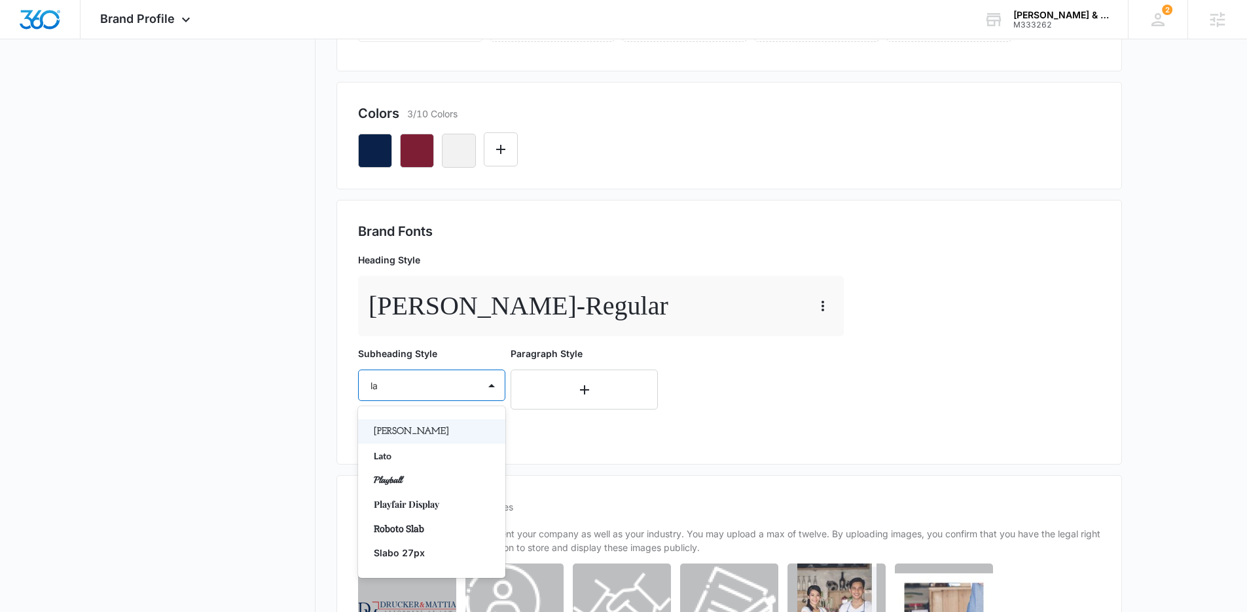
scroll to position [0, 0]
type input "lat"
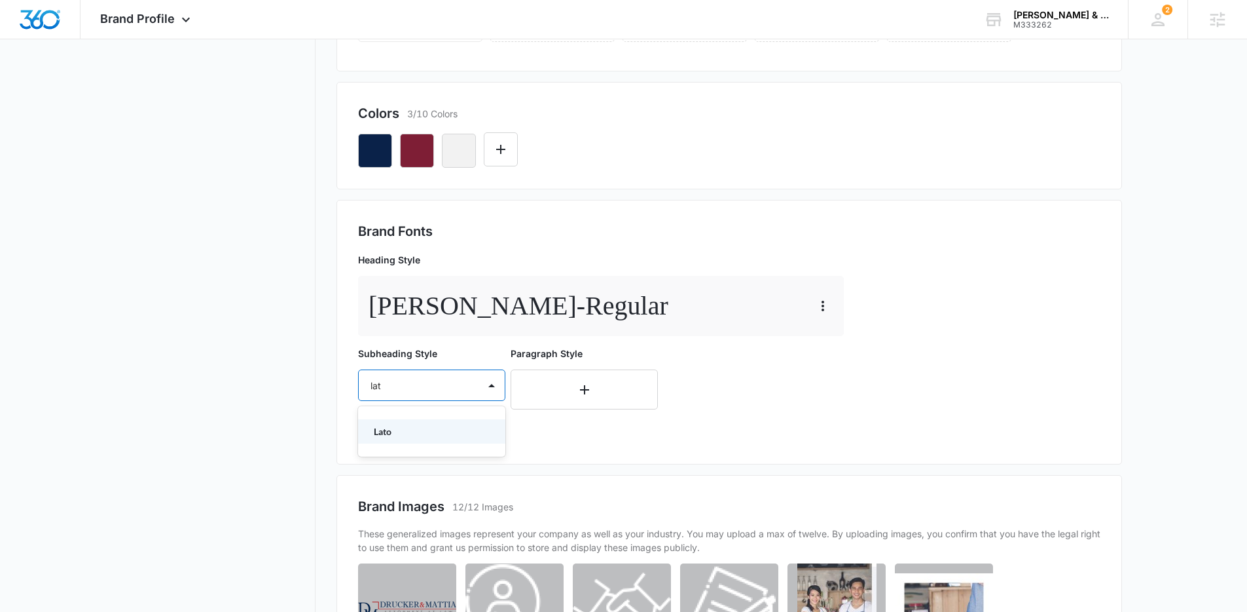
click at [395, 441] on div "Lato" at bounding box center [431, 431] width 147 height 24
click at [400, 429] on div at bounding box center [416, 423] width 91 height 16
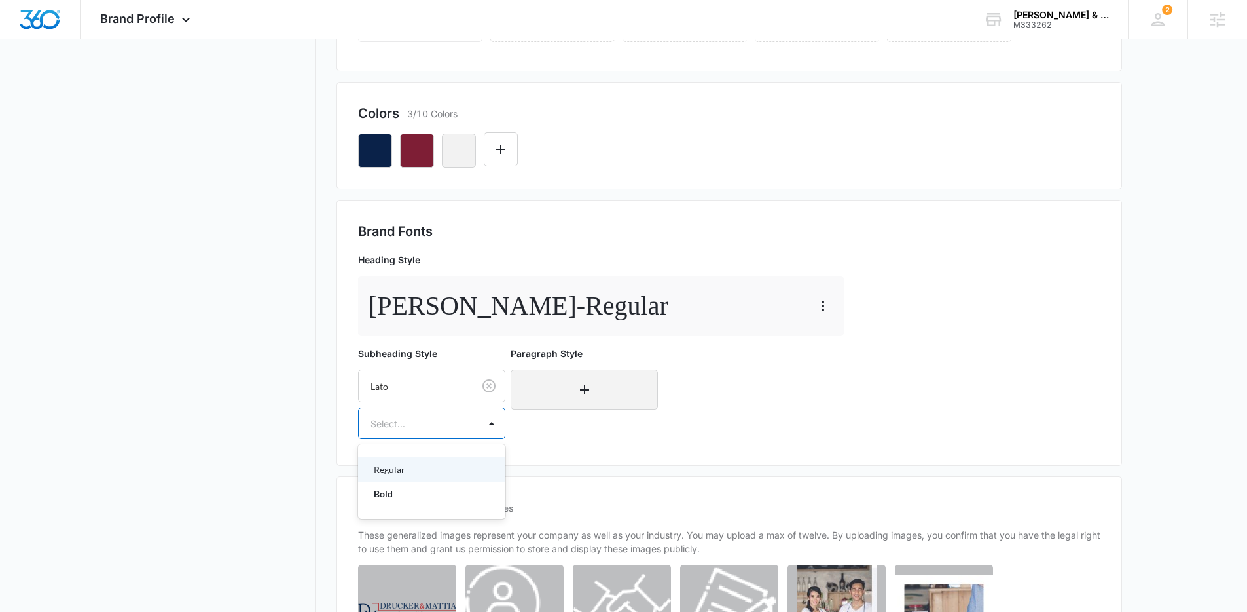
click at [405, 470] on p "Regular" at bounding box center [430, 469] width 113 height 14
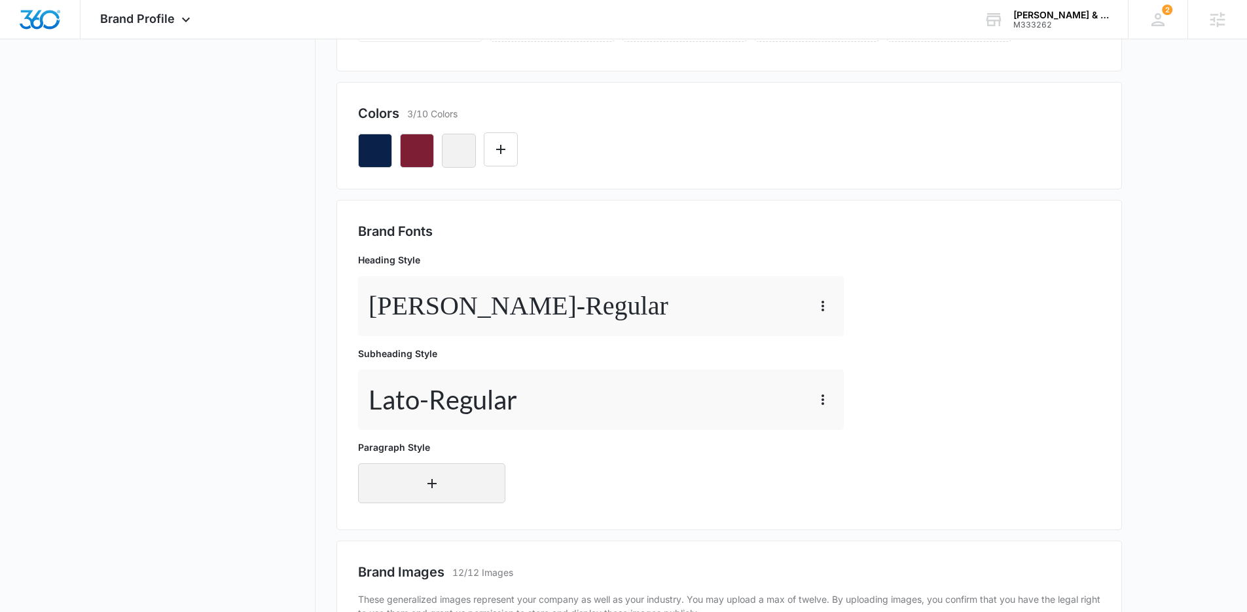
drag, startPoint x: 428, startPoint y: 483, endPoint x: 435, endPoint y: 461, distance: 23.4
click at [428, 483] on icon "button" at bounding box center [432, 483] width 9 height 9
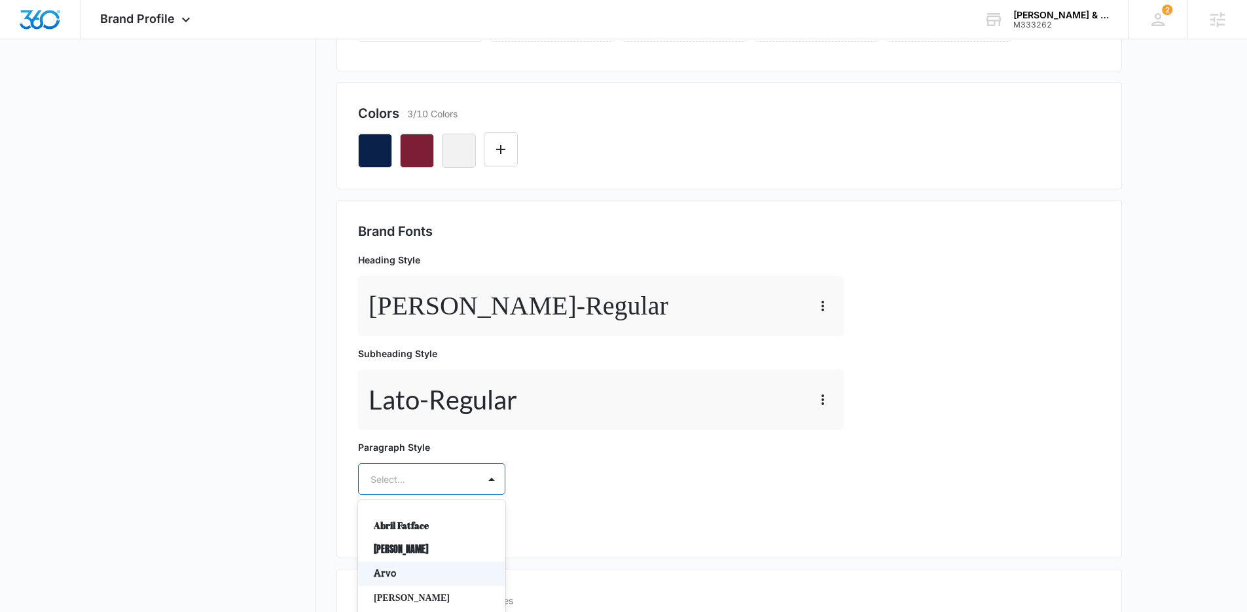
click at [428, 477] on div "Arvo, 3 of 50. 50 results available. Use Up and Down to choose options, press E…" at bounding box center [431, 478] width 147 height 31
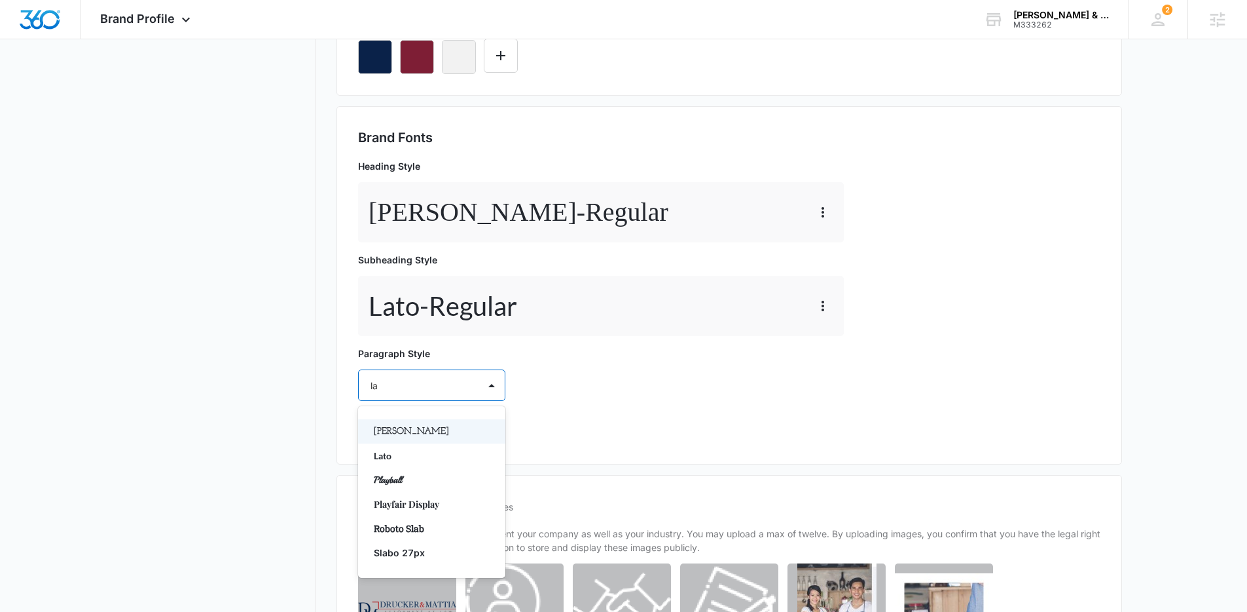
type input "lat"
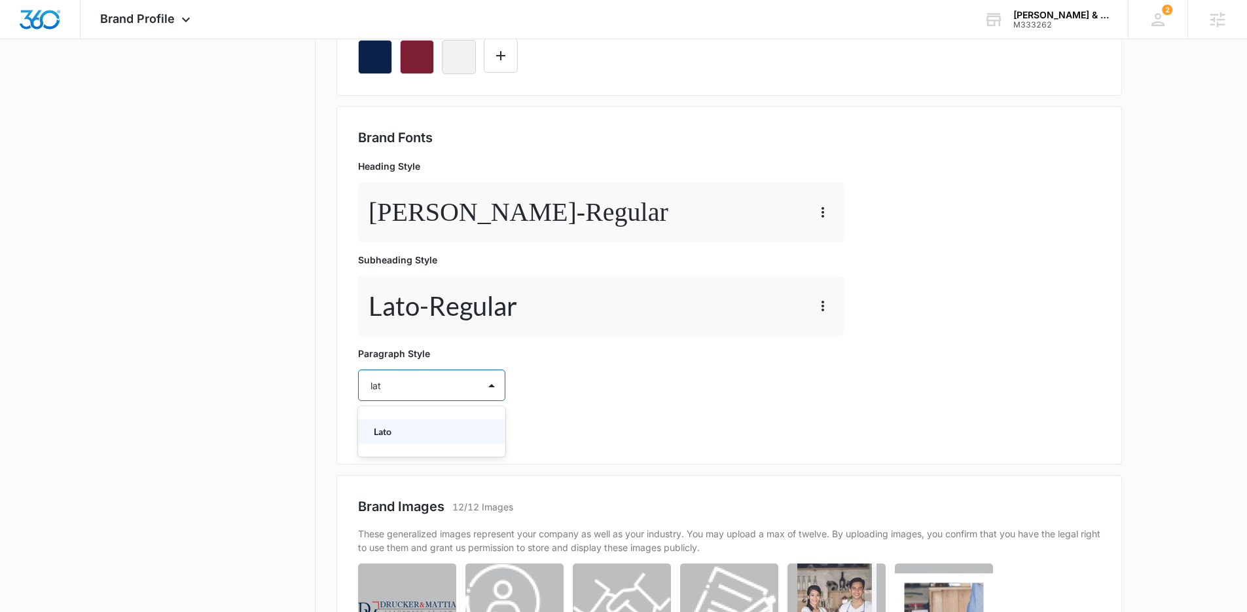
click at [414, 431] on p "Lato" at bounding box center [430, 431] width 113 height 14
click at [418, 430] on div at bounding box center [416, 423] width 91 height 16
click at [403, 466] on p "Regular" at bounding box center [430, 469] width 113 height 14
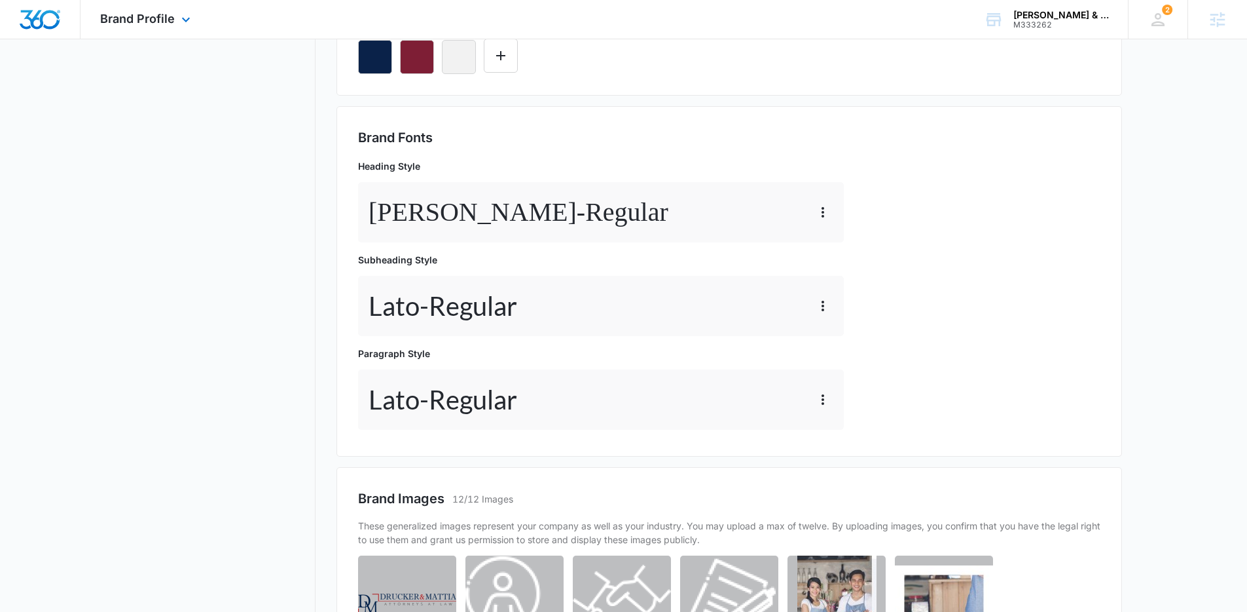
click at [33, 19] on img "Dashboard" at bounding box center [40, 20] width 42 height 20
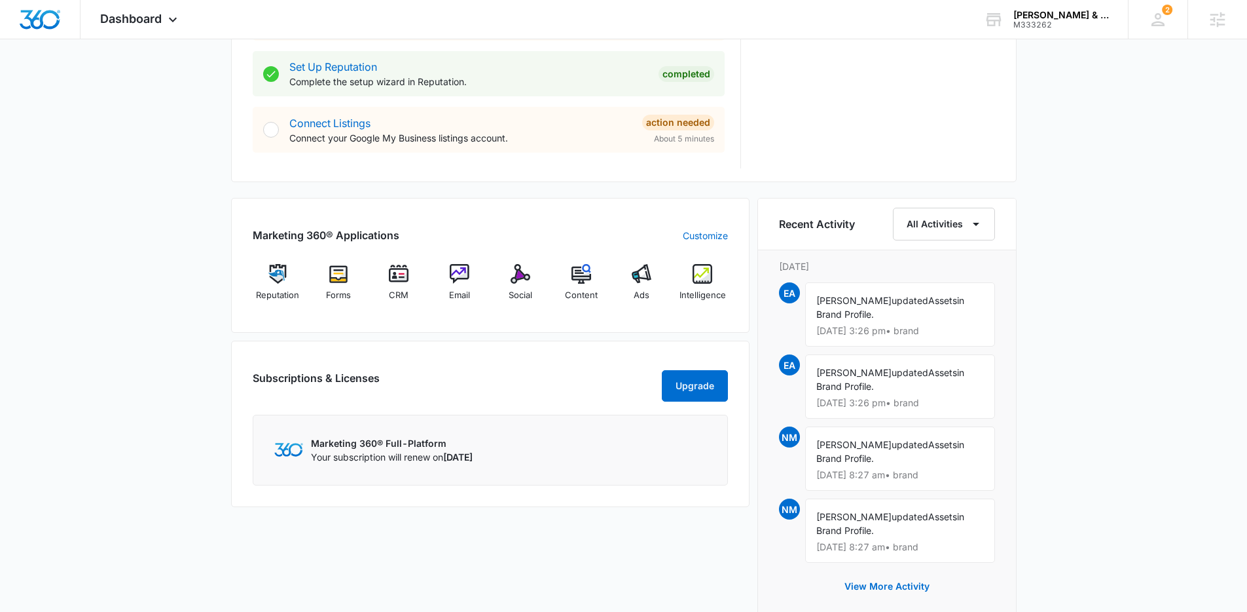
scroll to position [655, 0]
click at [401, 278] on img at bounding box center [399, 275] width 20 height 20
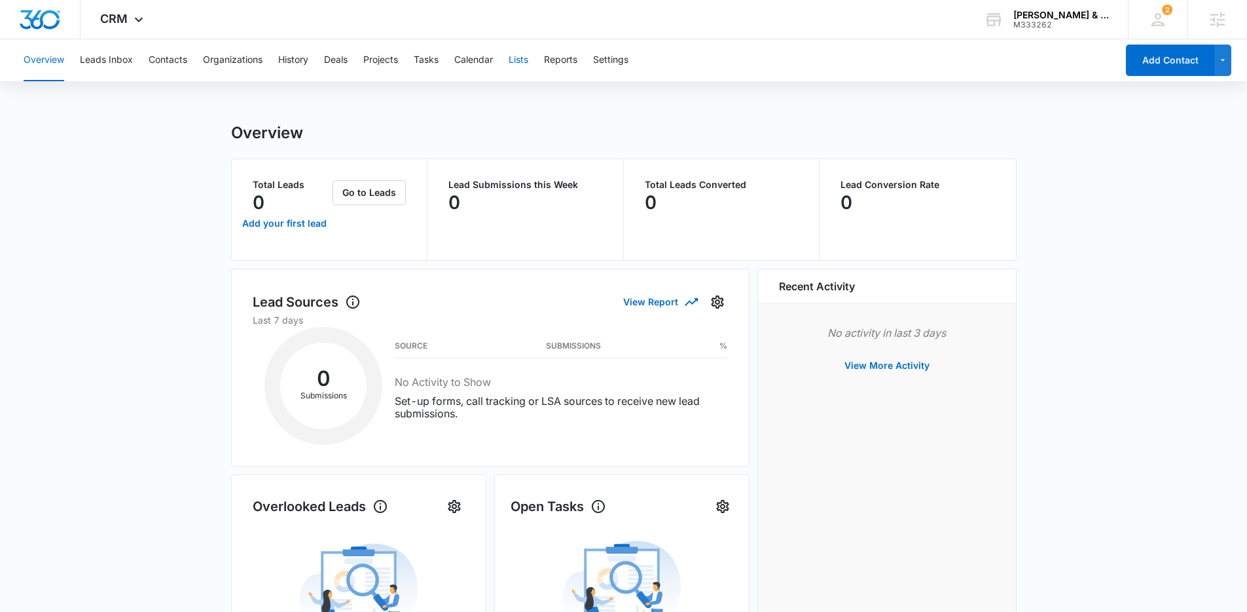
click at [525, 68] on button "Lists" at bounding box center [519, 60] width 20 height 42
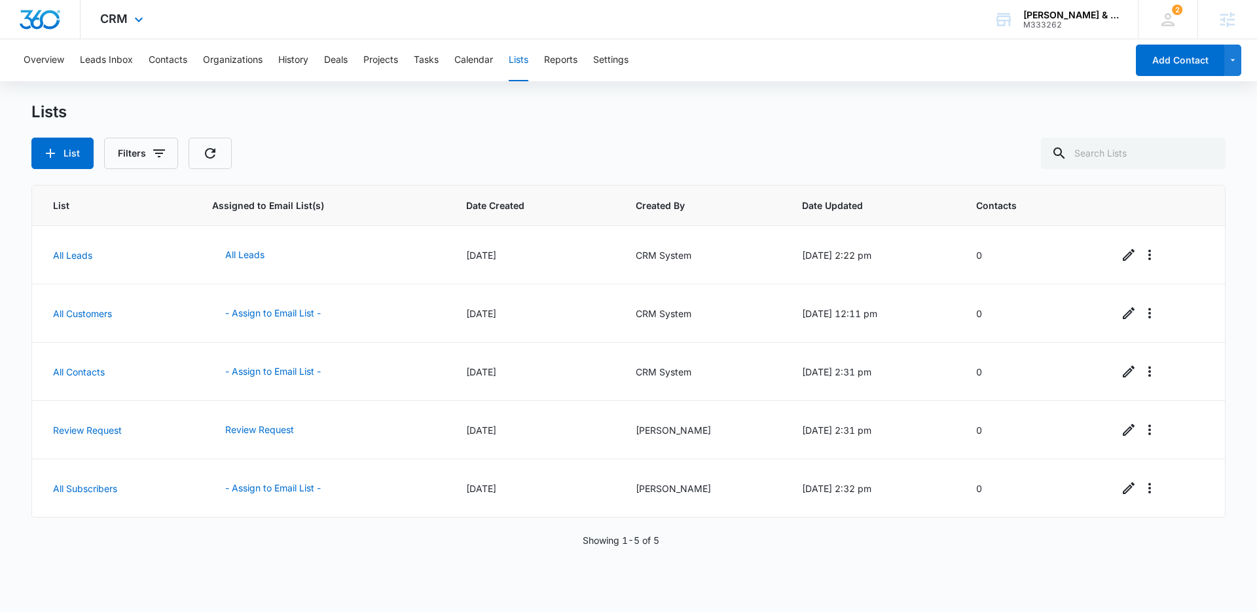
click at [40, 29] on div at bounding box center [40, 19] width 81 height 39
click at [25, 22] on img "Dashboard" at bounding box center [40, 20] width 42 height 20
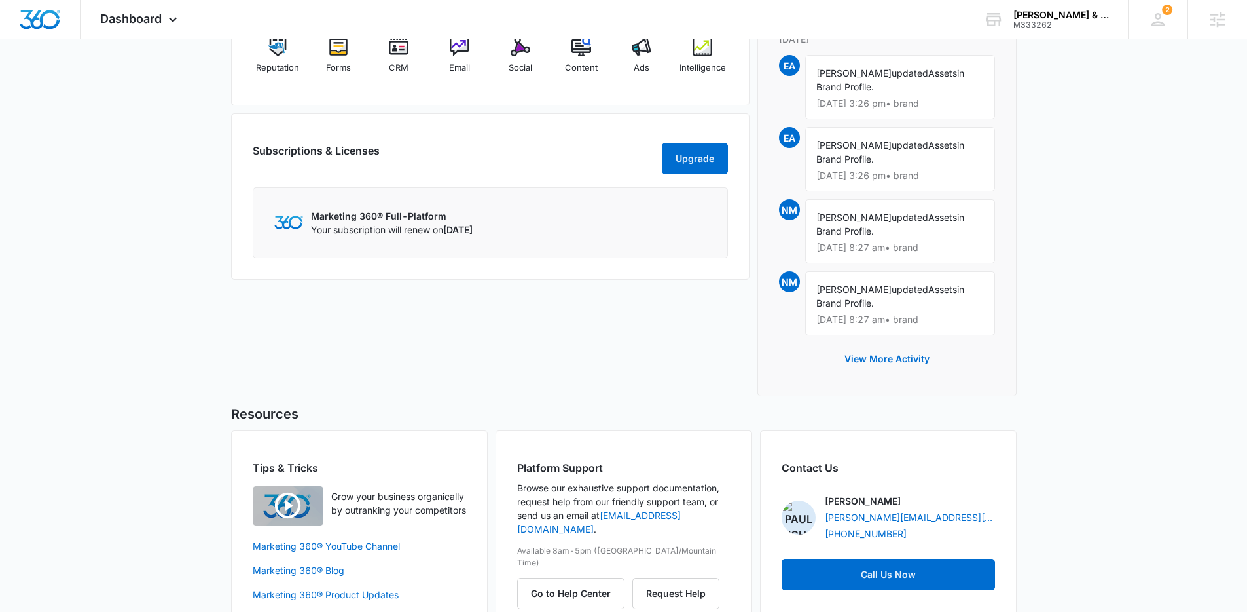
scroll to position [919, 0]
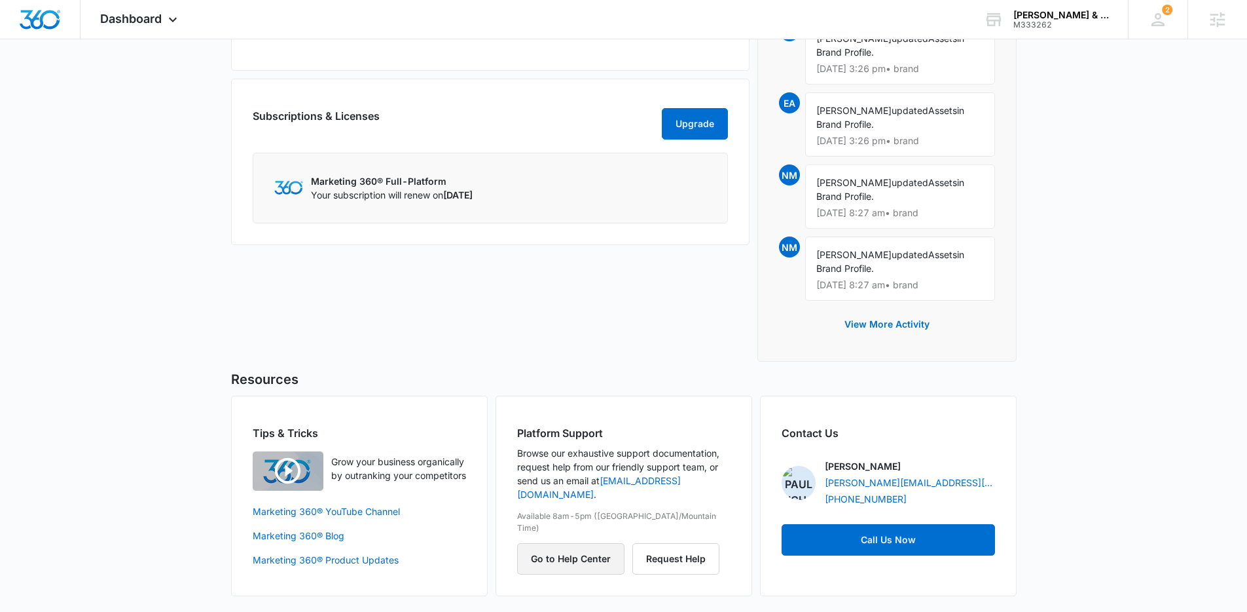
click at [600, 543] on button "Go to Help Center" at bounding box center [570, 558] width 107 height 31
click at [583, 543] on button "Go to Help Center" at bounding box center [570, 558] width 107 height 31
drag, startPoint x: 1050, startPoint y: 26, endPoint x: 1120, endPoint y: 81, distance: 89.5
click at [1050, 26] on div "M333262" at bounding box center [1062, 24] width 96 height 9
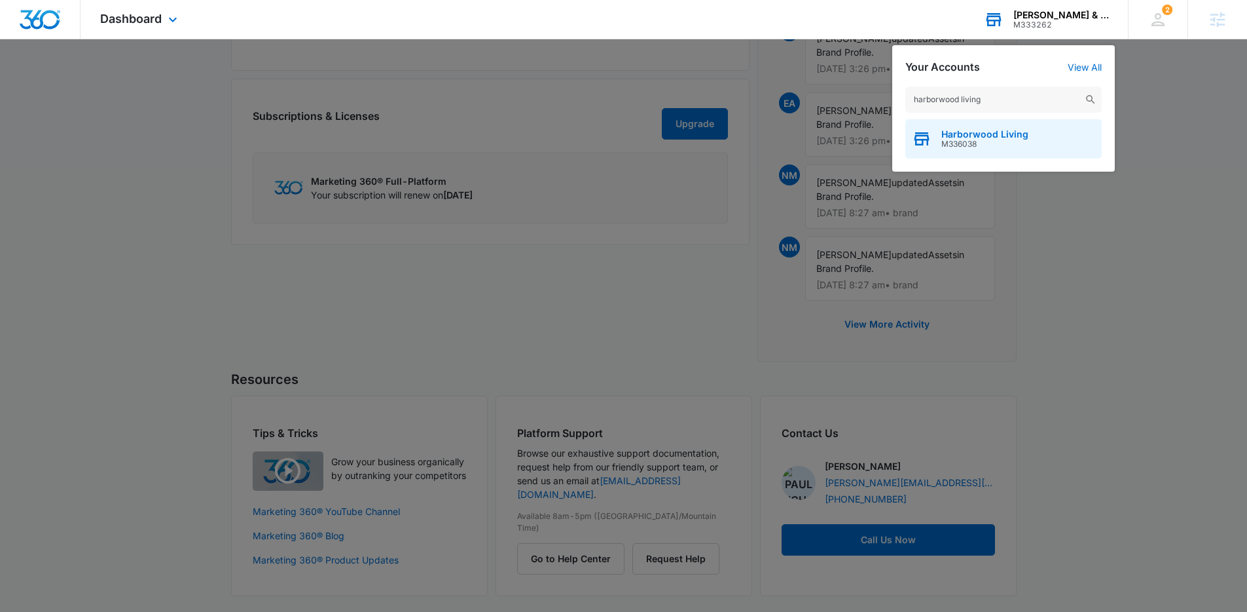
type input "harborwood living"
click at [981, 143] on span "M336038" at bounding box center [985, 143] width 87 height 9
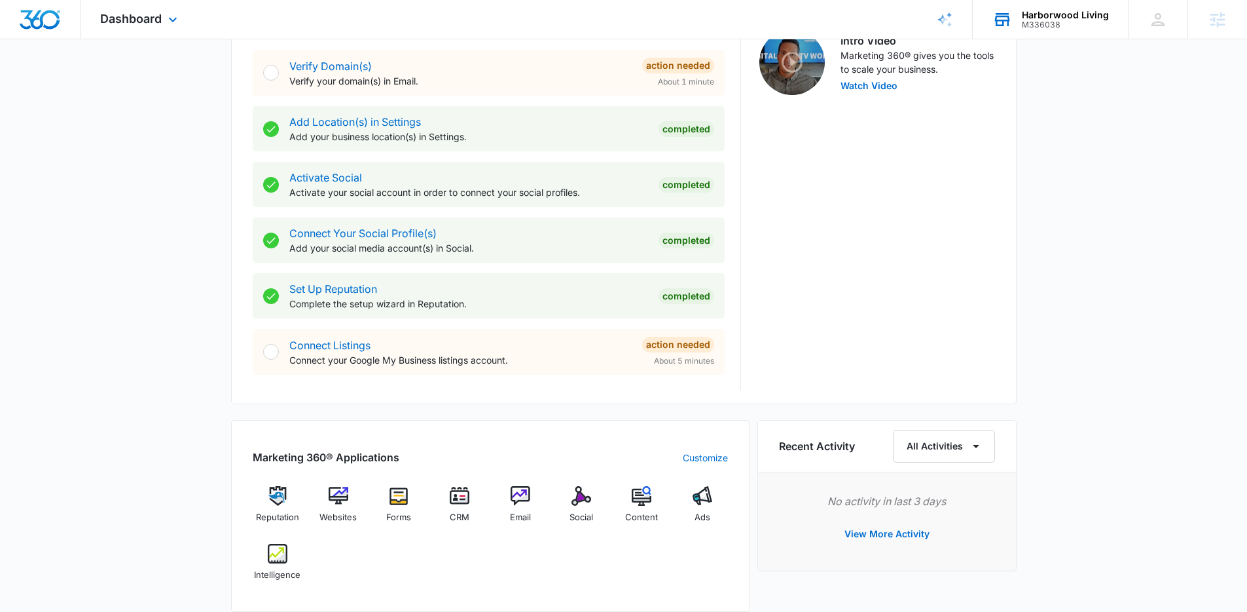
scroll to position [644, 0]
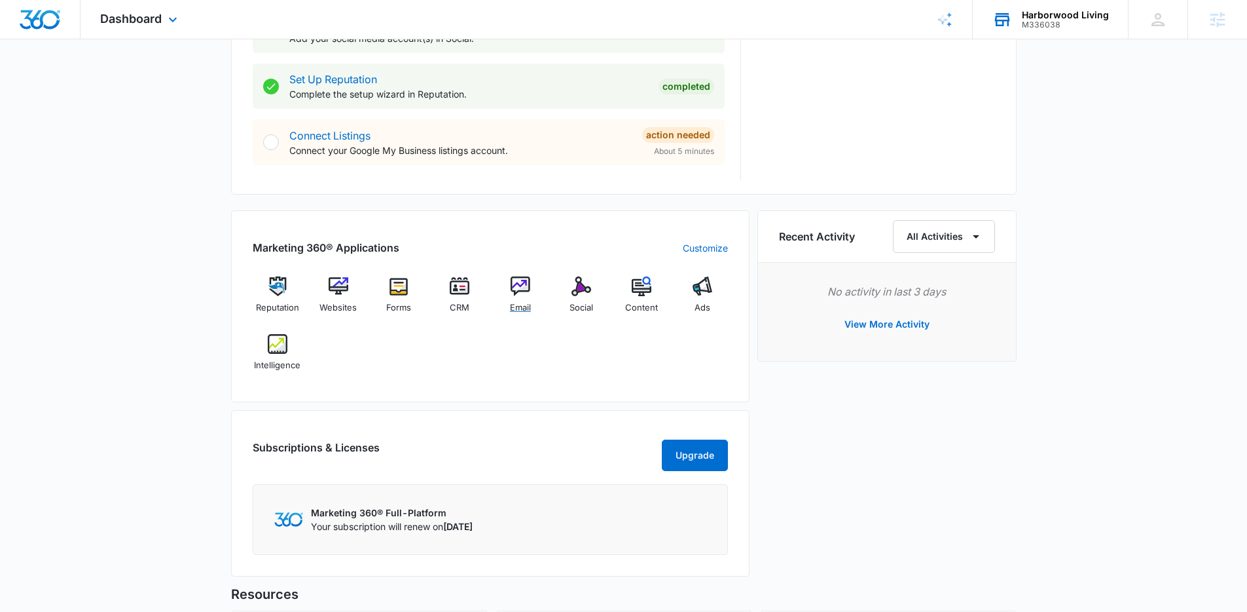
click at [534, 282] on div "Email" at bounding box center [521, 299] width 50 height 47
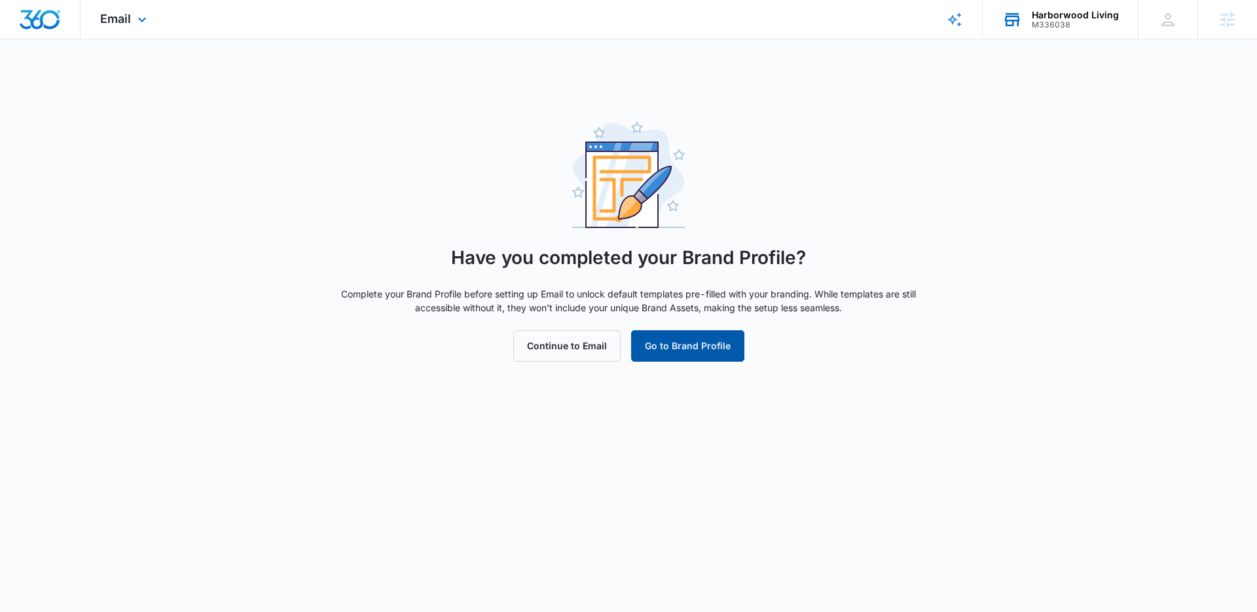
click at [688, 353] on button "Go to Brand Profile" at bounding box center [687, 345] width 113 height 31
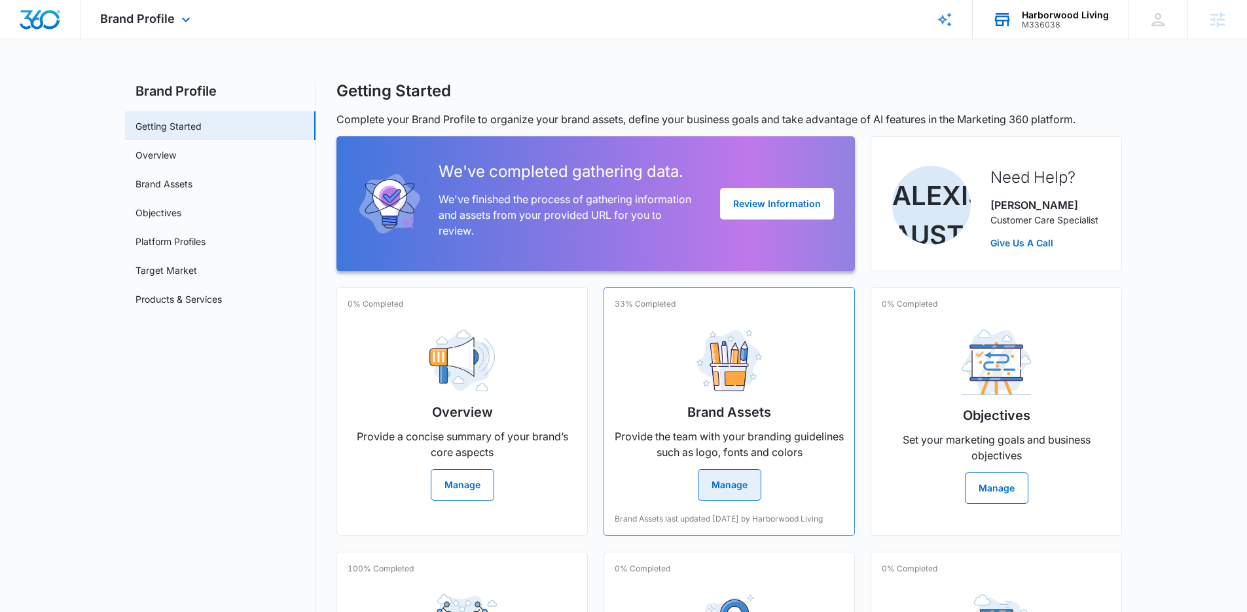
click at [734, 484] on button "Manage" at bounding box center [730, 484] width 64 height 31
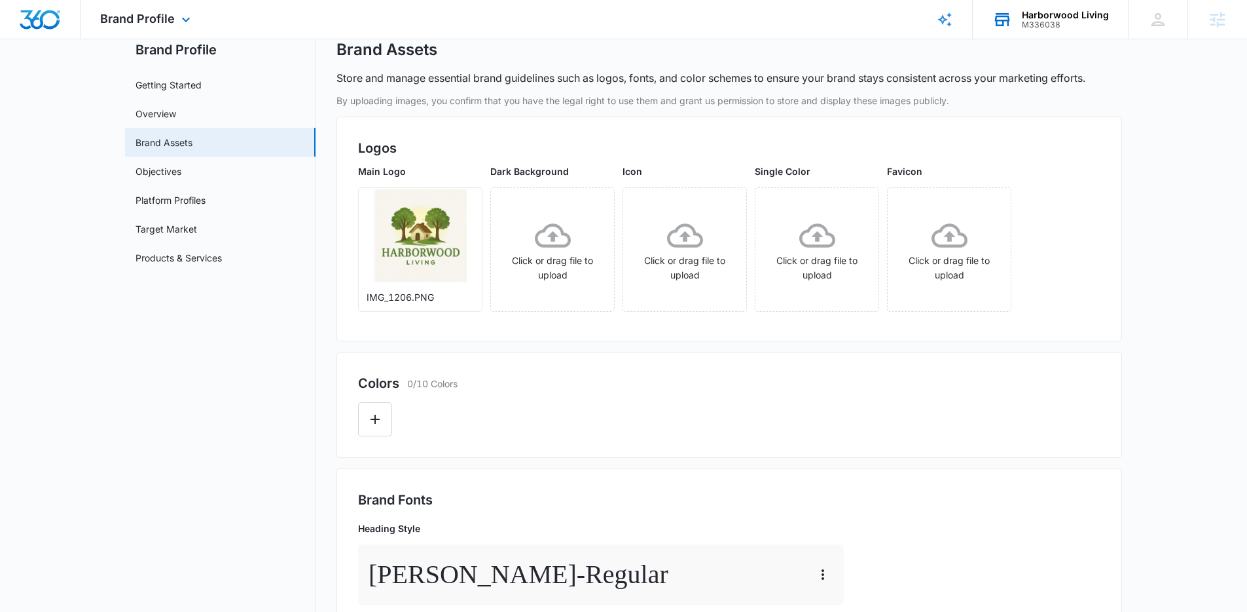
scroll to position [42, 0]
click at [375, 413] on icon "Edit Color" at bounding box center [375, 419] width 16 height 16
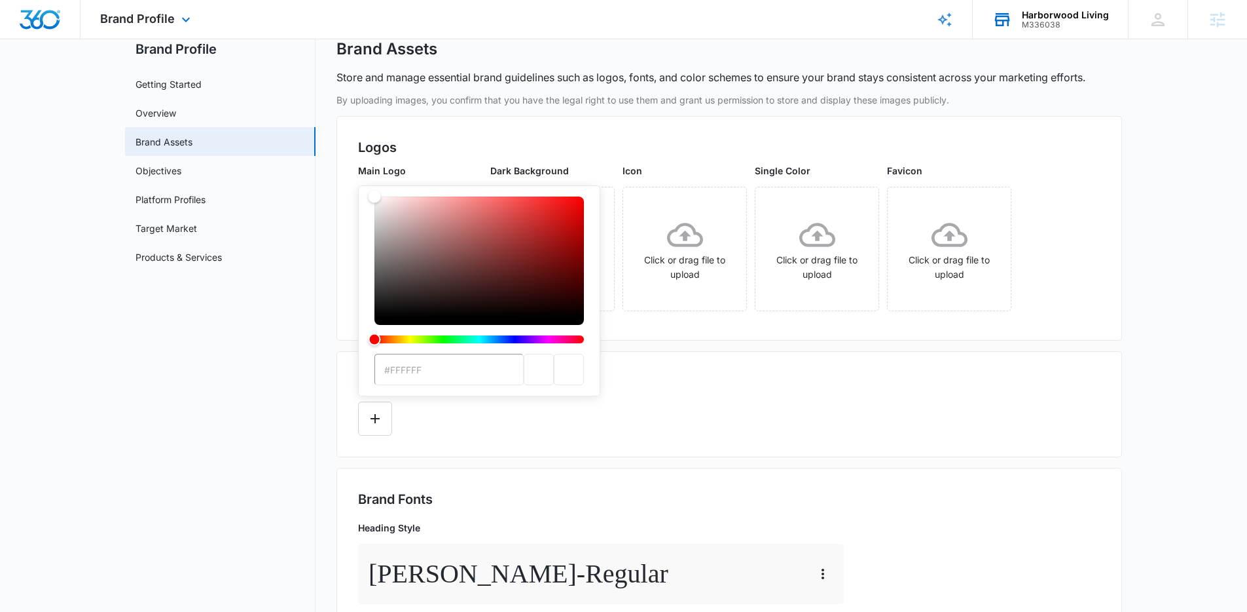
type input "#7d9939"
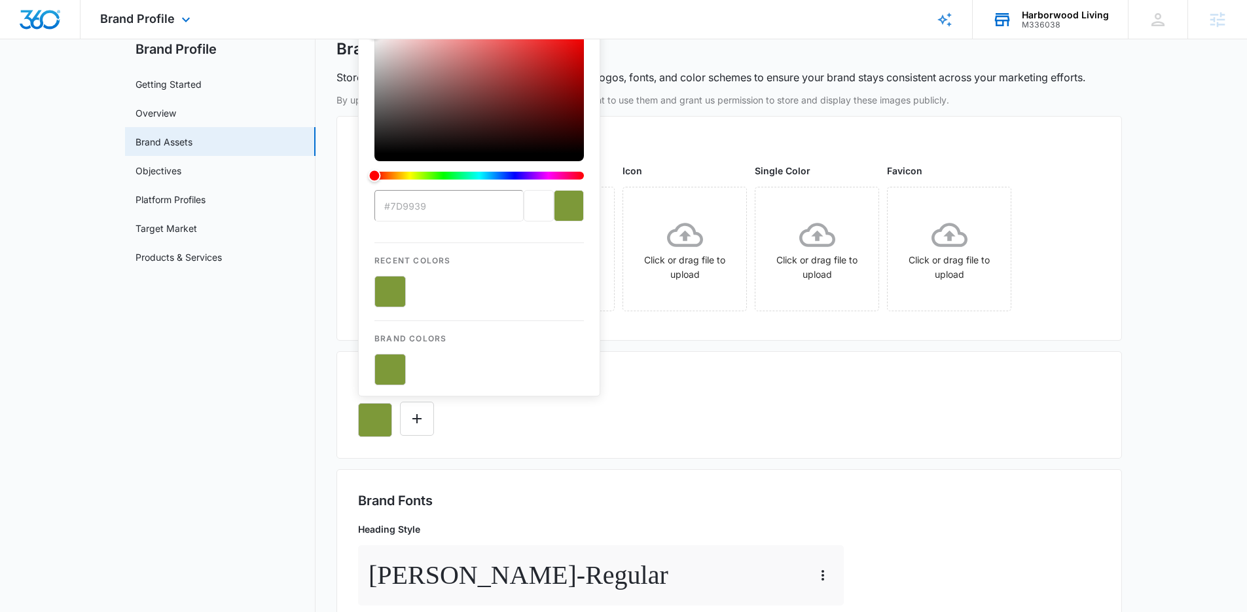
click at [800, 429] on div "#7d9939 Recent Colors Brand Colors" at bounding box center [729, 414] width 743 height 45
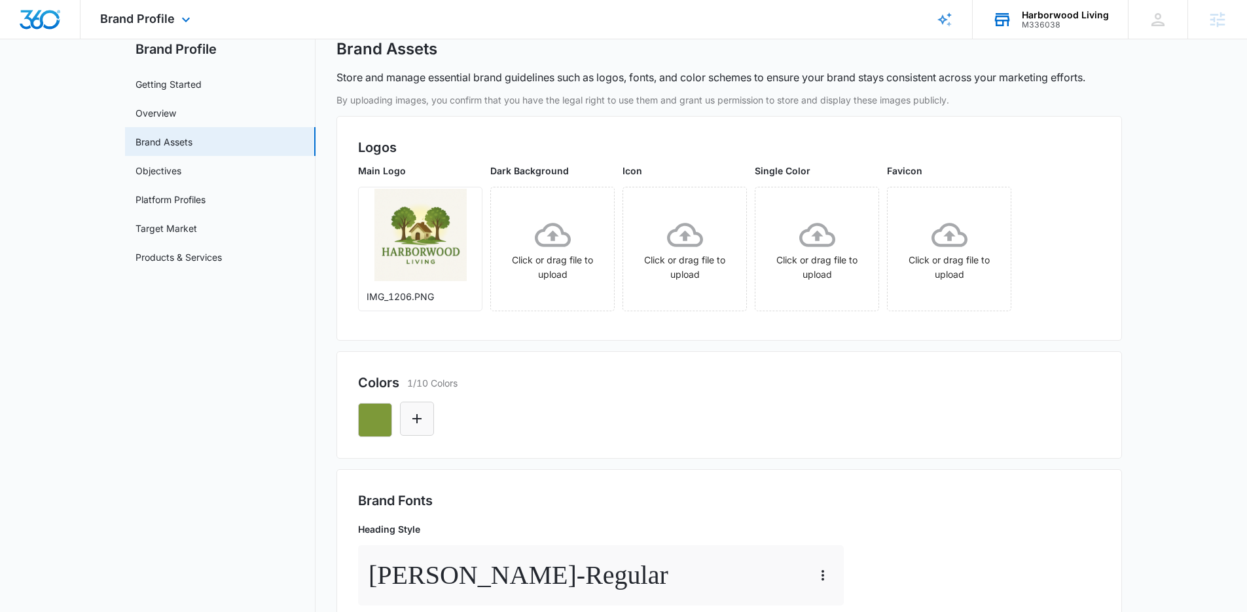
click at [418, 421] on icon "Edit Color" at bounding box center [417, 419] width 16 height 16
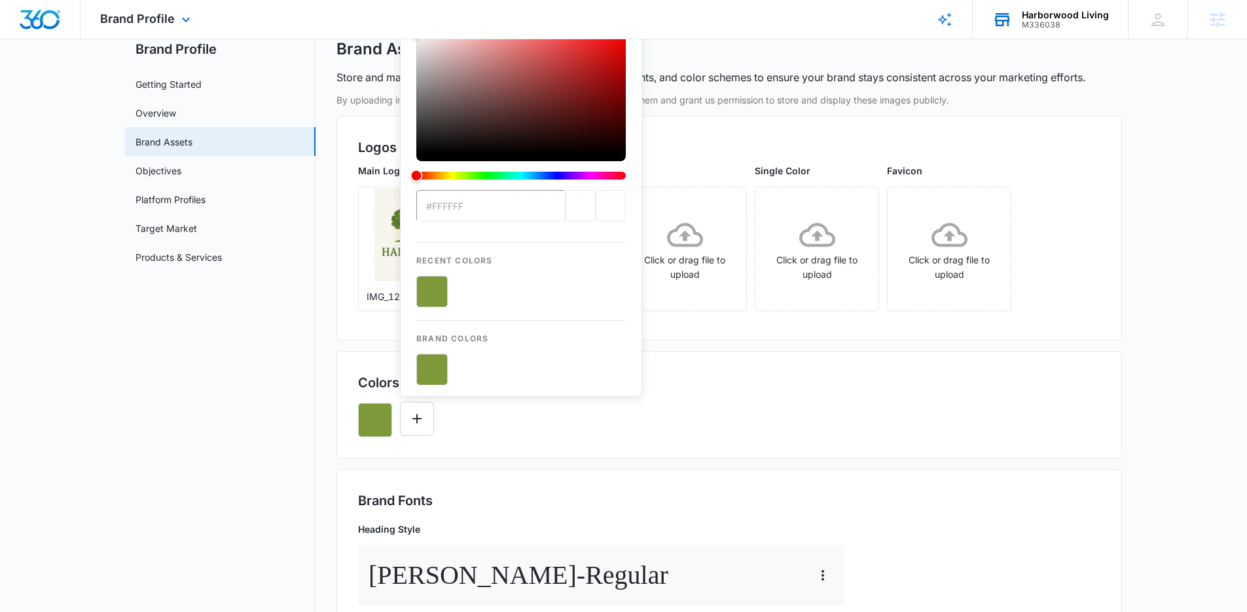
type input "#eee6ad"
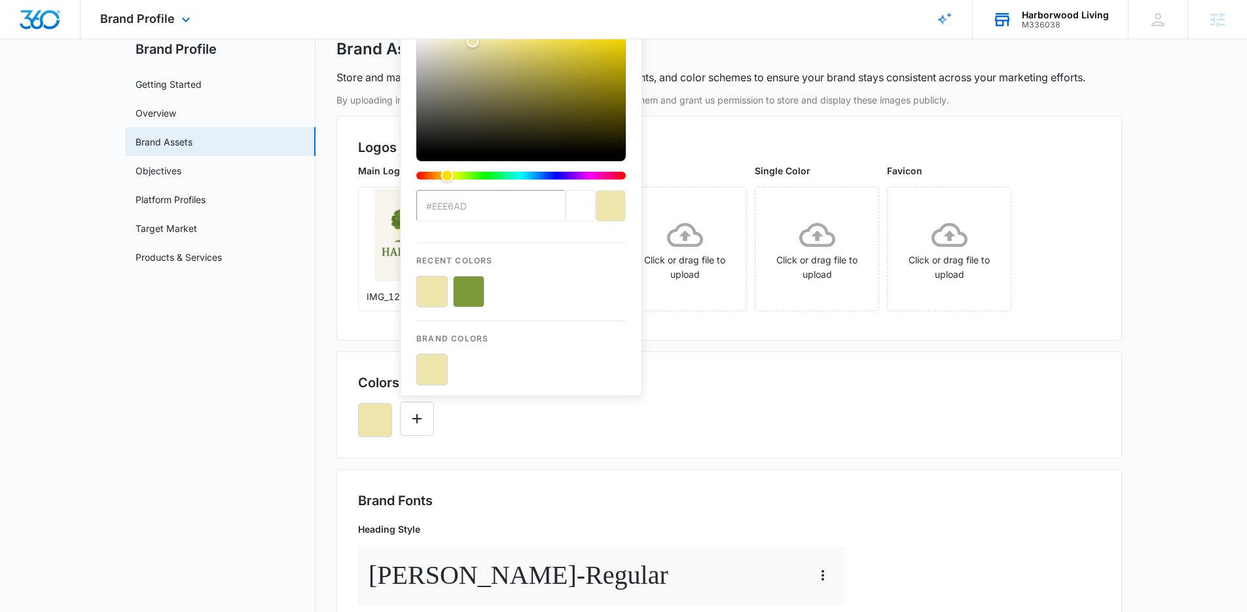
click at [528, 428] on div "#eee6ad Recent Colors Brand Colors" at bounding box center [729, 414] width 743 height 45
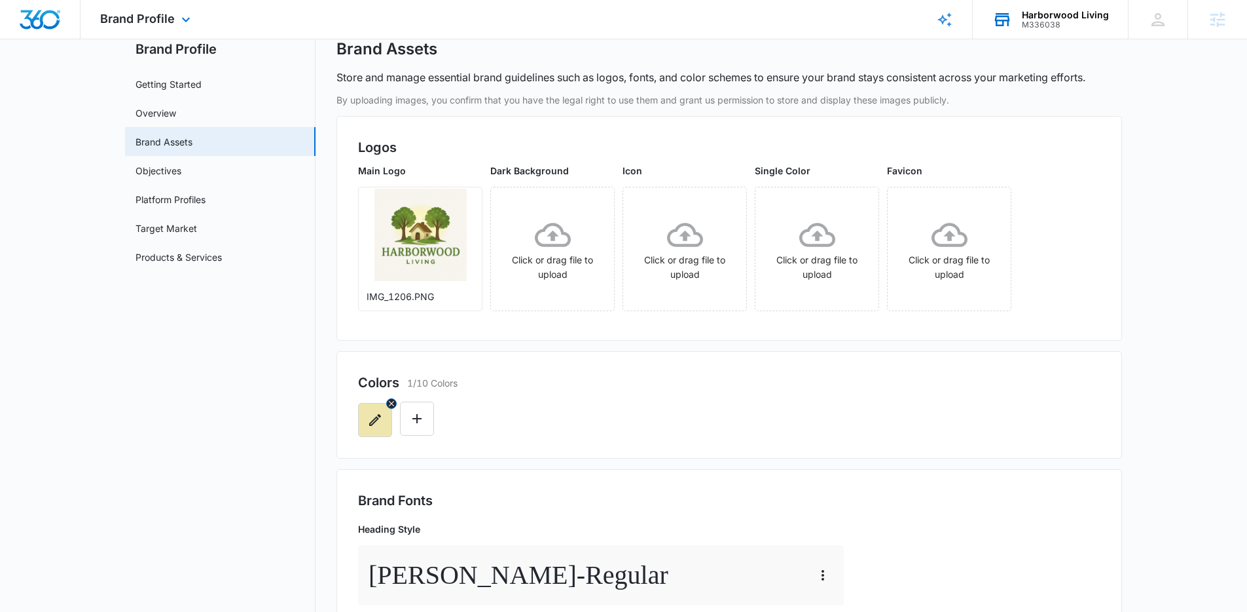
click at [383, 419] on button "button" at bounding box center [375, 420] width 34 height 34
click at [596, 452] on div "Colors 1/10 Colors" at bounding box center [730, 404] width 786 height 107
click at [424, 428] on button "Edit Color" at bounding box center [417, 418] width 34 height 34
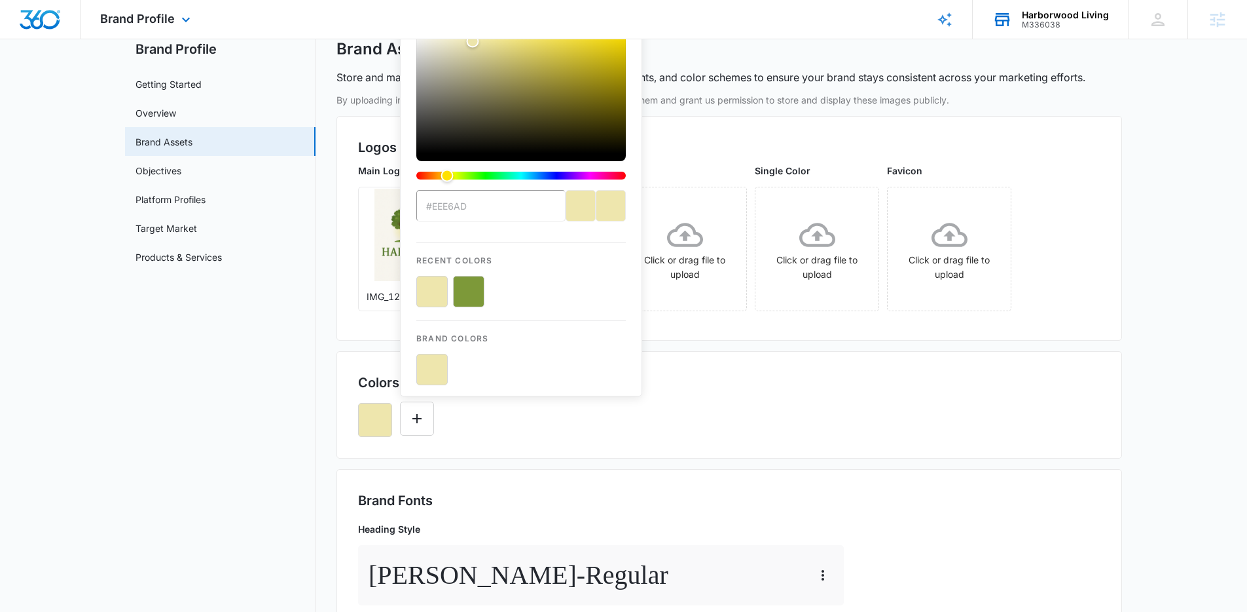
click at [468, 291] on button "color-picker-container" at bounding box center [468, 291] width 31 height 31
type input "#FFFFFF"
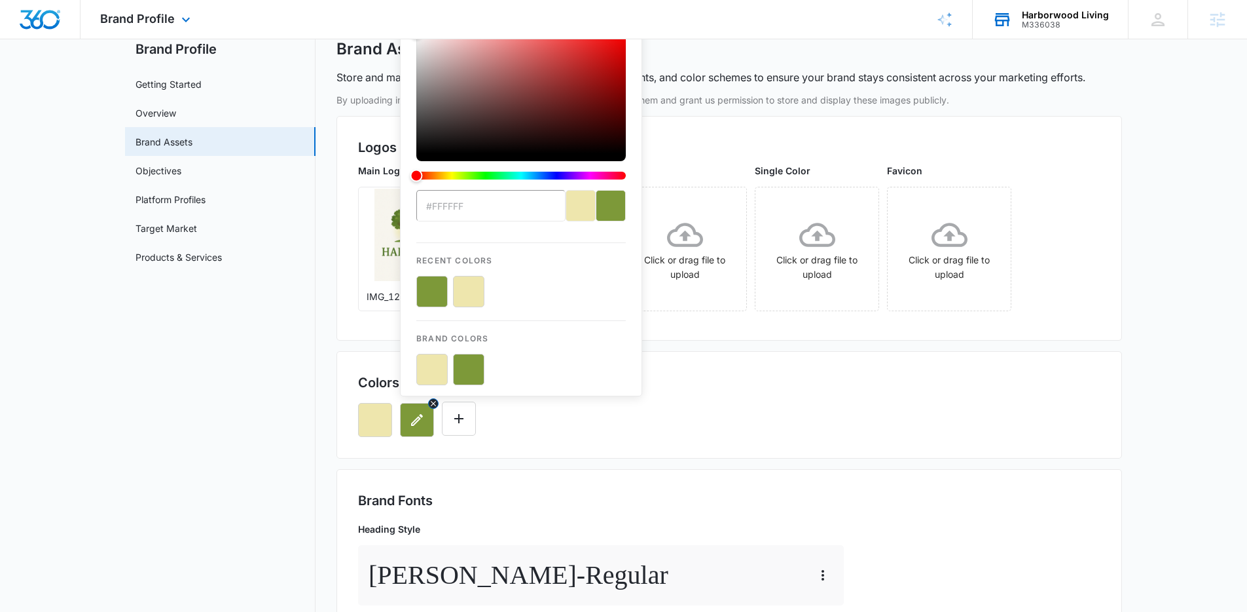
click at [409, 420] on icon "button" at bounding box center [417, 420] width 16 height 16
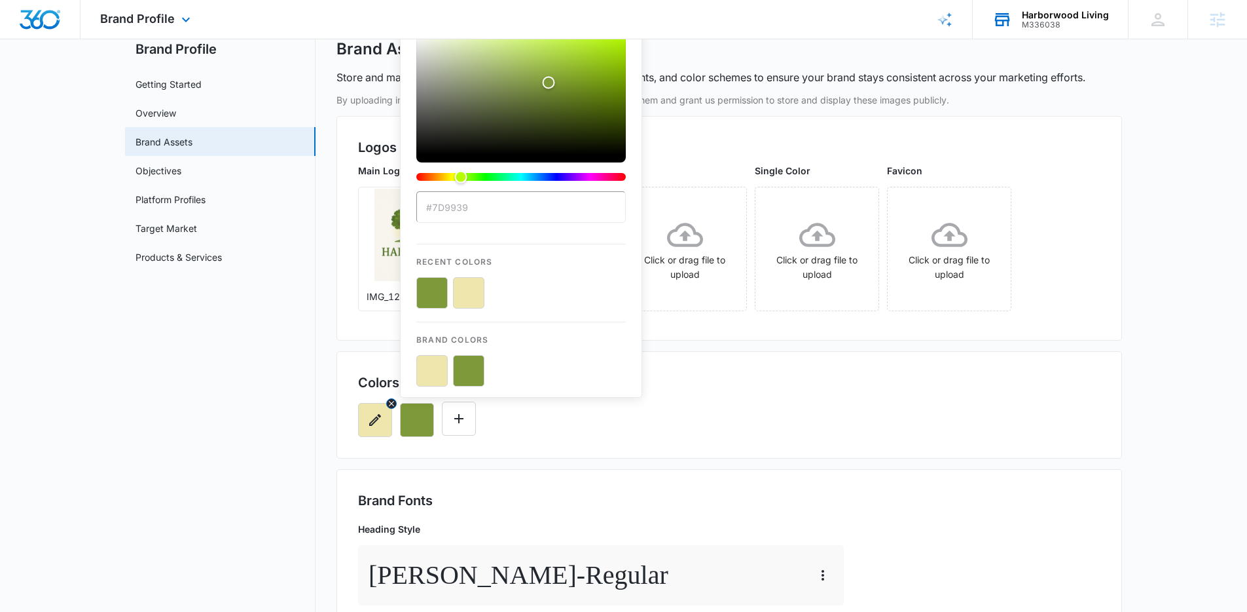
click at [384, 419] on button "button" at bounding box center [375, 420] width 34 height 34
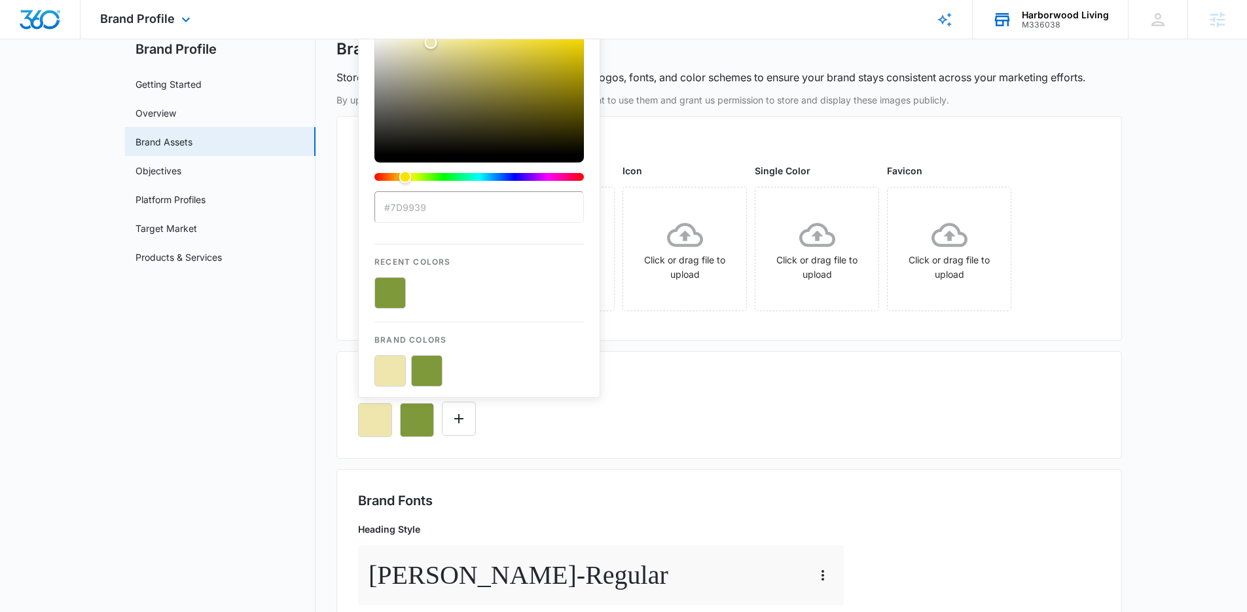
type input "#7D9939"
click at [390, 284] on button "color-picker-container" at bounding box center [390, 292] width 31 height 31
click at [392, 405] on icon "button" at bounding box center [391, 403] width 9 height 9
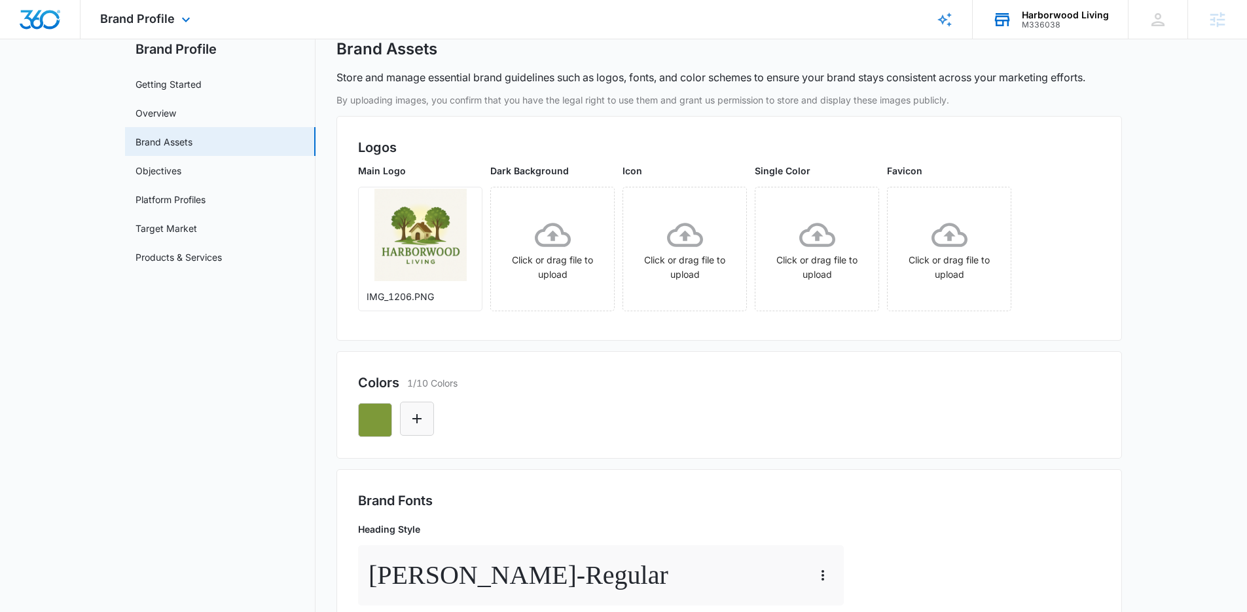
click at [422, 422] on icon "Edit Color" at bounding box center [417, 419] width 16 height 16
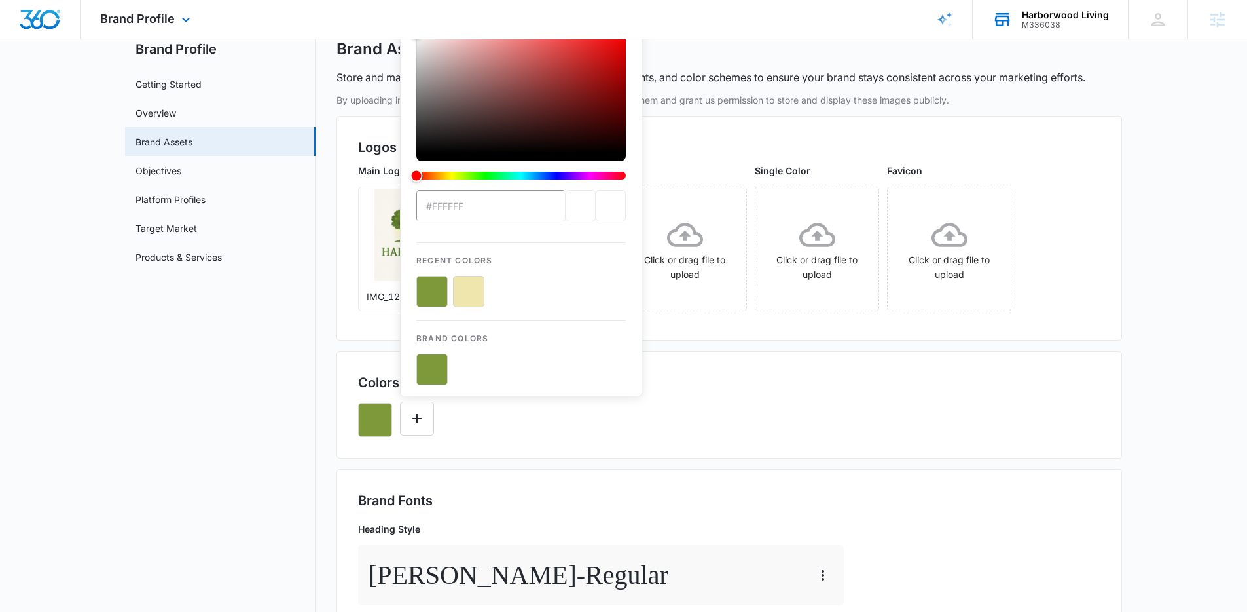
click at [474, 267] on div "Recent Colors" at bounding box center [521, 274] width 210 height 65
click at [474, 289] on button "color-picker-container" at bounding box center [468, 291] width 31 height 31
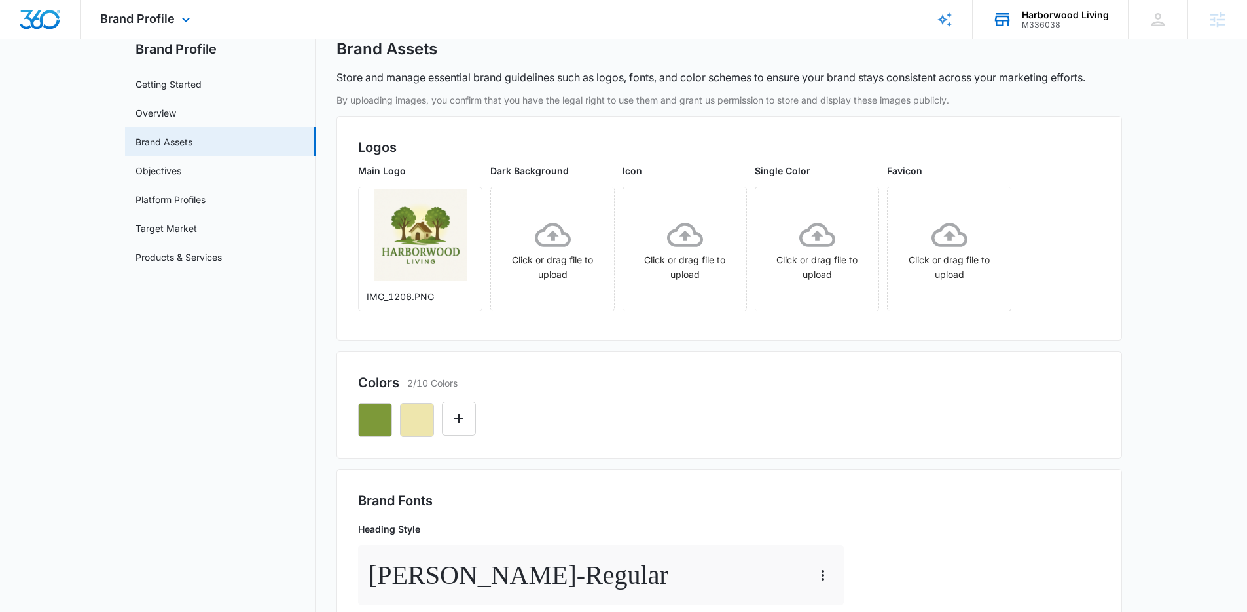
click at [622, 428] on div at bounding box center [729, 414] width 743 height 45
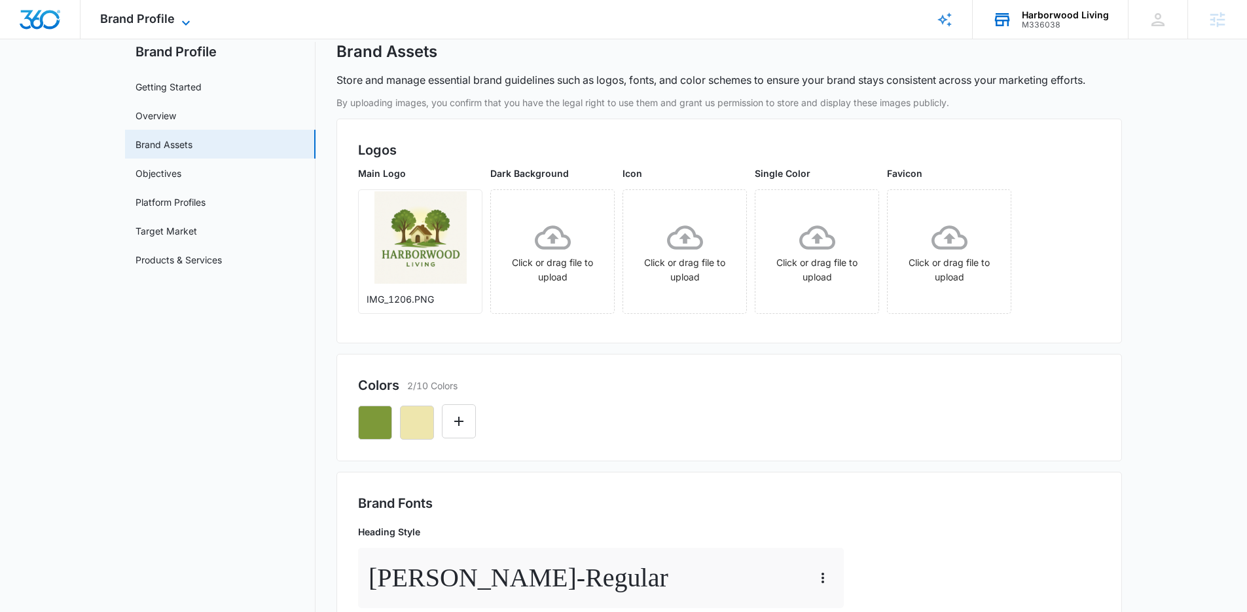
click at [123, 19] on span "Brand Profile" at bounding box center [137, 19] width 75 height 14
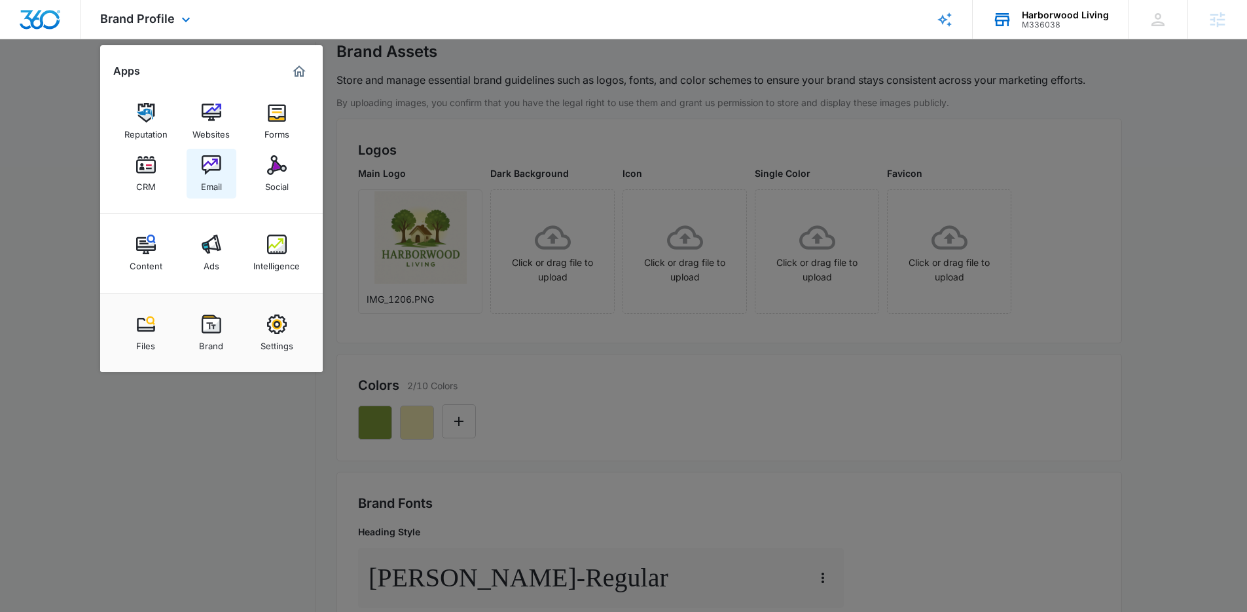
click at [202, 179] on div "Email" at bounding box center [211, 183] width 21 height 17
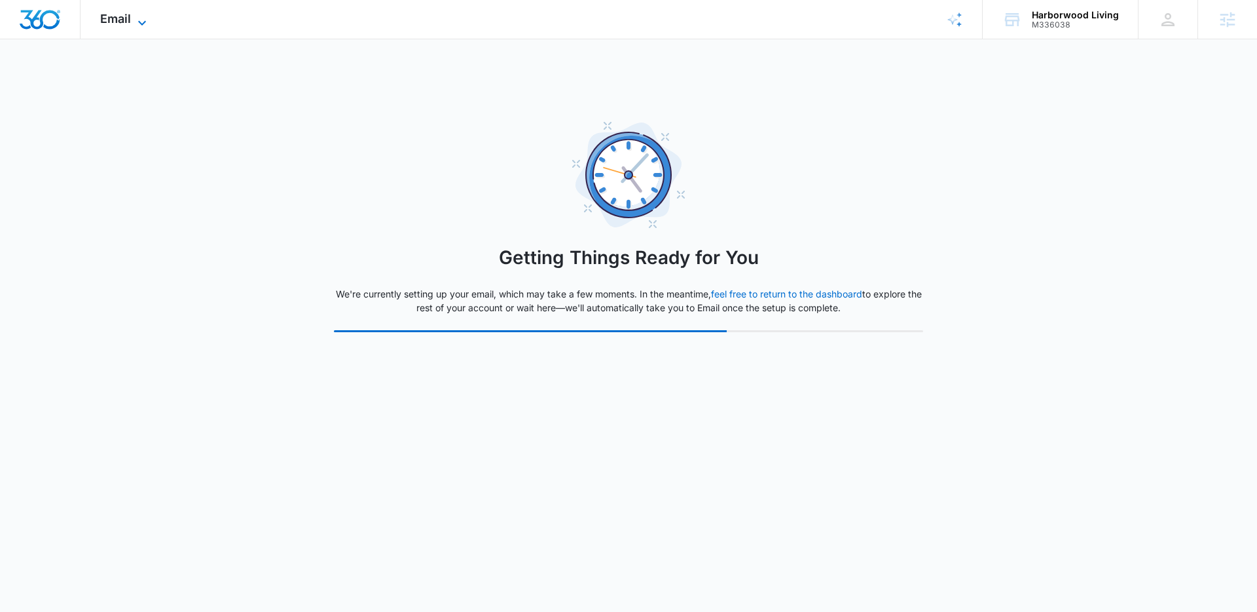
click at [138, 23] on icon at bounding box center [142, 23] width 16 height 16
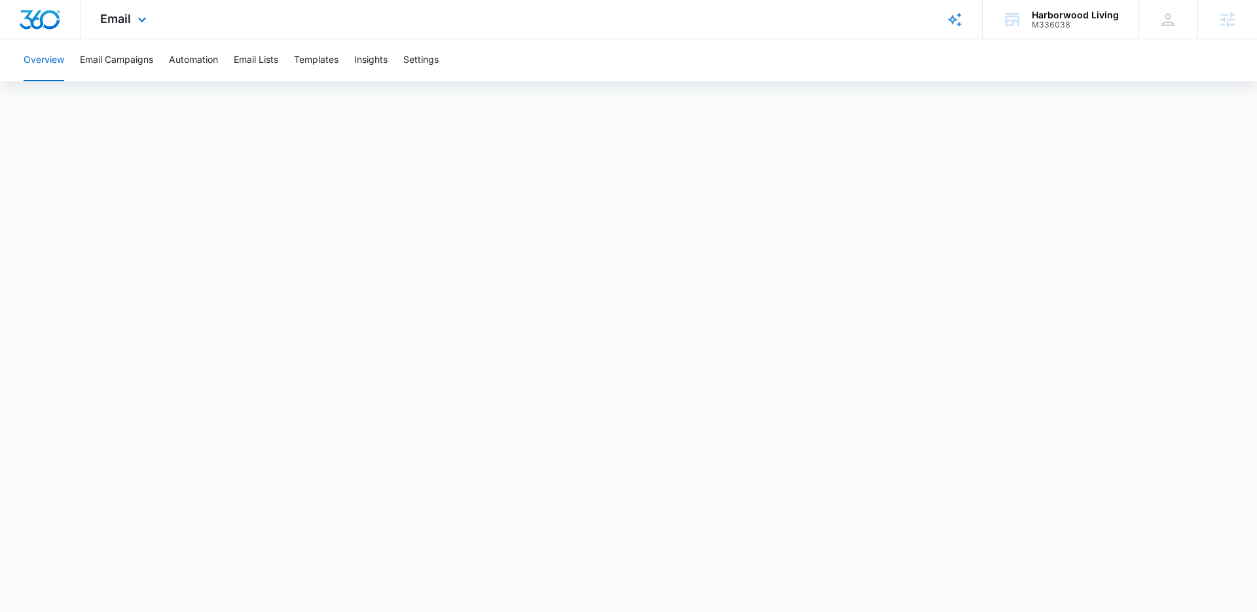
click at [21, 33] on div at bounding box center [40, 19] width 81 height 39
click at [29, 26] on img "Dashboard" at bounding box center [40, 20] width 42 height 20
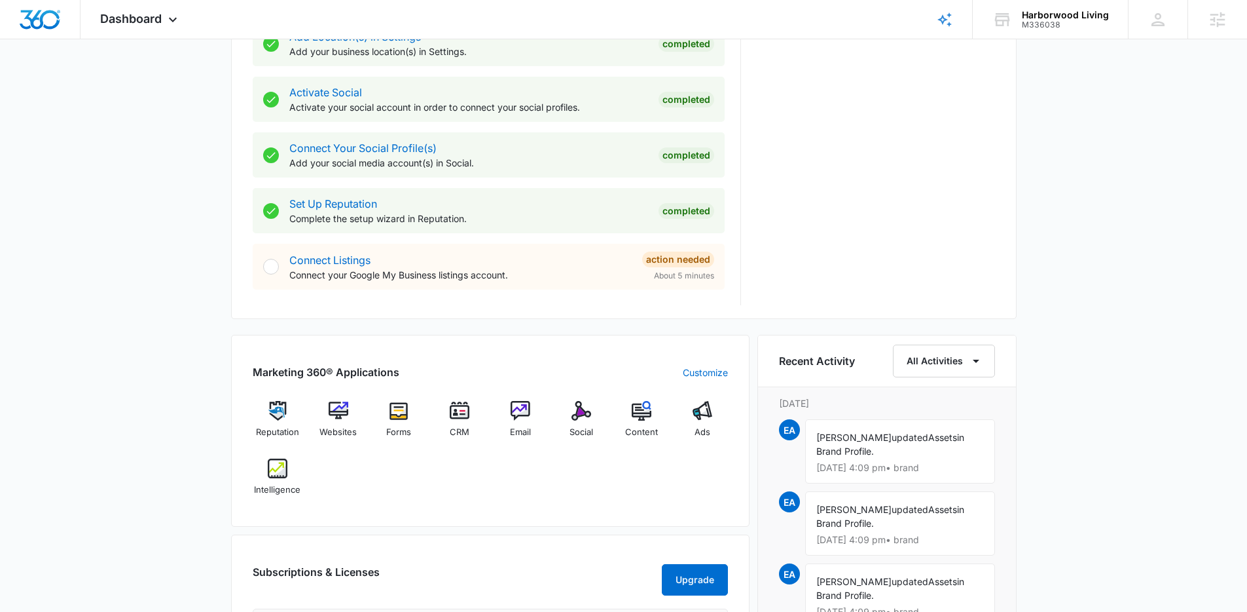
scroll to position [517, 0]
click at [466, 411] on img at bounding box center [460, 413] width 20 height 20
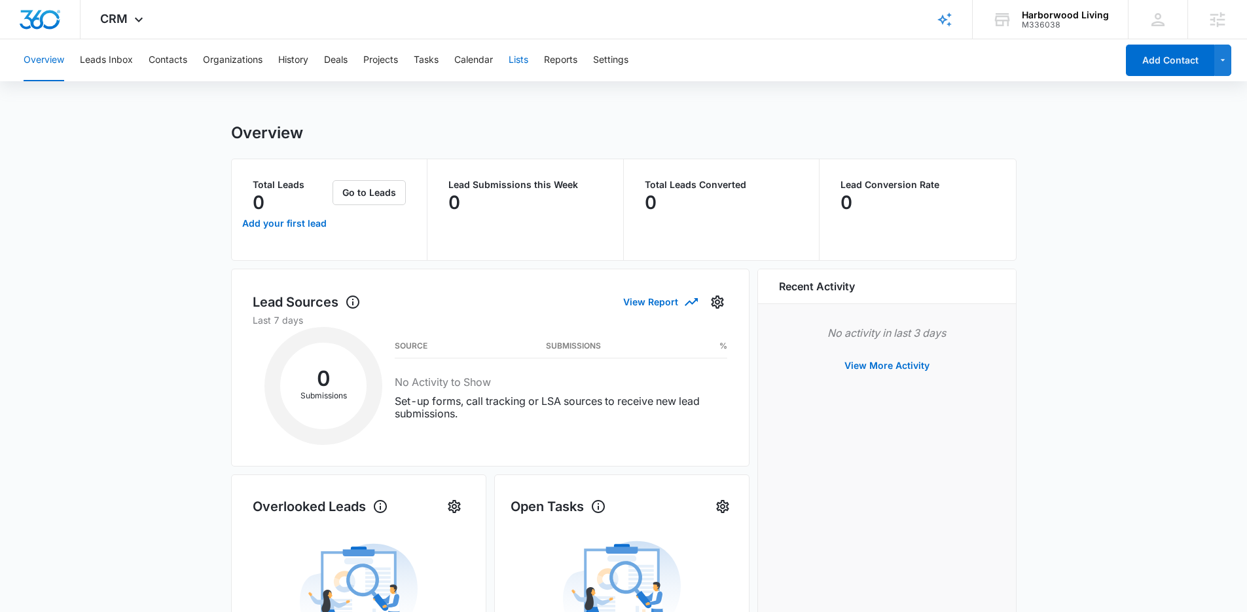
click at [526, 58] on button "Lists" at bounding box center [519, 60] width 20 height 42
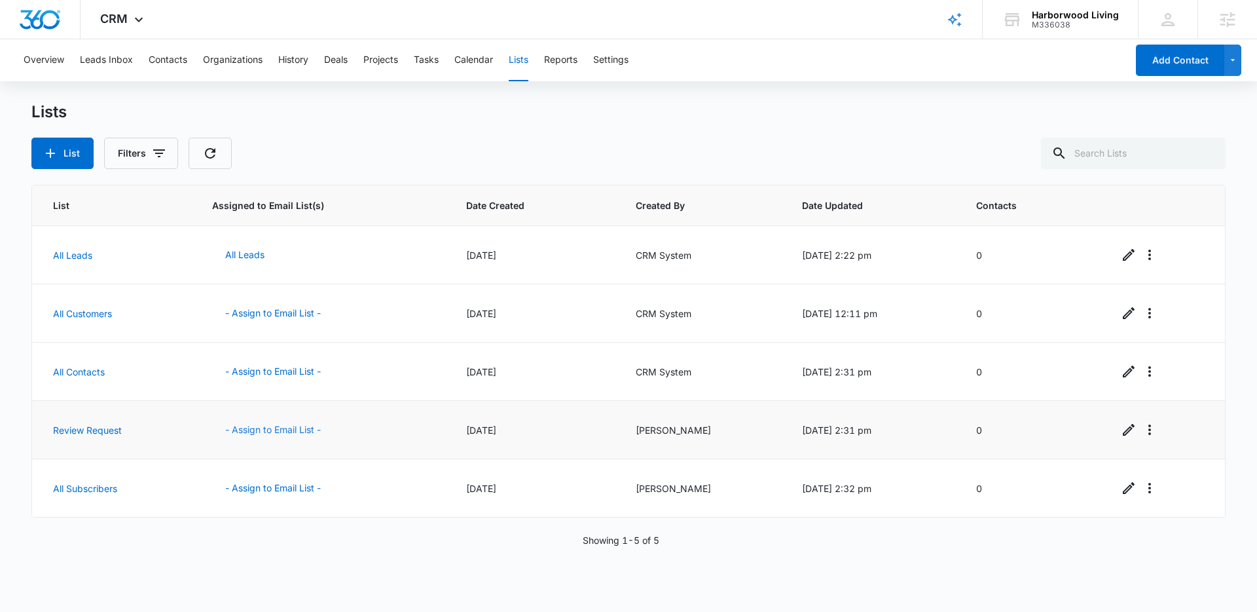
click at [265, 423] on button "- Assign to Email List -" at bounding box center [273, 429] width 122 height 31
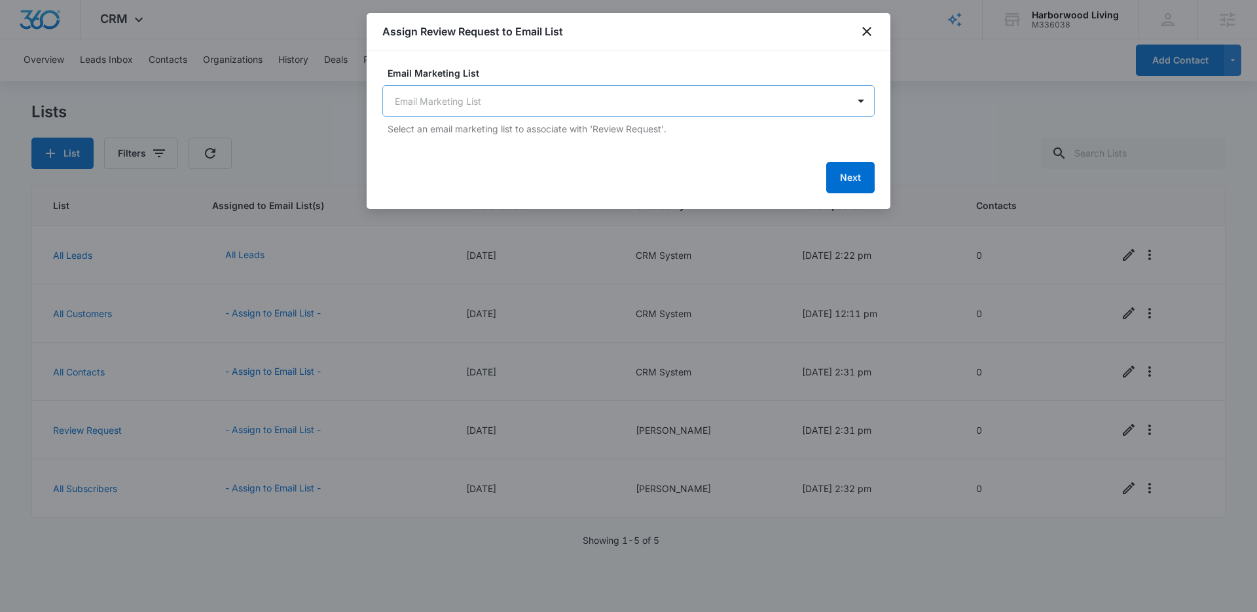
click at [573, 98] on body "CRM Apps Reputation Websites Forms CRM Email Social Content Ads Intelligence Fi…" at bounding box center [628, 306] width 1257 height 612
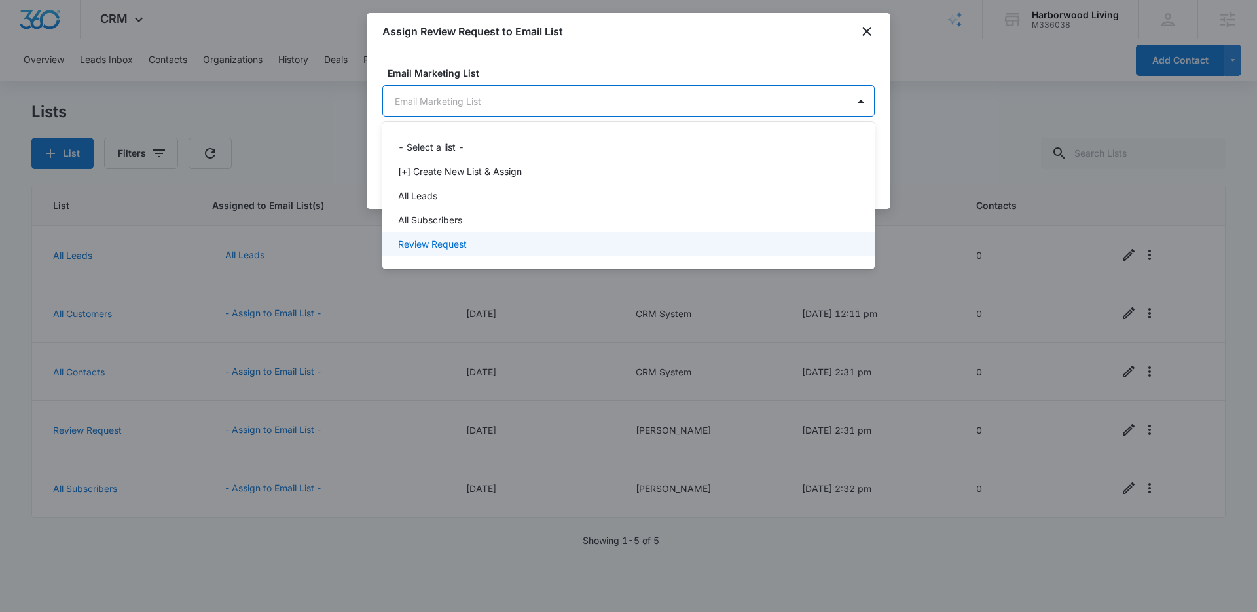
click at [486, 243] on div "Review Request" at bounding box center [627, 244] width 458 height 14
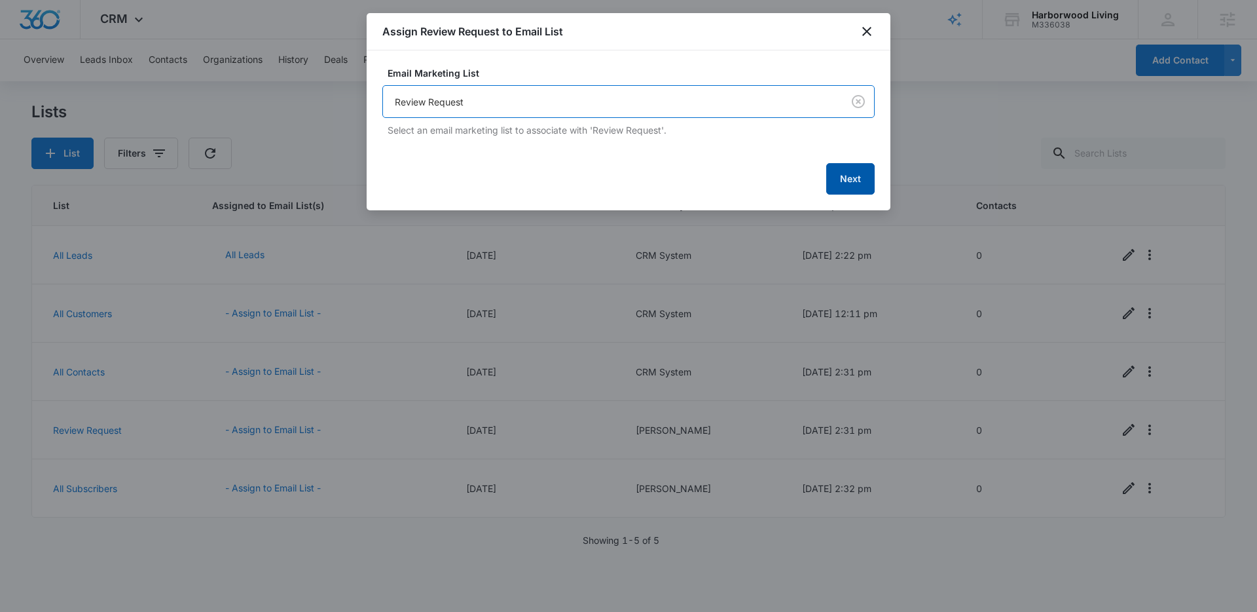
click at [865, 170] on button "Next" at bounding box center [850, 178] width 48 height 31
